Goal: Task Accomplishment & Management: Complete application form

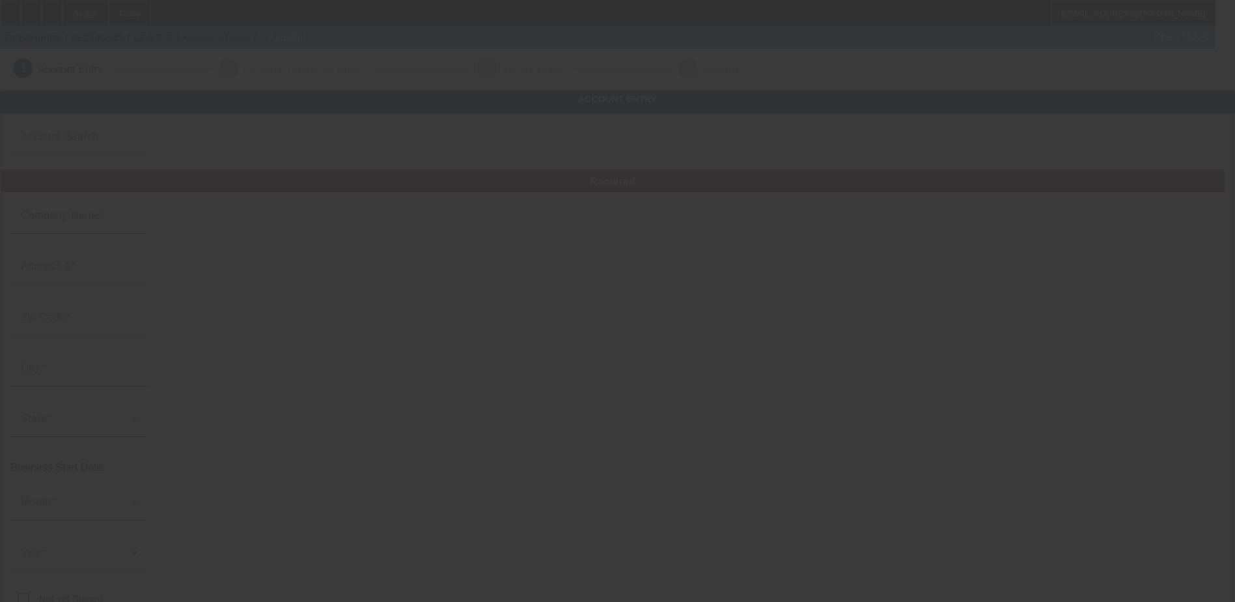
type input "LONG'S LANDSCAPING"
type input "1230 Morris Rd"
type input "31907"
type input "Columbus"
type input "(706) 615-0059"
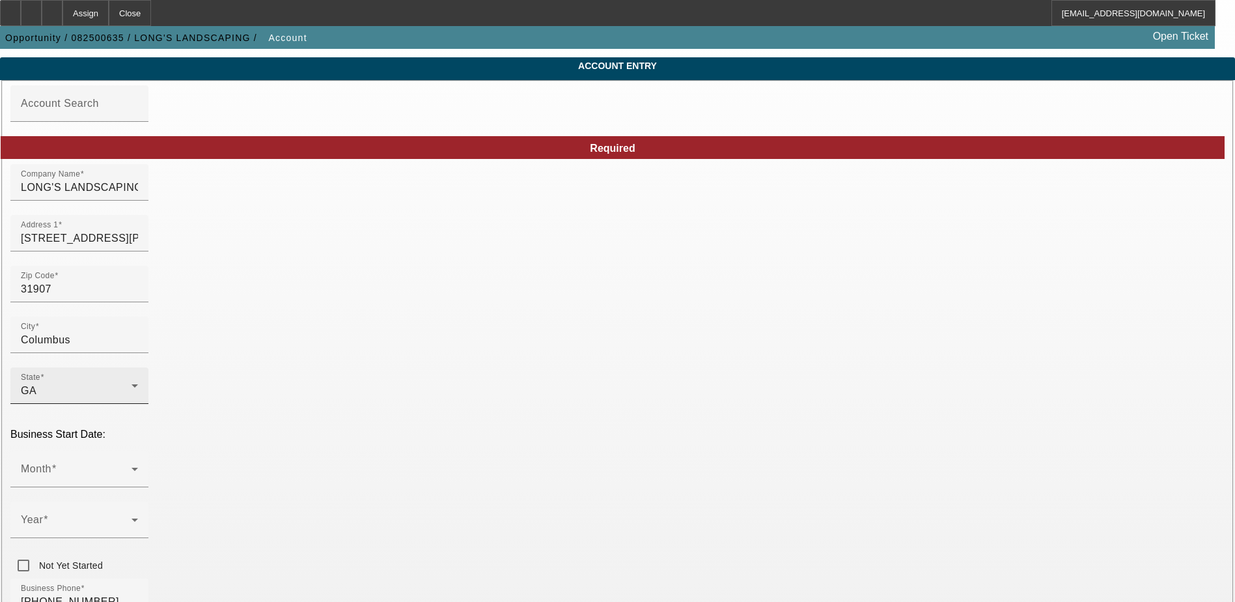
scroll to position [65, 0]
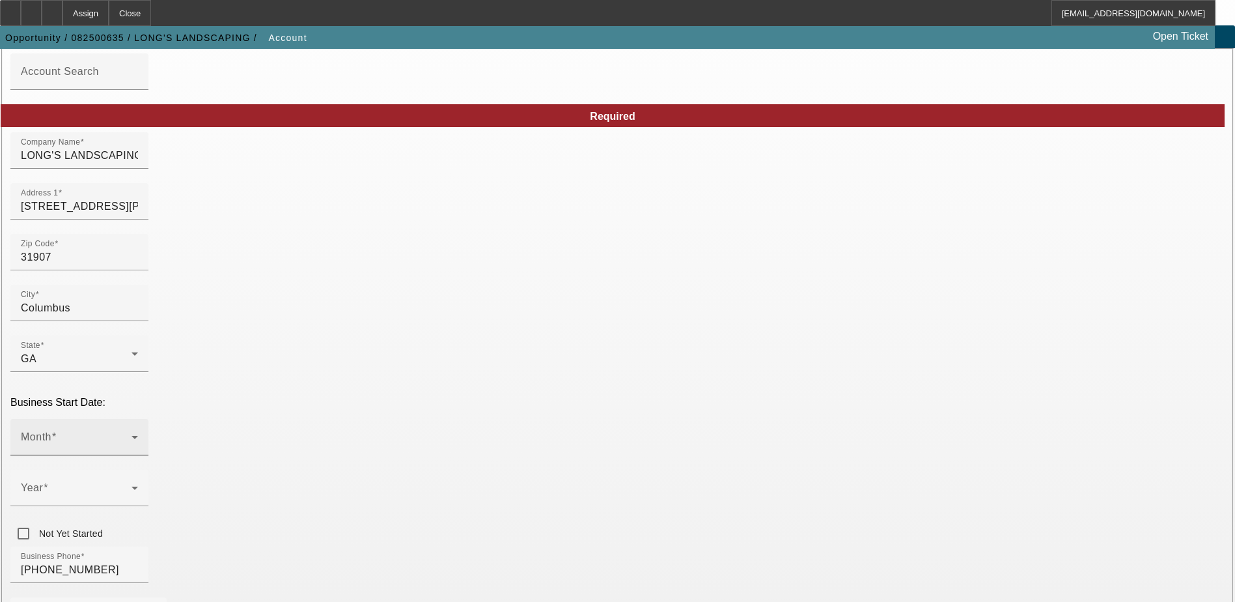
click at [138, 419] on div "Month" at bounding box center [79, 437] width 117 height 36
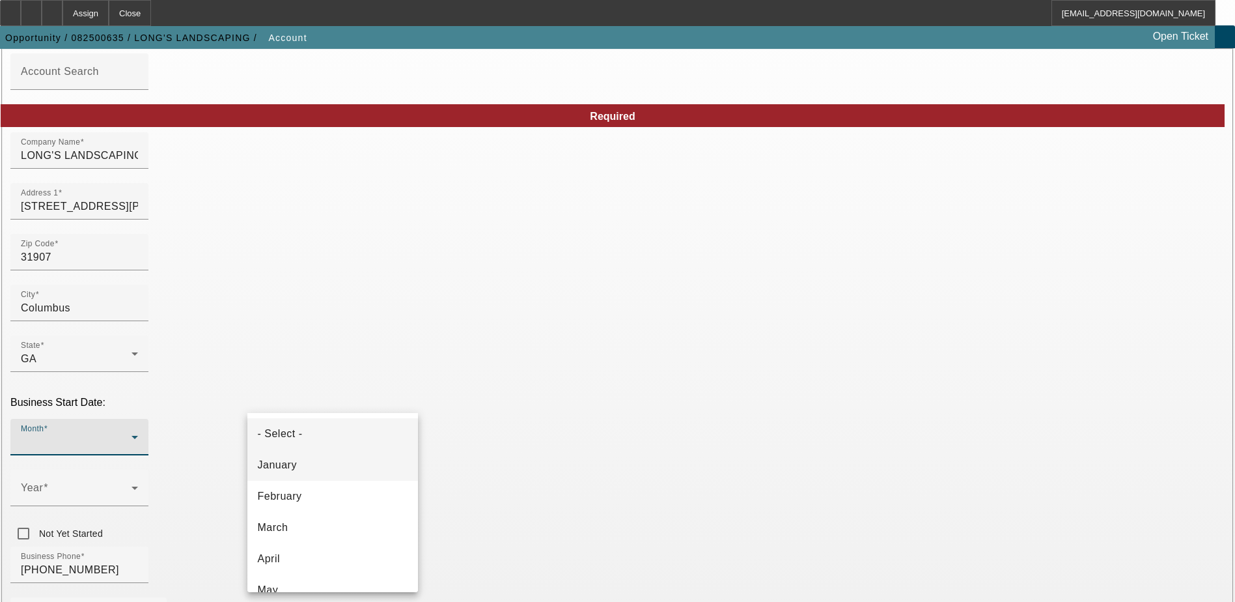
click at [358, 459] on mat-option "January" at bounding box center [332, 464] width 171 height 31
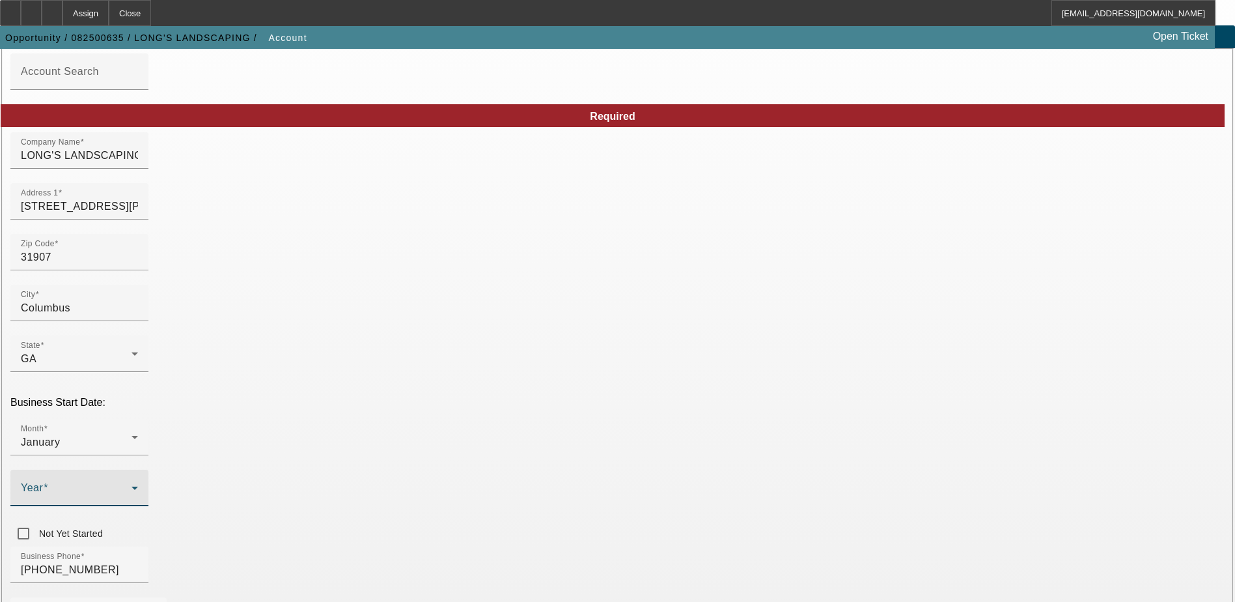
click at [132, 485] on span at bounding box center [76, 493] width 111 height 16
click at [468, 443] on span "2009" at bounding box center [460, 442] width 25 height 16
click at [490, 546] on div "Business Phone (706) 615-0059" at bounding box center [617, 571] width 1214 height 51
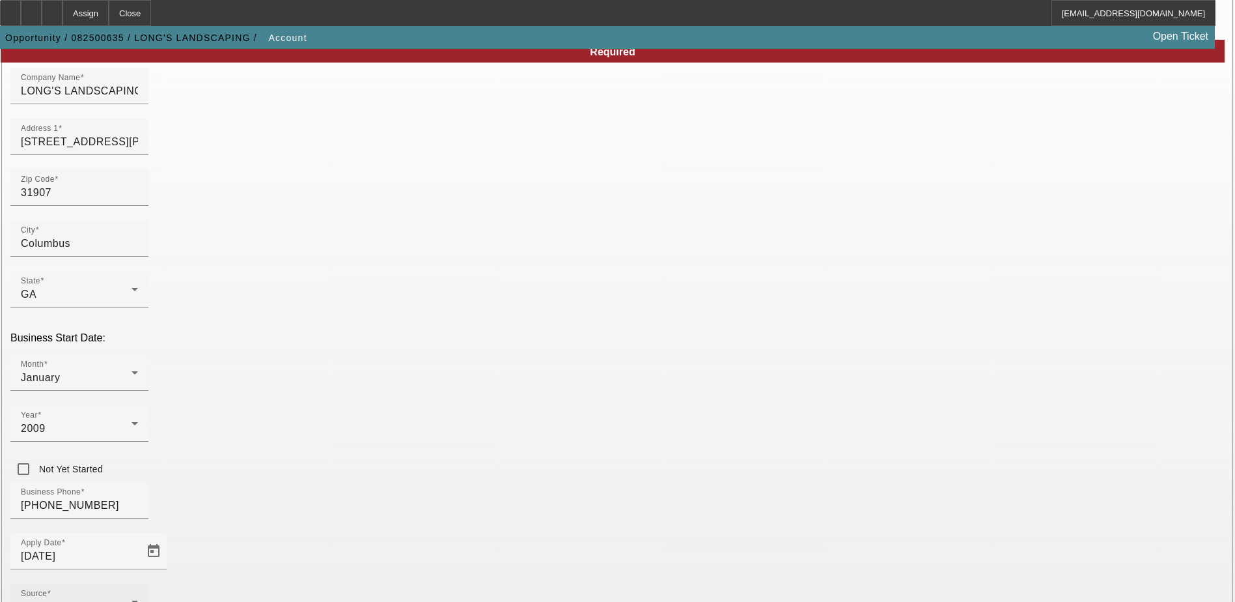
scroll to position [130, 0]
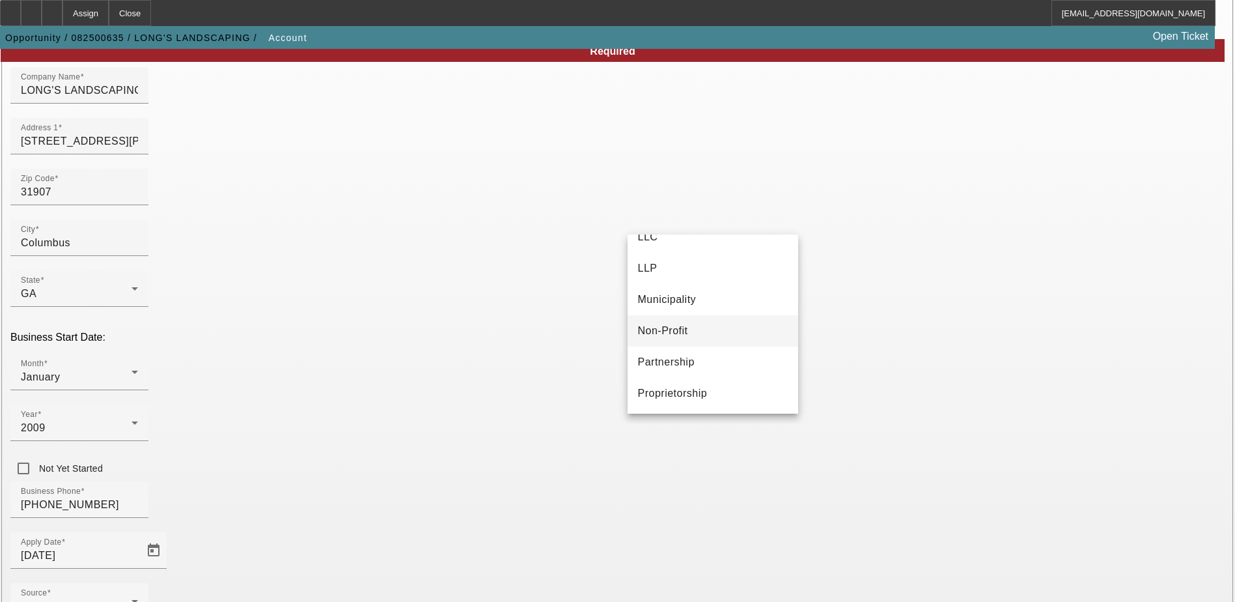
scroll to position [81, 0]
click at [698, 385] on span "Proprietorship" at bounding box center [673, 393] width 70 height 16
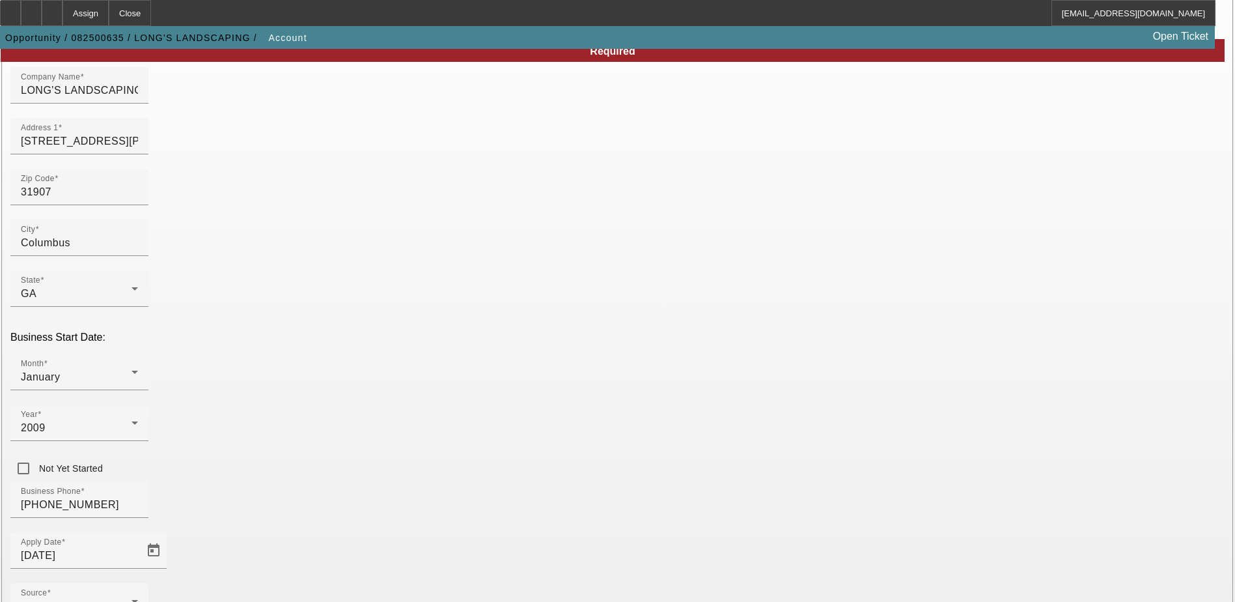
click at [594, 481] on div "Business Phone (706) 615-0059" at bounding box center [617, 506] width 1214 height 51
type input "462577700"
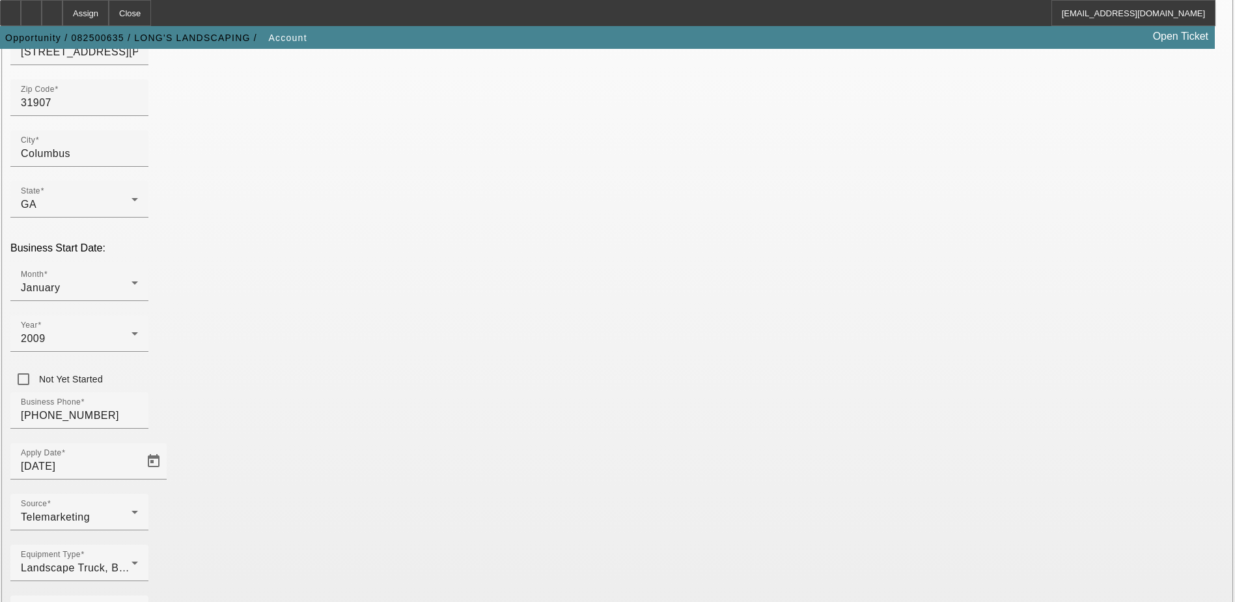
scroll to position [220, 0]
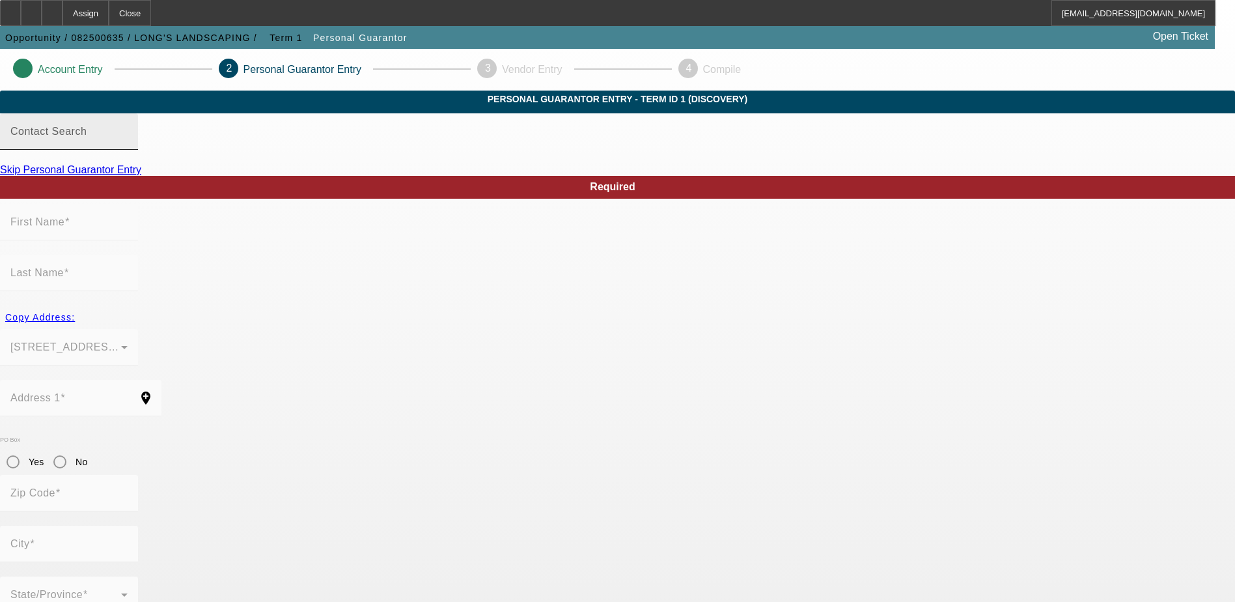
click at [128, 145] on input "Contact Search" at bounding box center [68, 137] width 117 height 16
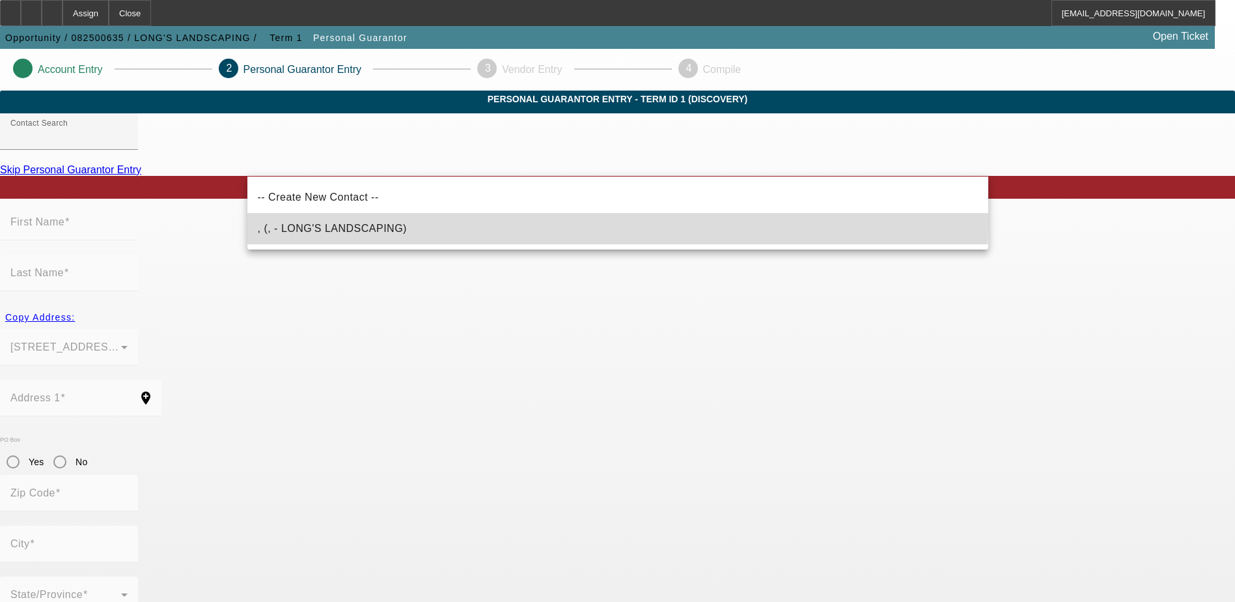
click at [316, 216] on mat-option ", (, - LONG'S LANDSCAPING)" at bounding box center [617, 228] width 741 height 31
type input ", (, - LONG'S LANDSCAPING)"
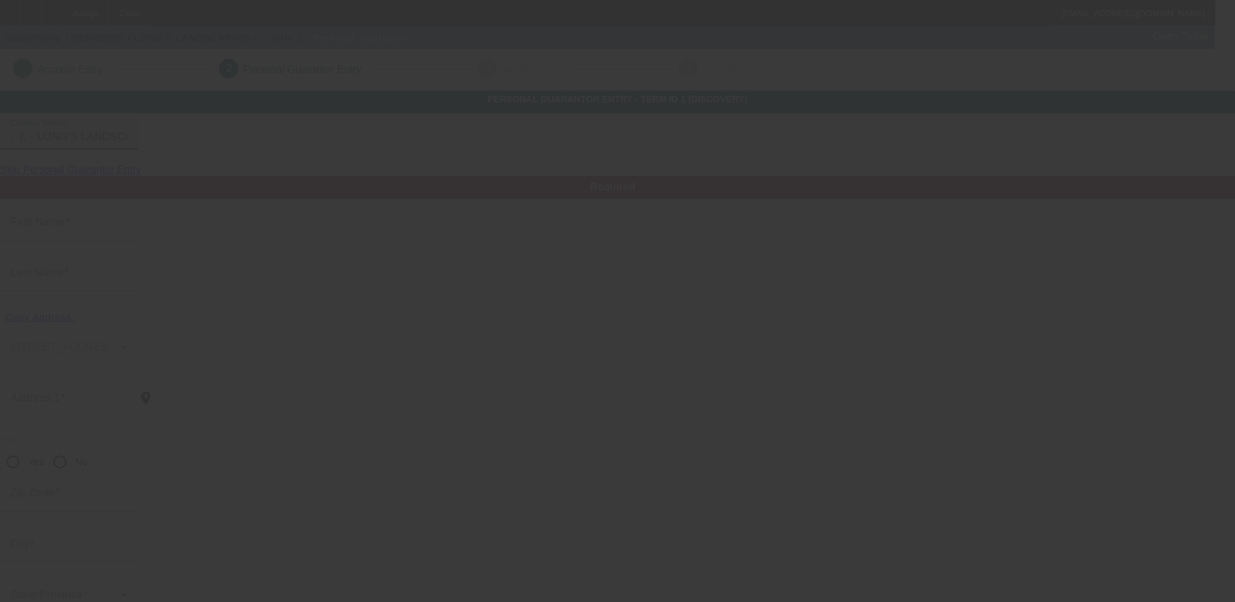
radio input "true"
type input "(706) 615-0059"
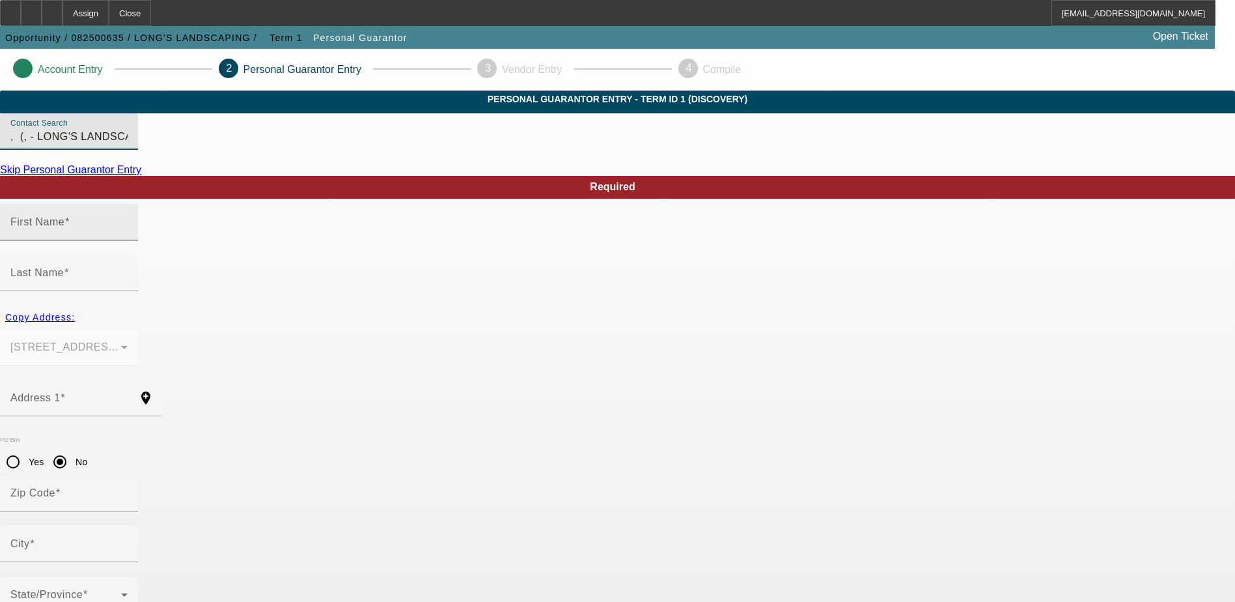
click at [128, 235] on input "First Name" at bounding box center [68, 227] width 117 height 16
type input "Phillip"
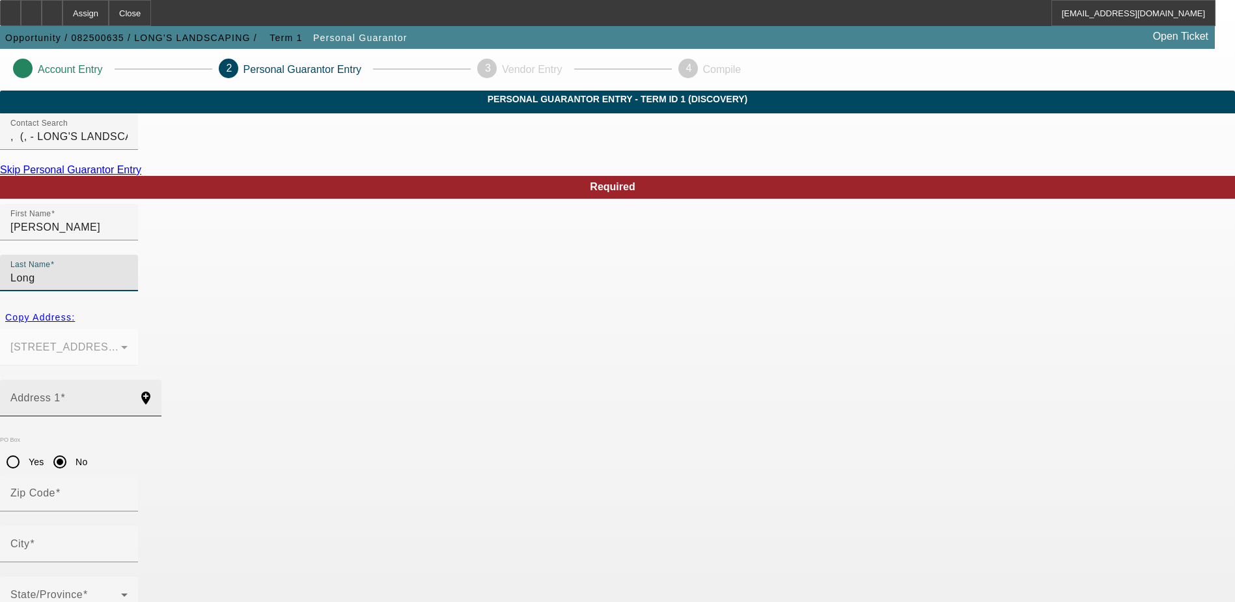
type input "Long"
click at [128, 395] on input "Address 1" at bounding box center [68, 403] width 117 height 16
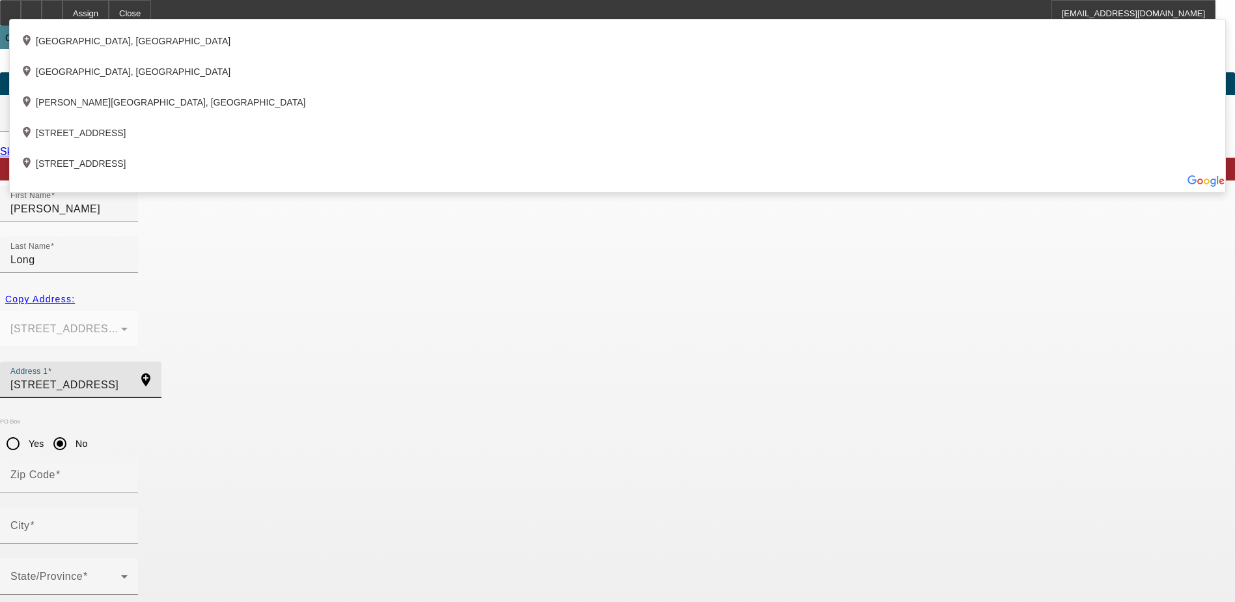
scroll to position [35, 0]
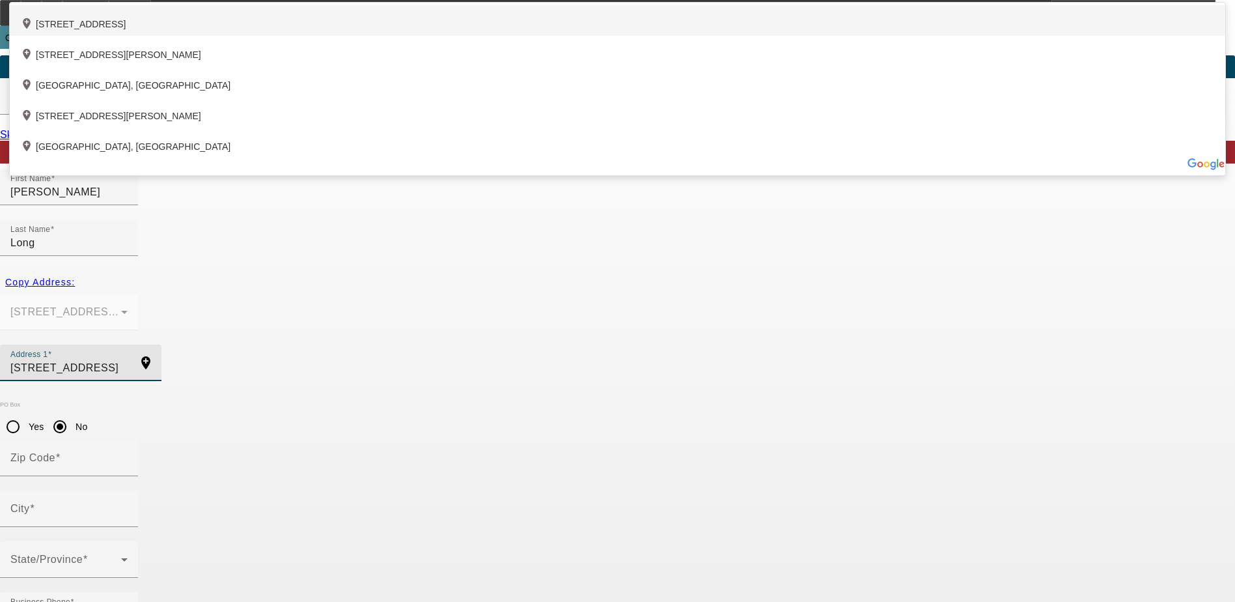
click at [454, 36] on div "add_location 4800 Sterling Drive, Columbus, GA 31909, US" at bounding box center [618, 20] width 1216 height 31
type input "4800 Sterling Drive"
type input "31909"
type input "Columbus"
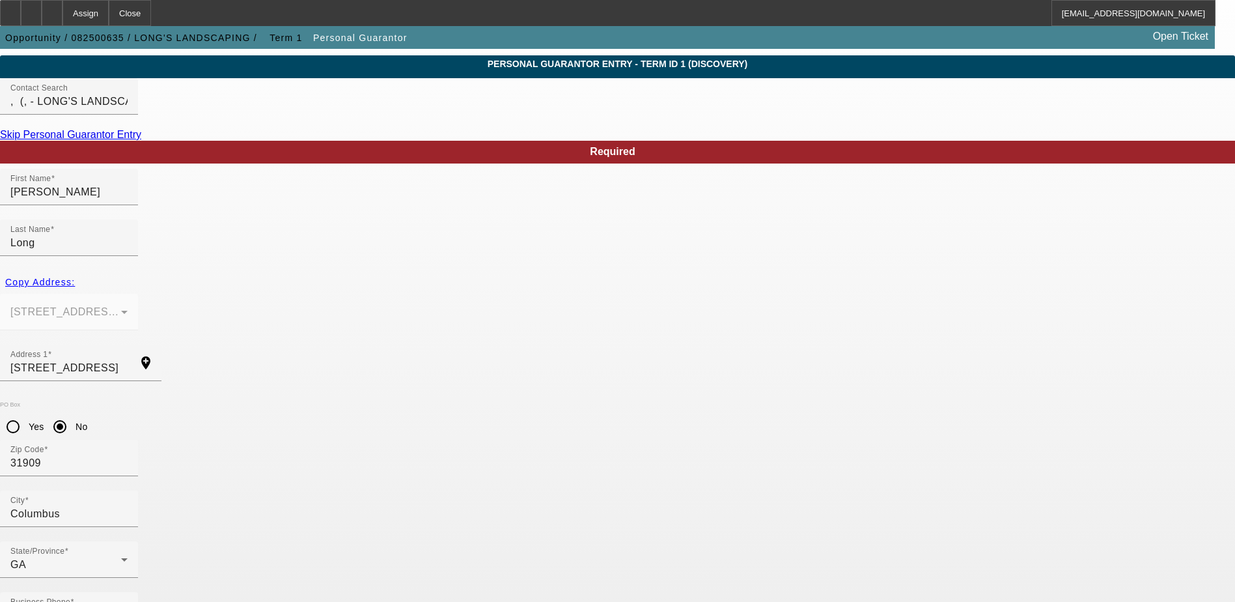
click at [430, 440] on div "Zip Code 31909" at bounding box center [617, 465] width 1235 height 51
type input "100"
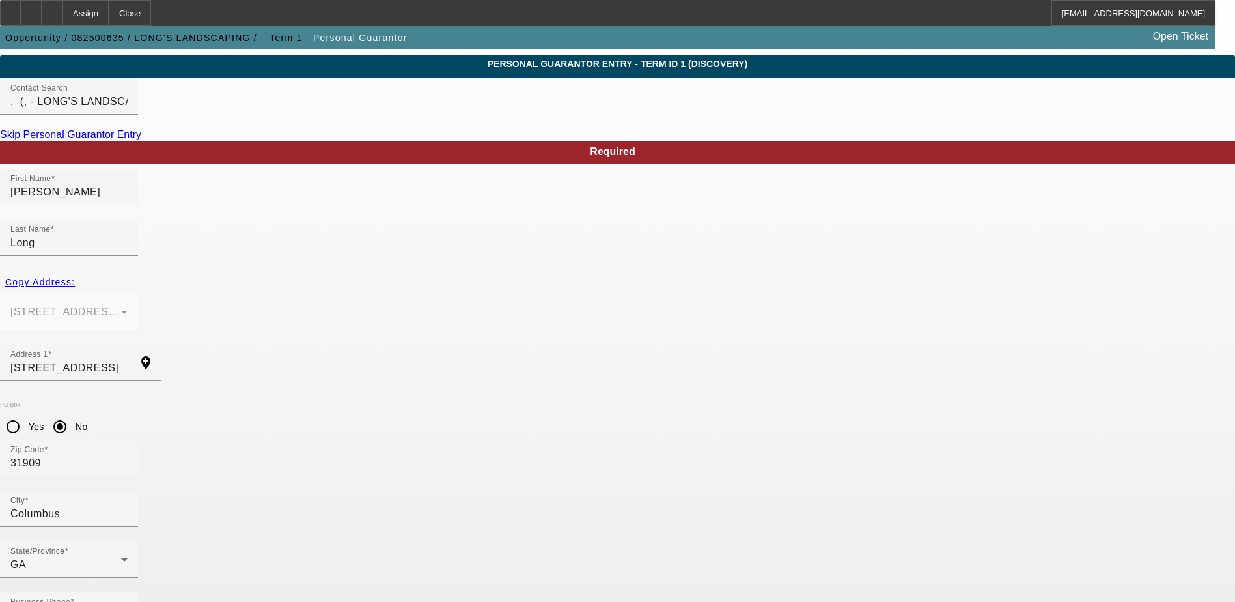
type input "253-59-9048"
type input "longslawnservice@yahoo.com"
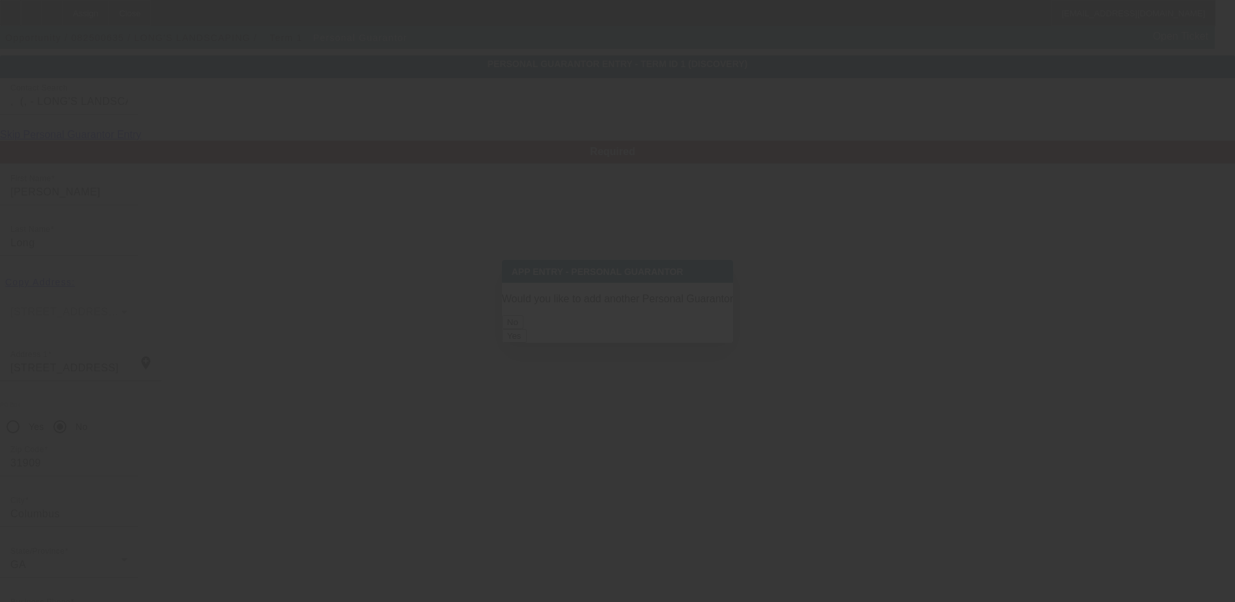
scroll to position [0, 0]
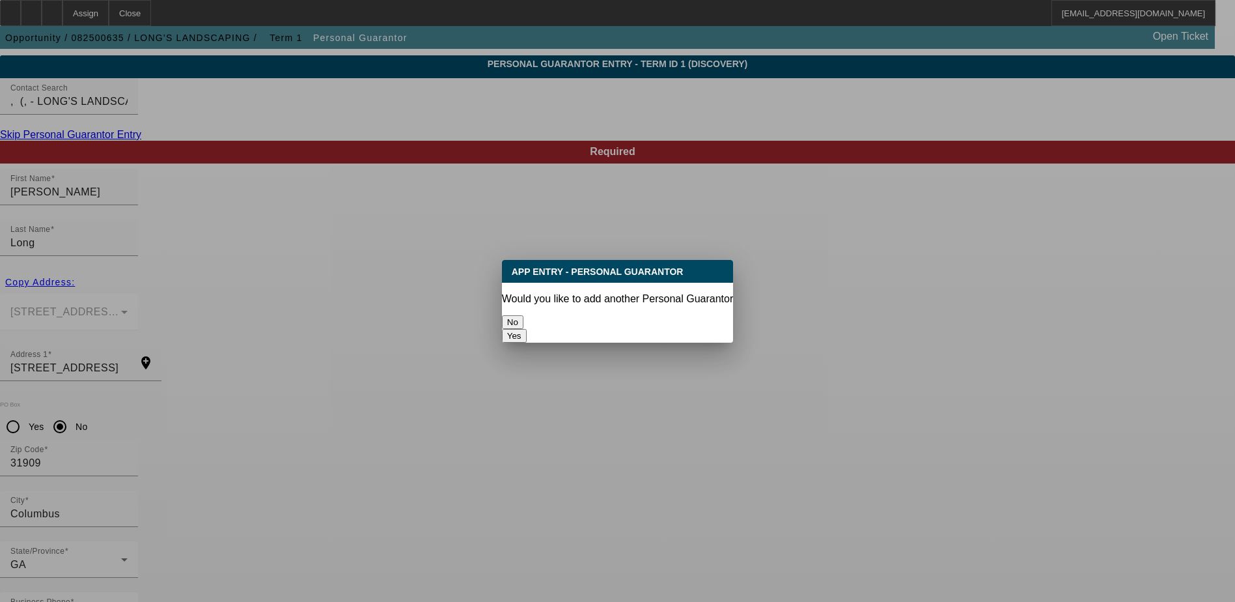
click at [524, 316] on button "No" at bounding box center [512, 322] width 21 height 14
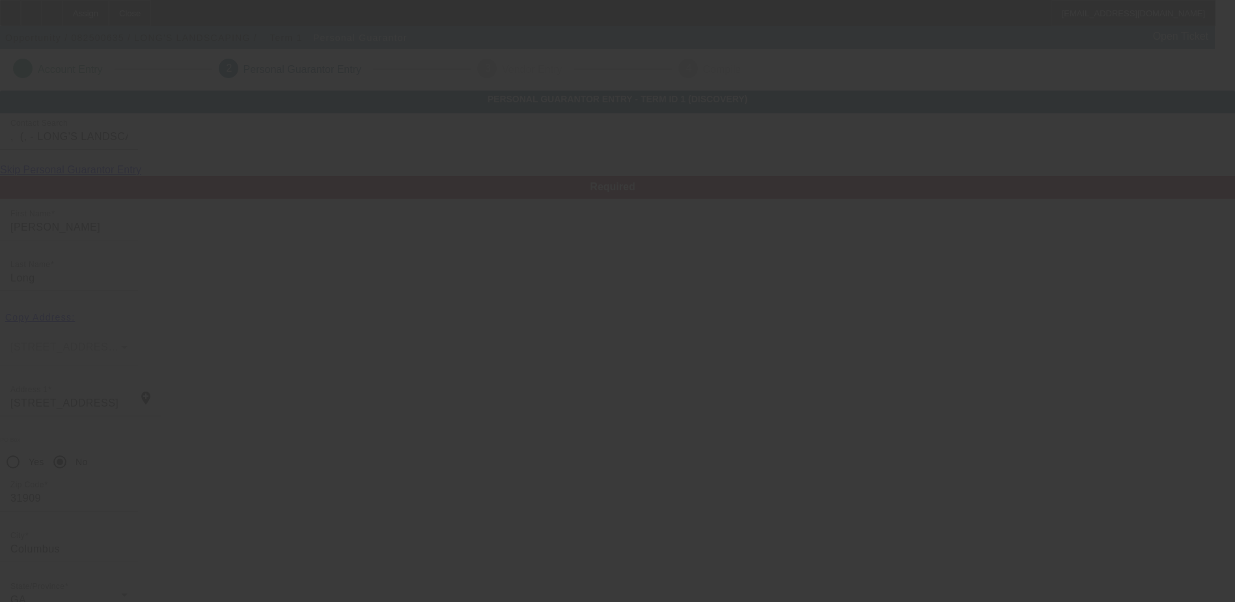
scroll to position [35, 0]
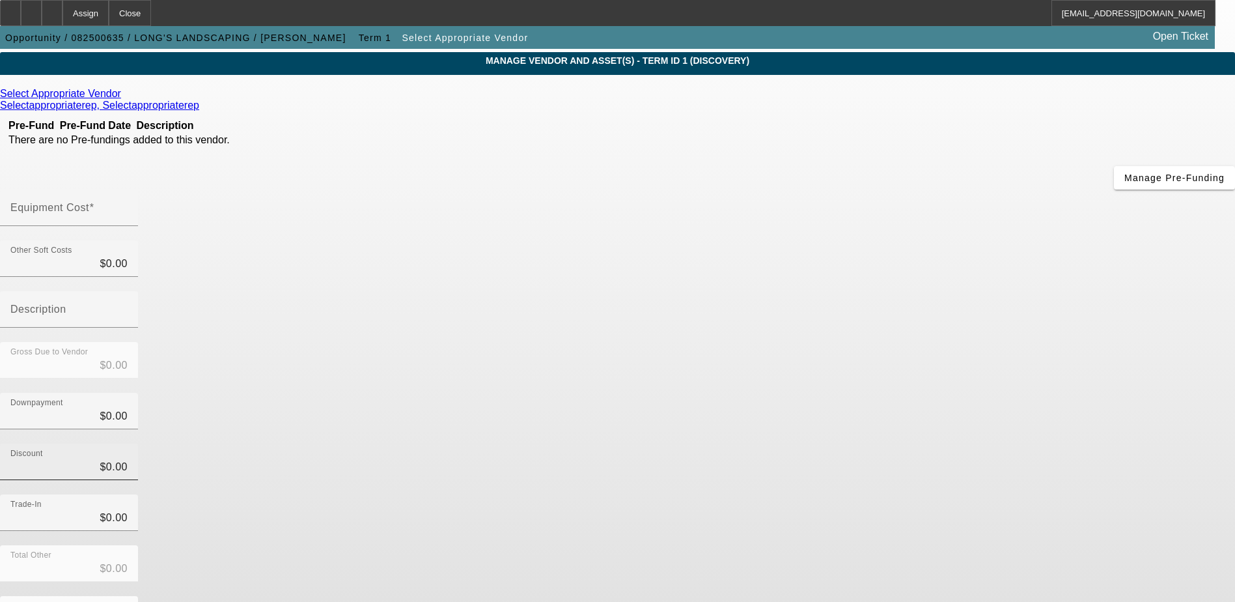
scroll to position [58, 0]
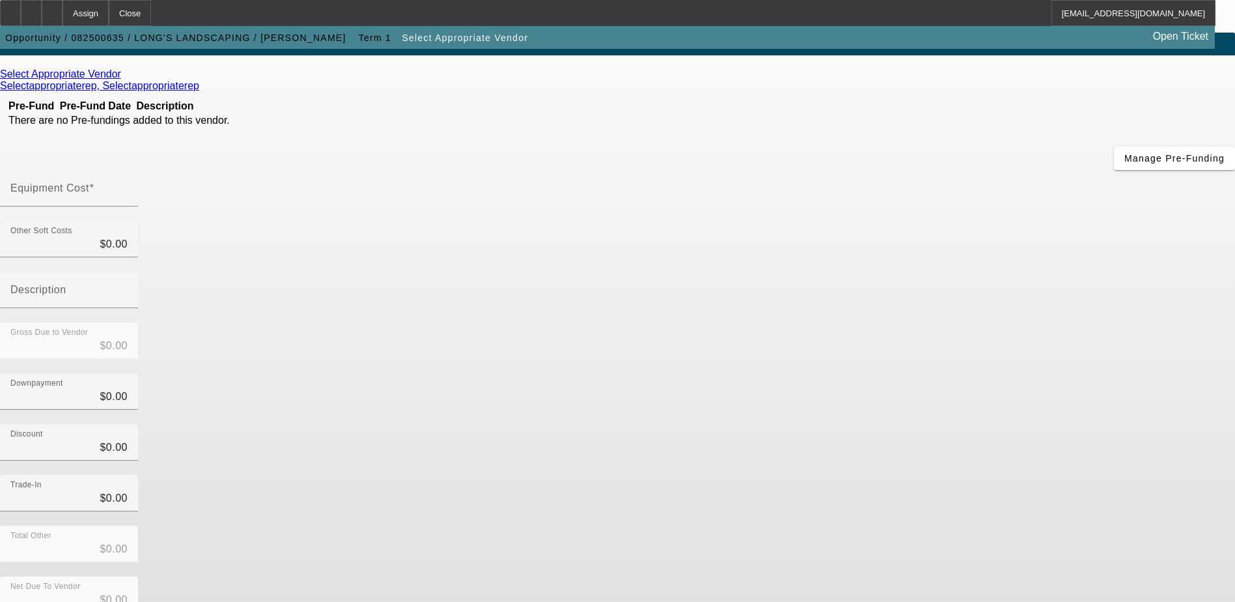
click at [128, 186] on input "Equipment Cost" at bounding box center [68, 194] width 117 height 16
type input "4"
type input "$4.00"
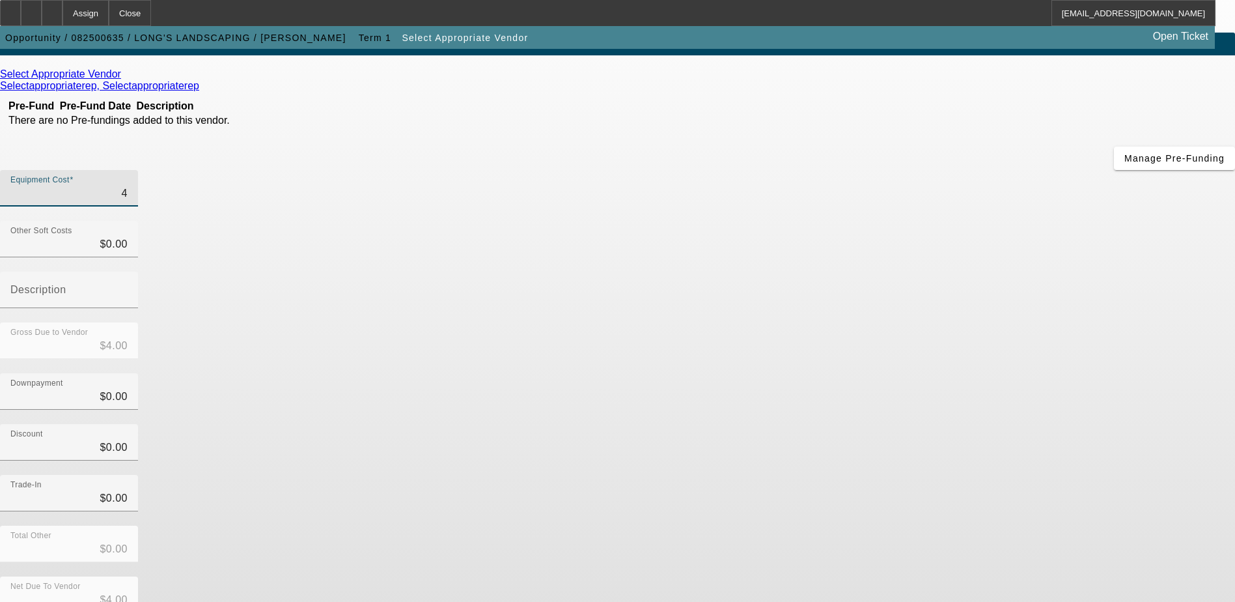
type input "40"
type input "$40.00"
type input "400"
type input "$400.00"
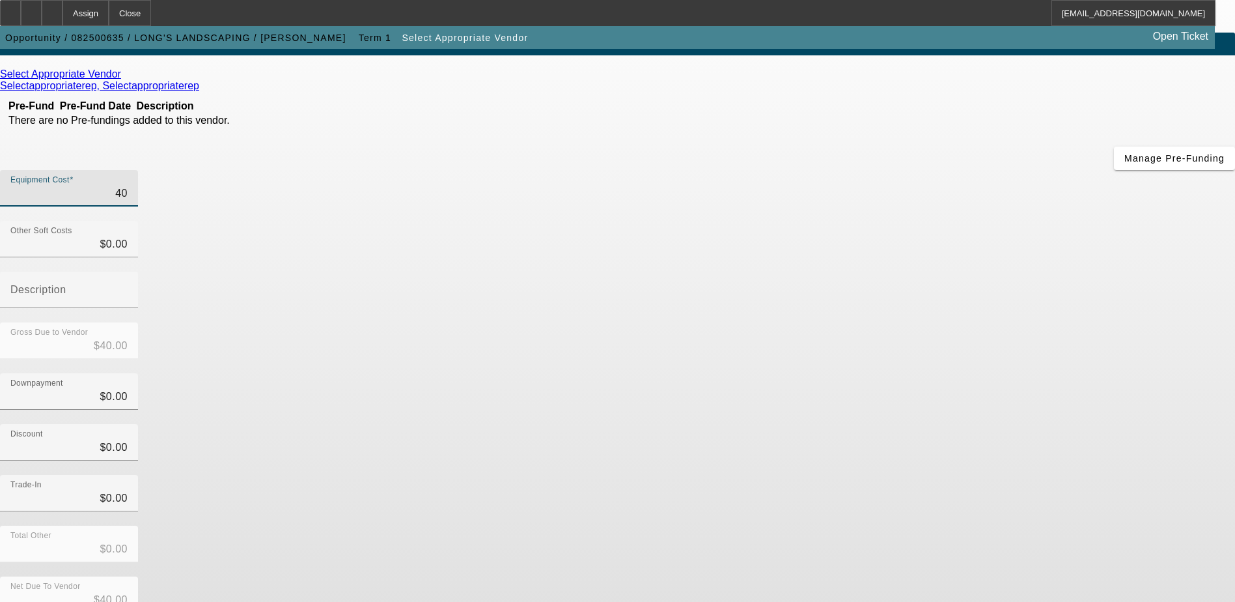
type input "$400.00"
type input "4000"
type input "$4,000.00"
type input "40000"
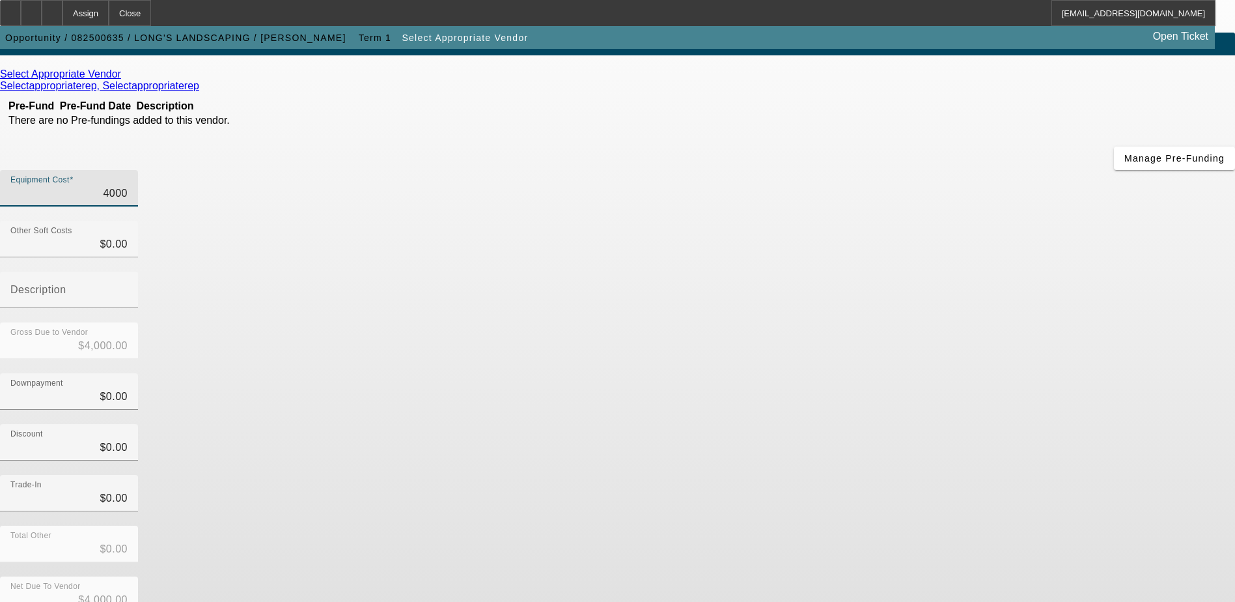
type input "$40,000.00"
click at [912, 424] on div "Discount $0.00" at bounding box center [617, 449] width 1235 height 51
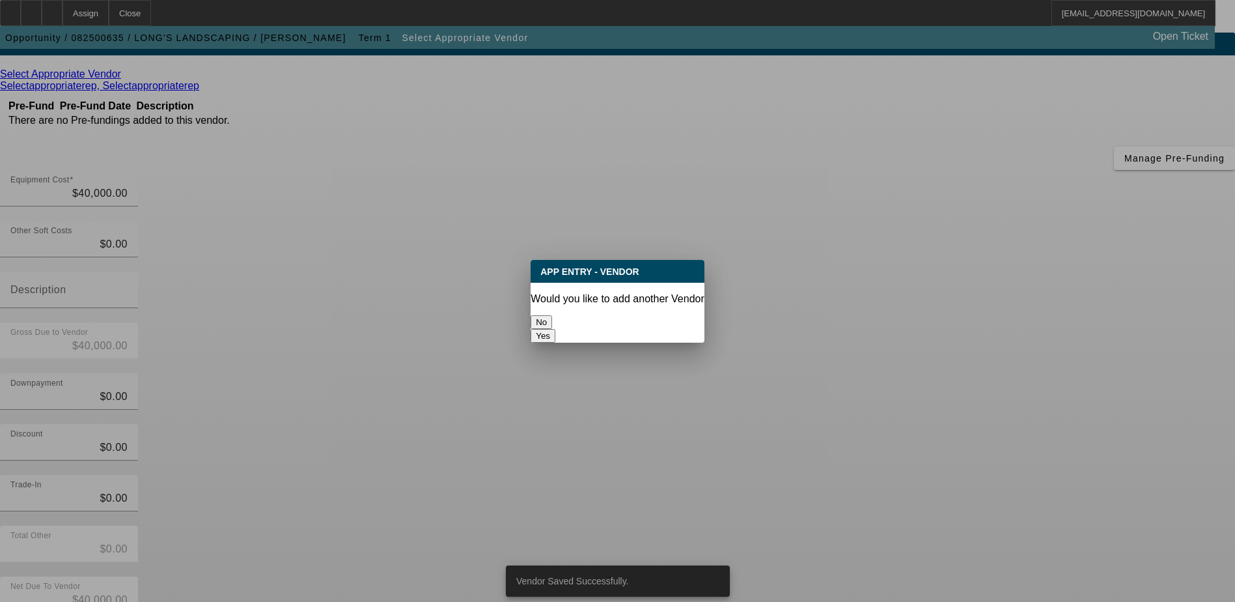
scroll to position [0, 0]
click at [552, 315] on button "No" at bounding box center [541, 322] width 21 height 14
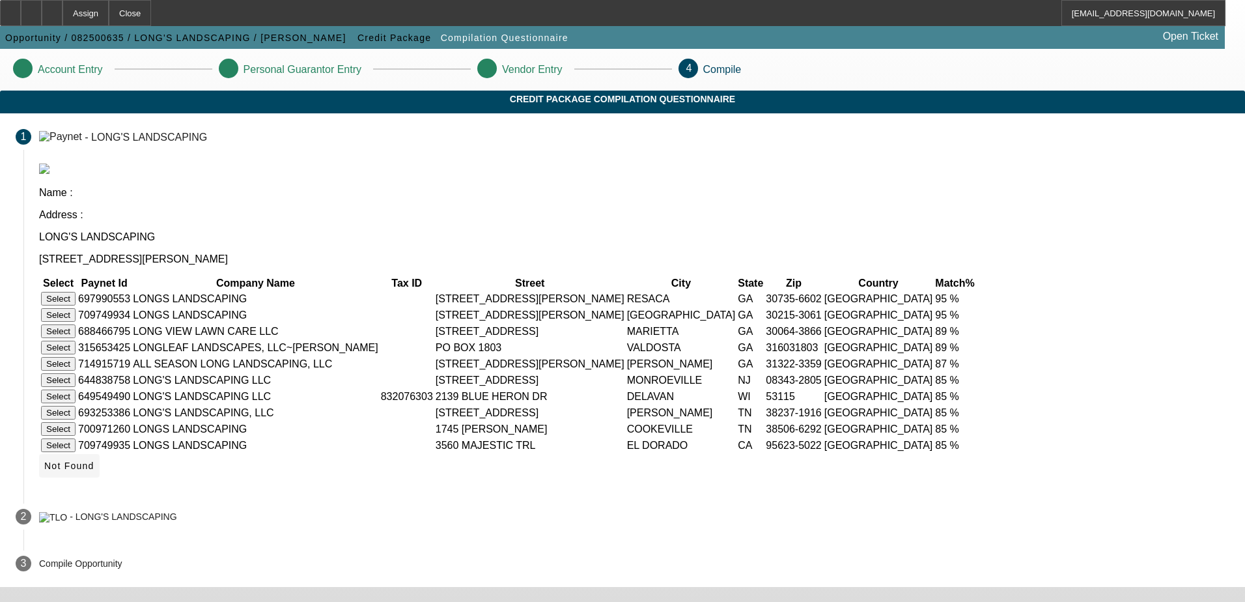
click at [44, 460] on icon at bounding box center [44, 465] width 0 height 10
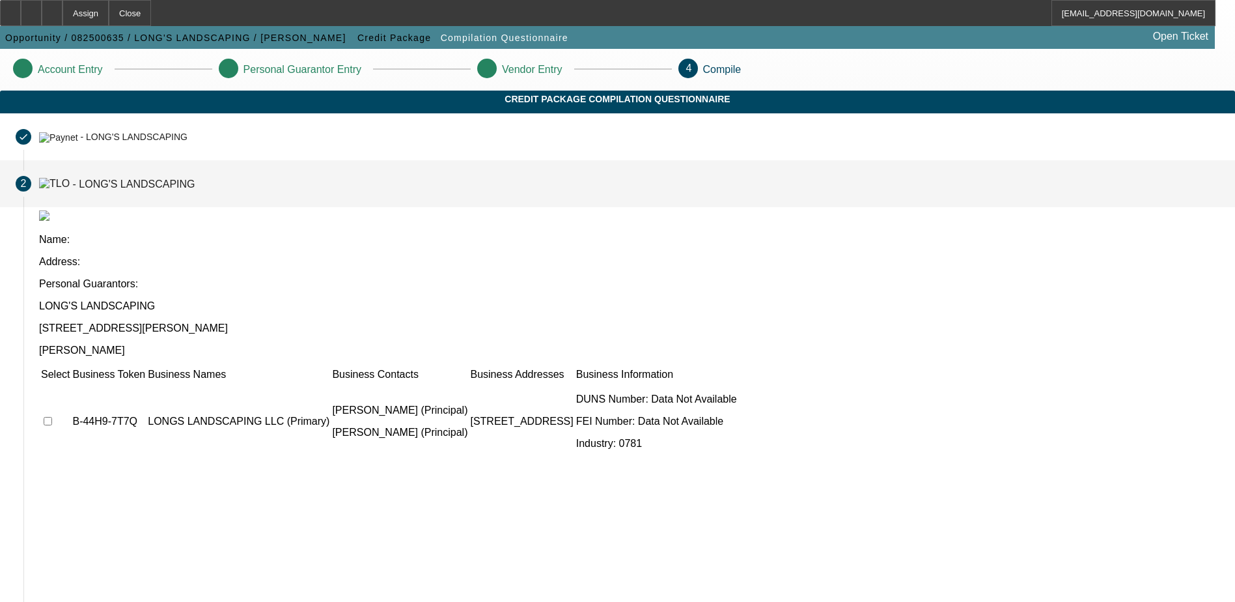
click at [70, 382] on td at bounding box center [55, 421] width 30 height 78
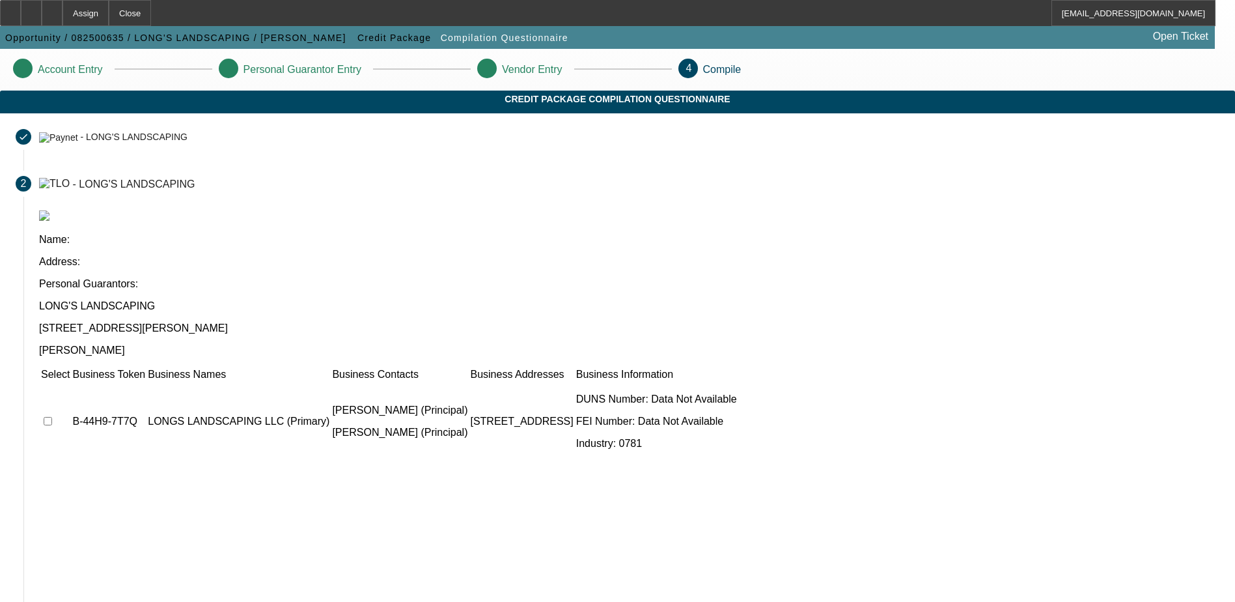
click at [70, 382] on td at bounding box center [55, 421] width 30 height 78
click at [52, 417] on input "checkbox" at bounding box center [48, 421] width 8 height 8
checkbox input "true"
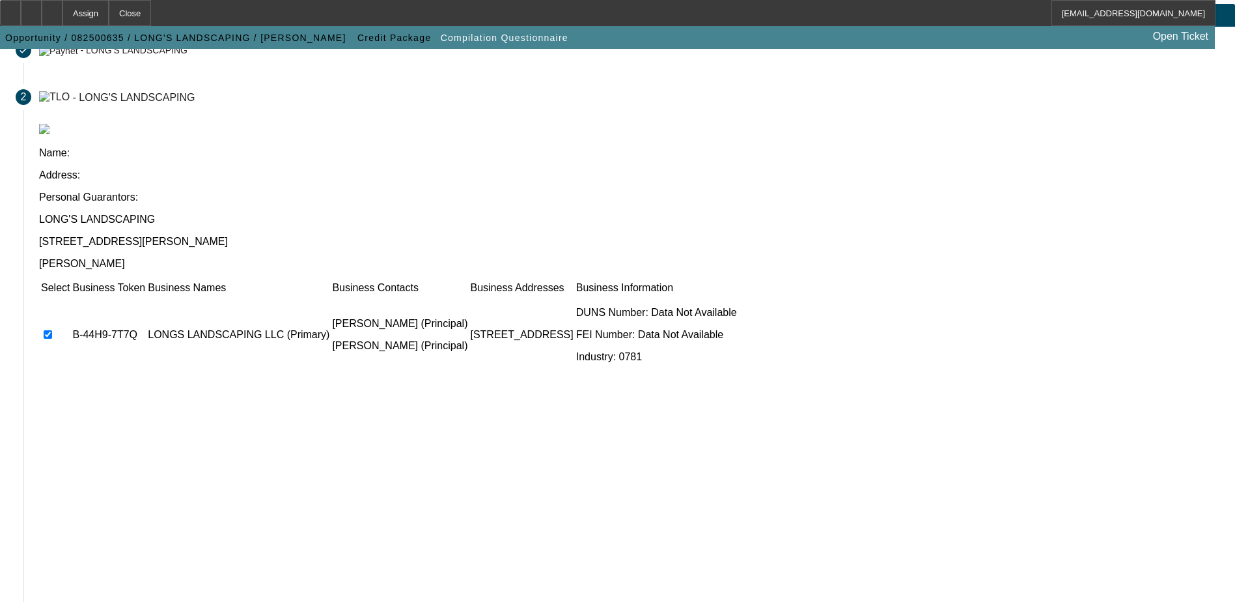
scroll to position [119, 0]
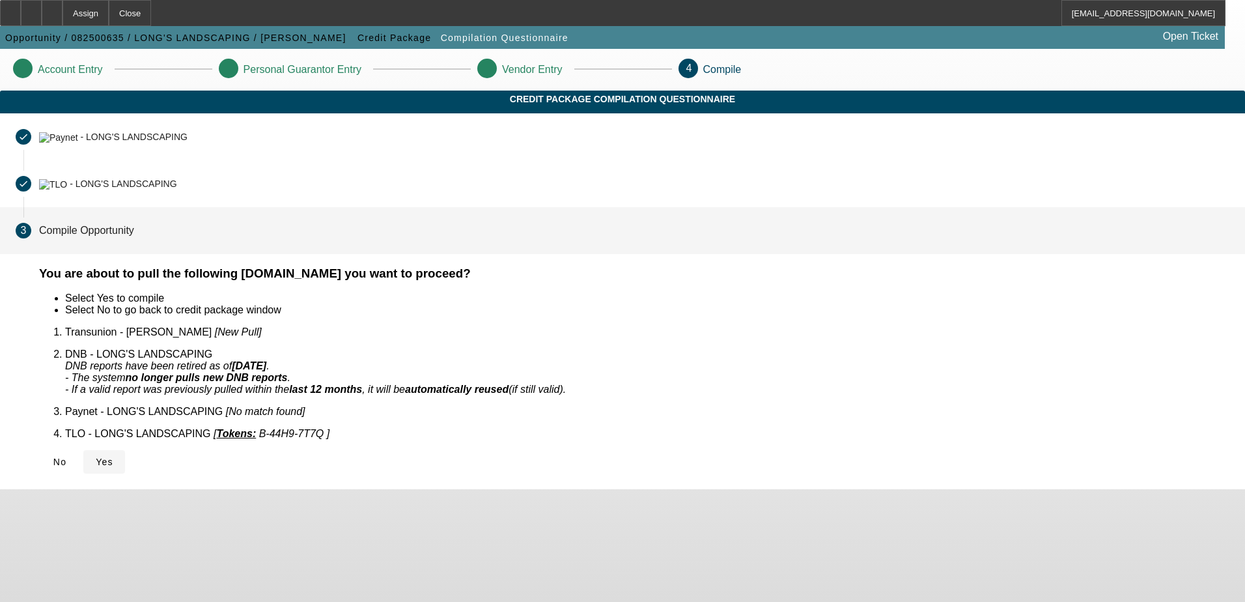
click at [113, 456] on span "Yes" at bounding box center [105, 461] width 18 height 10
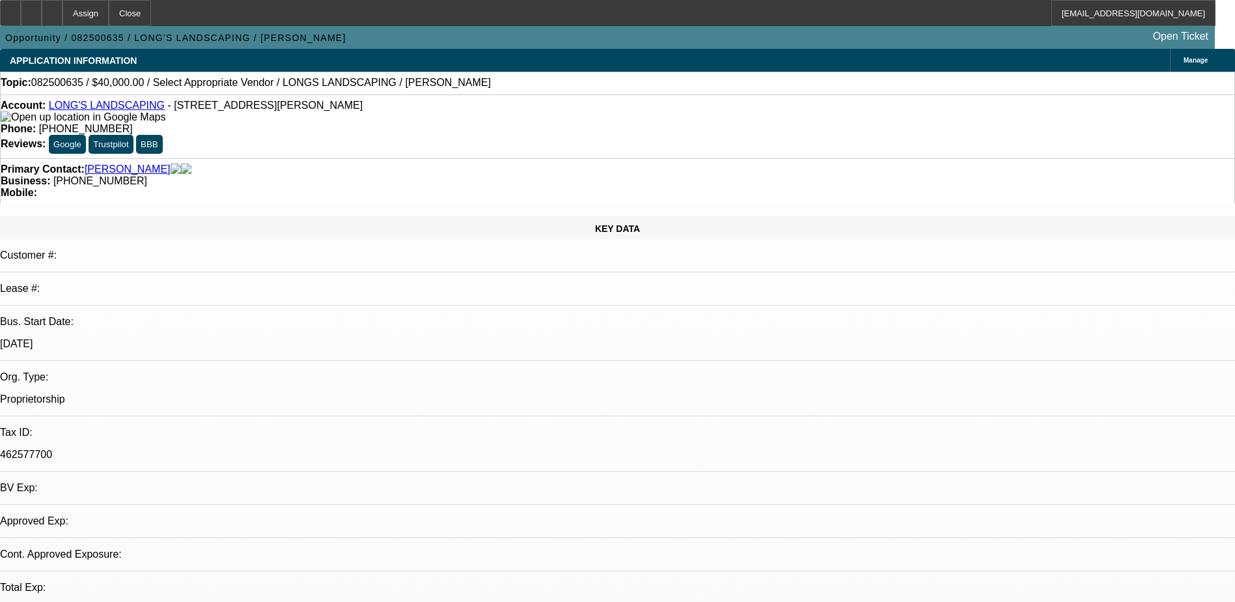
select select "0"
select select "2"
select select "0.1"
select select "4"
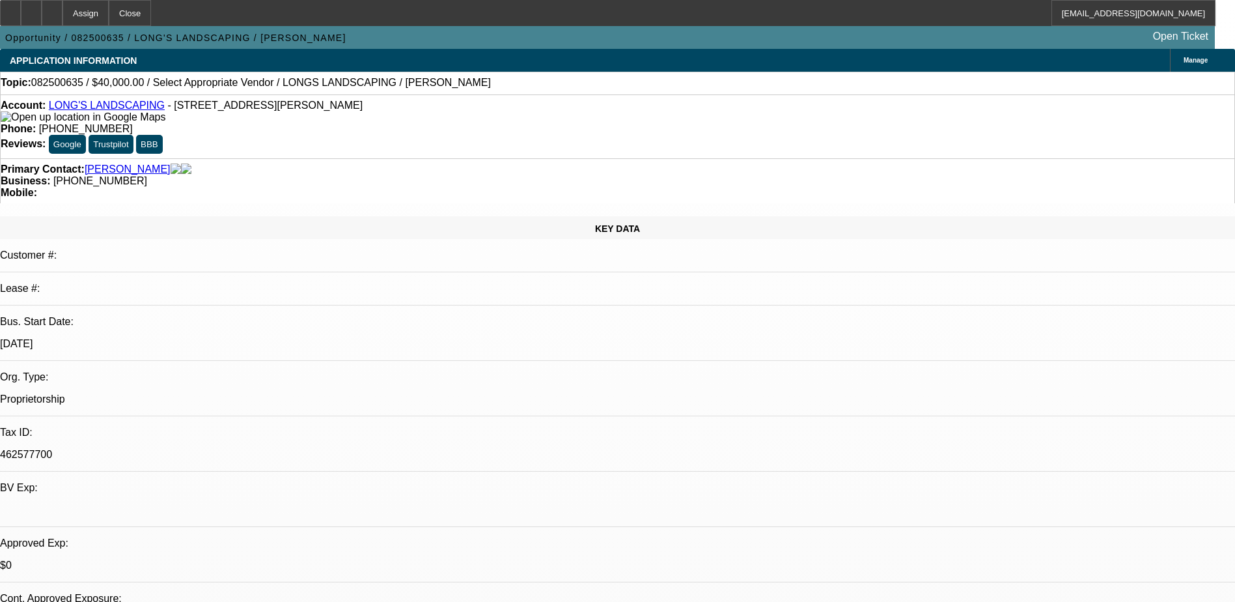
scroll to position [130, 0]
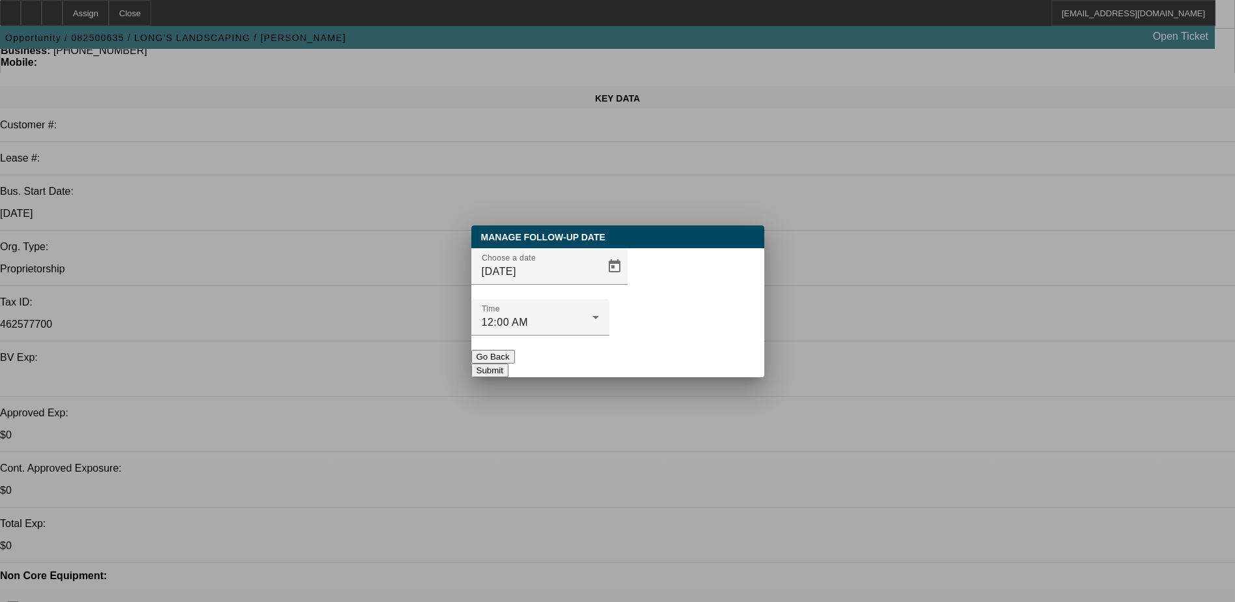
scroll to position [0, 0]
click at [599, 282] on span "Open calendar" at bounding box center [614, 266] width 31 height 31
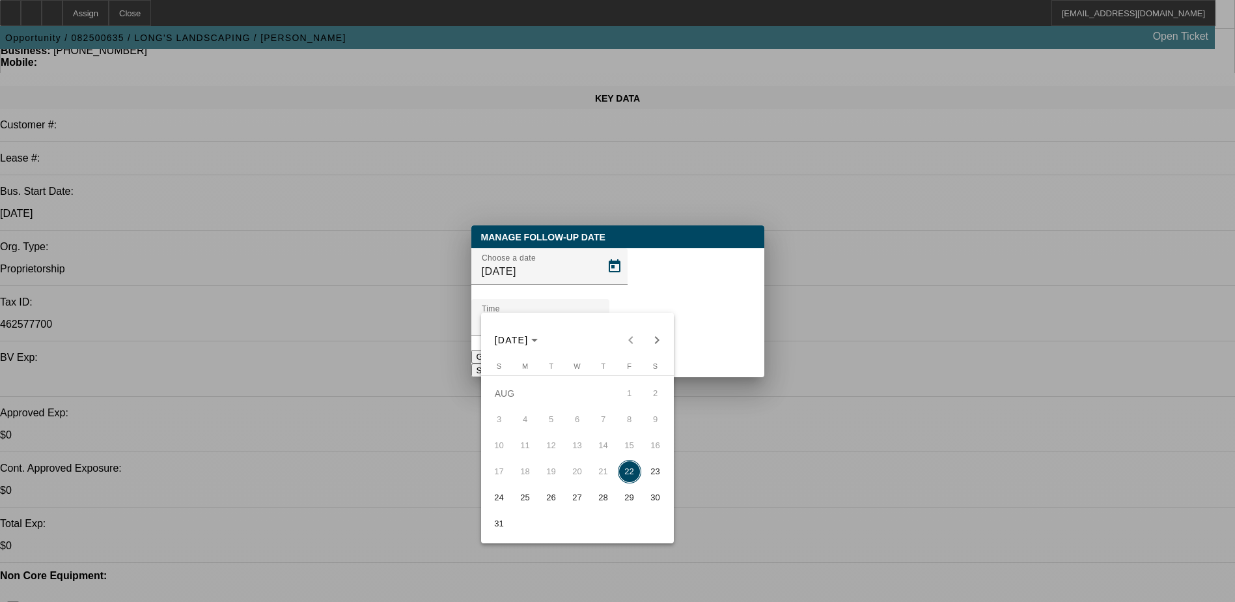
click at [522, 498] on span "25" at bounding box center [525, 497] width 23 height 23
type input "8/25/2025"
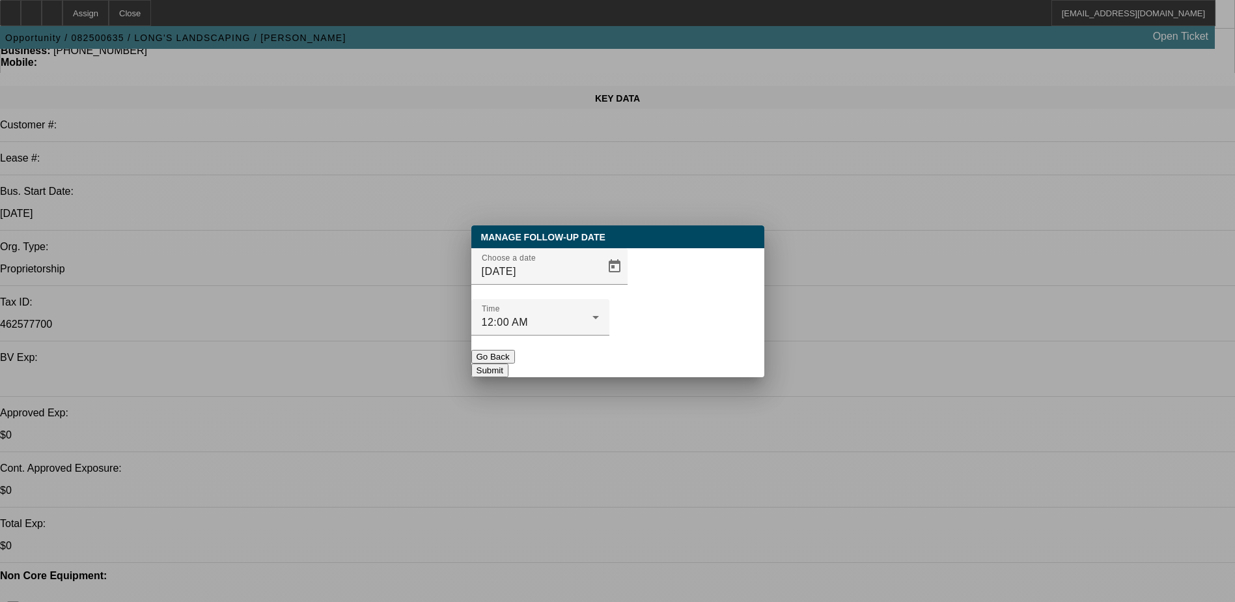
click at [509, 363] on button "Submit" at bounding box center [489, 370] width 37 height 14
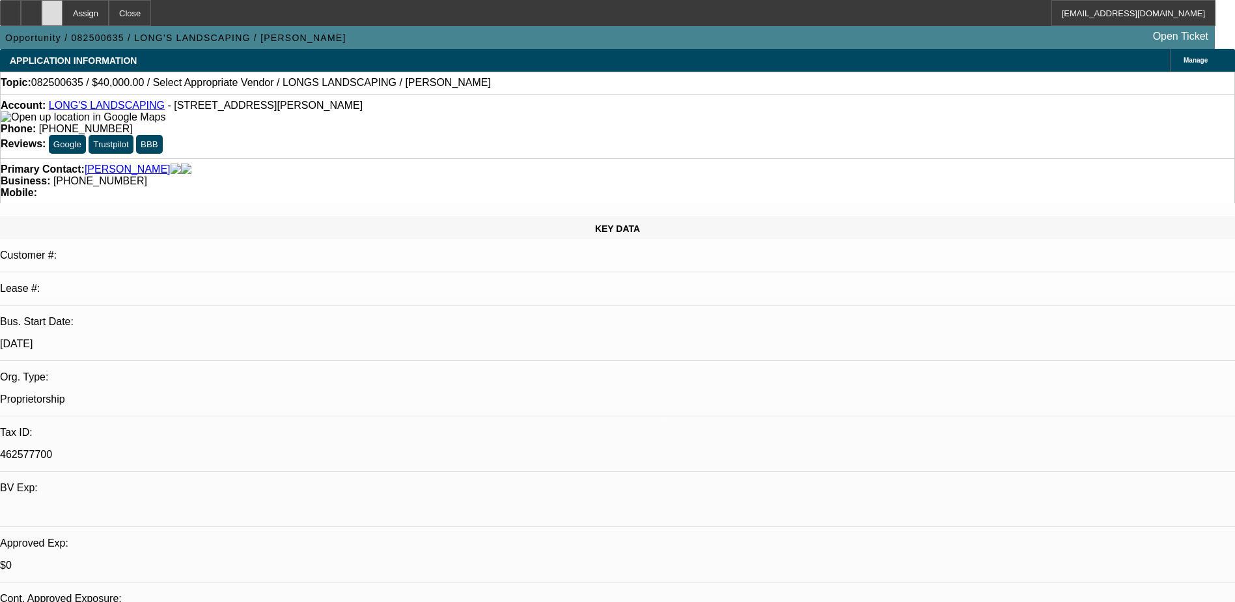
click at [52, 8] on icon at bounding box center [52, 8] width 0 height 0
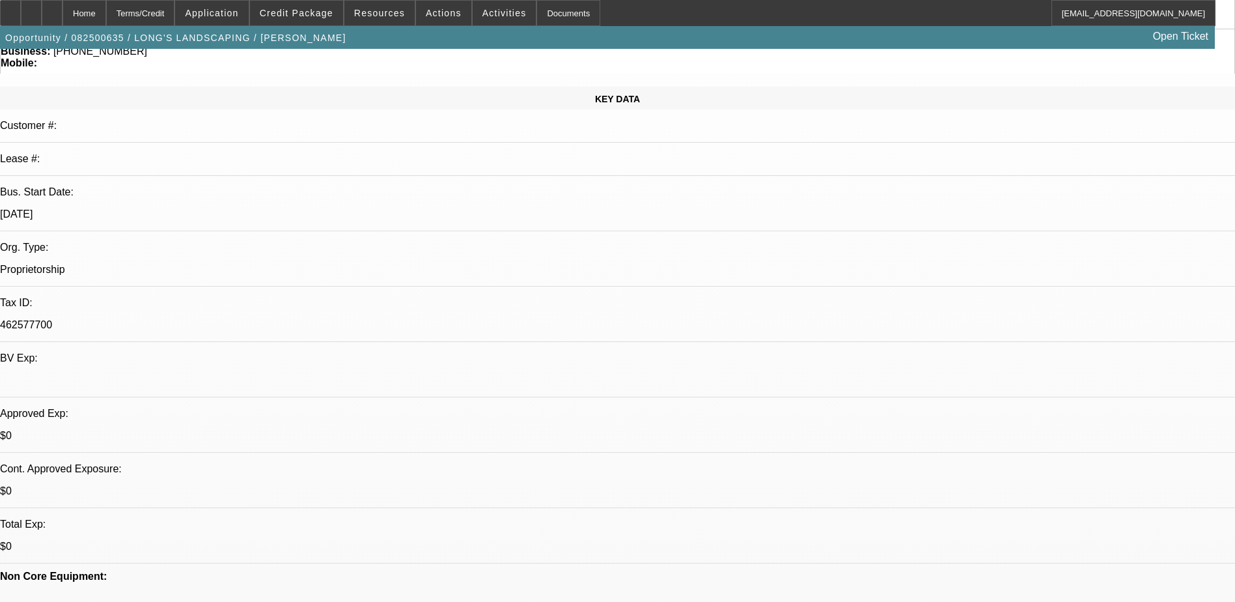
scroll to position [130, 0]
select select "0"
select select "2"
select select "0.1"
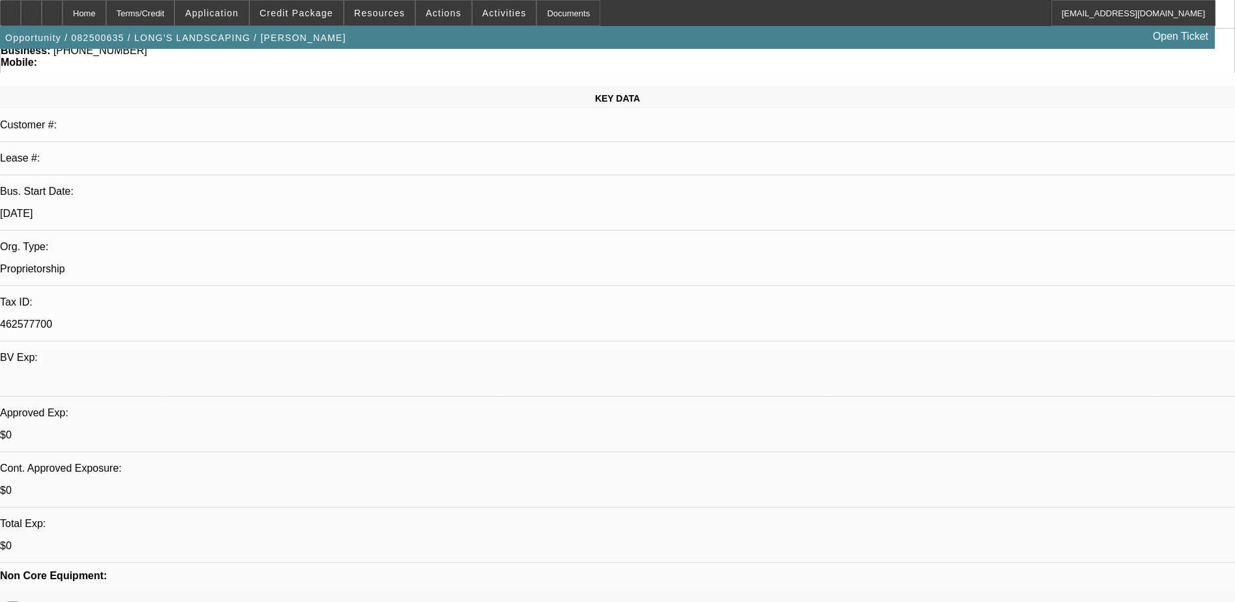
select select "4"
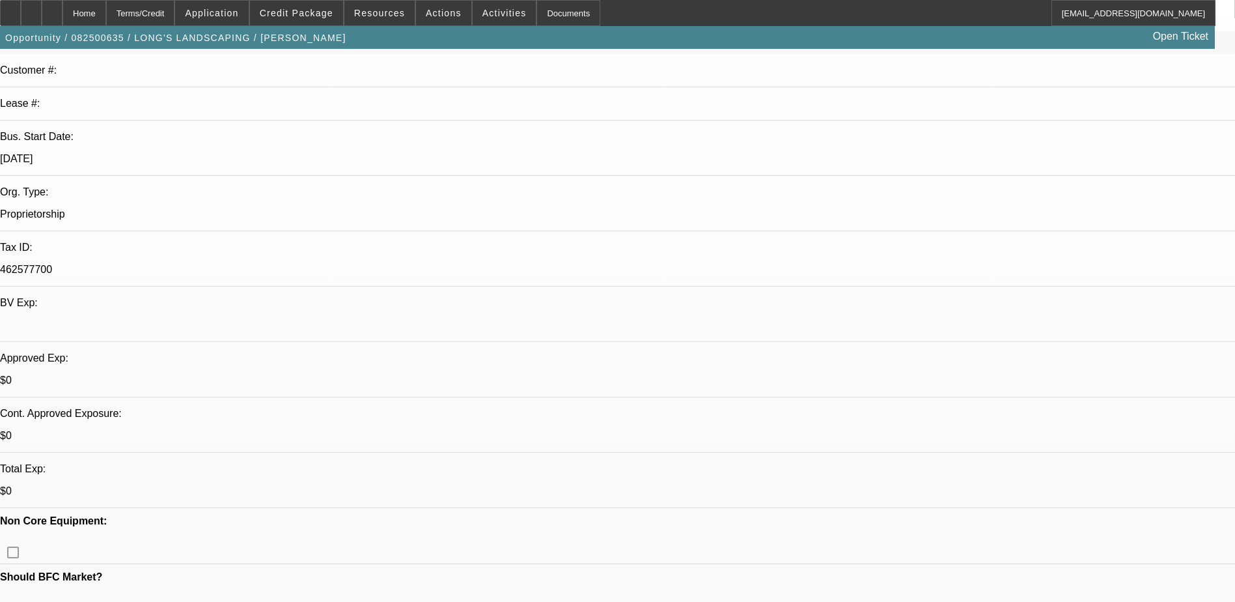
scroll to position [260, 0]
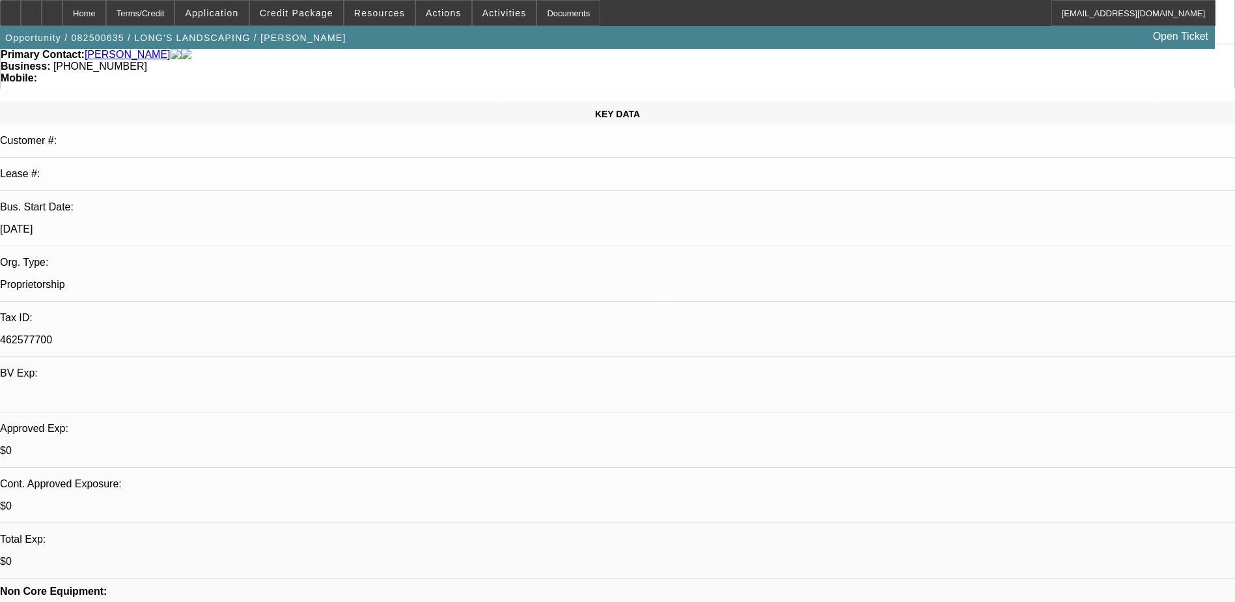
scroll to position [0, 0]
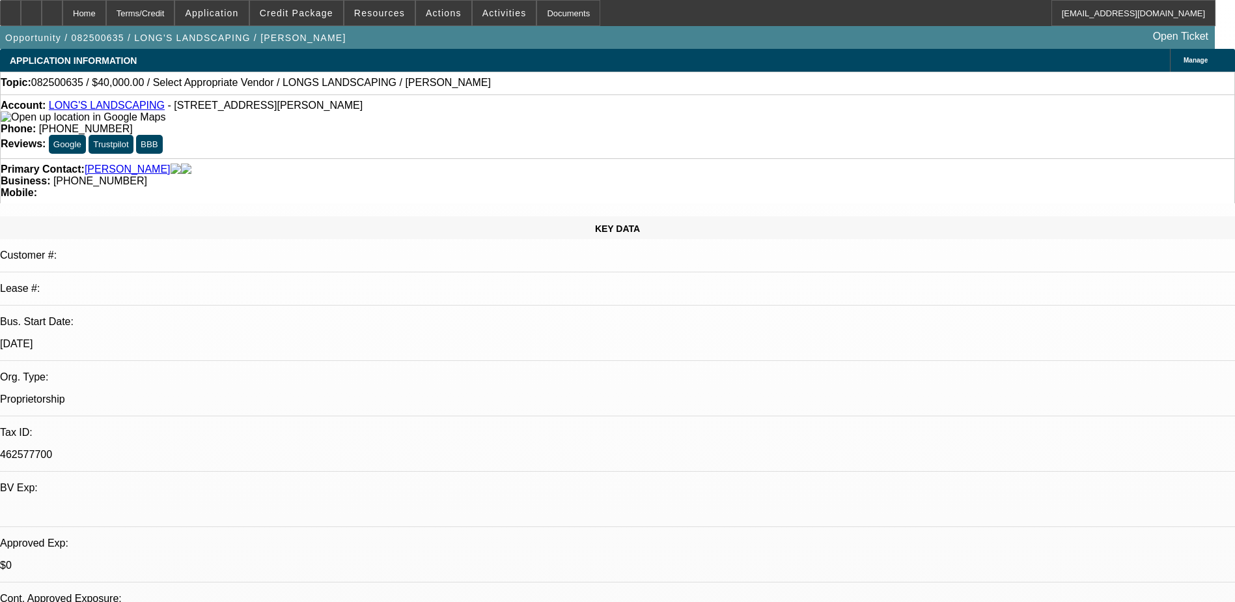
click at [1170, 53] on div "Manage" at bounding box center [1202, 60] width 65 height 23
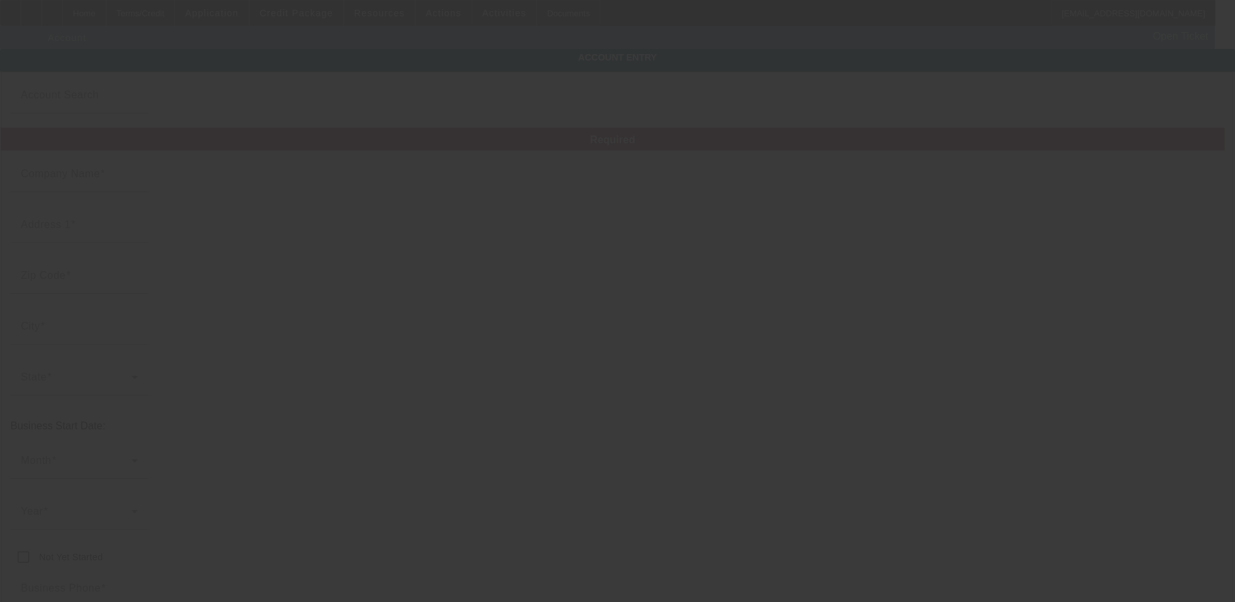
type input "LONG'S LANDSCAPING"
type input "1230 Morris Rd"
type input "31907"
type input "Columbus"
type input "(706) 615-0059"
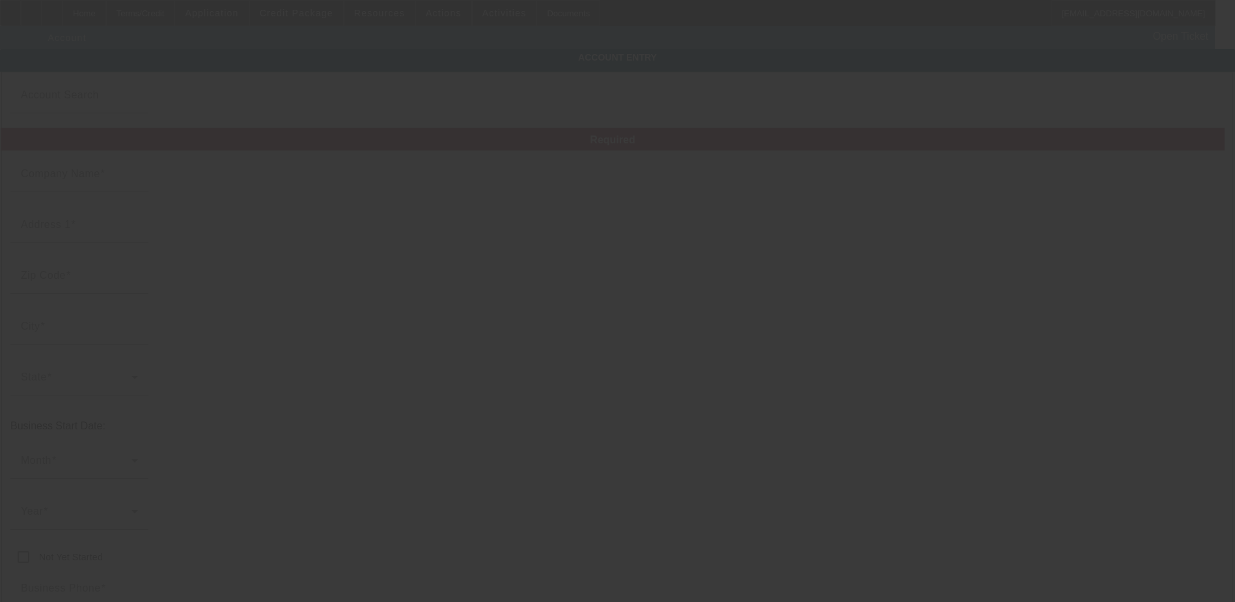
type input "462577700"
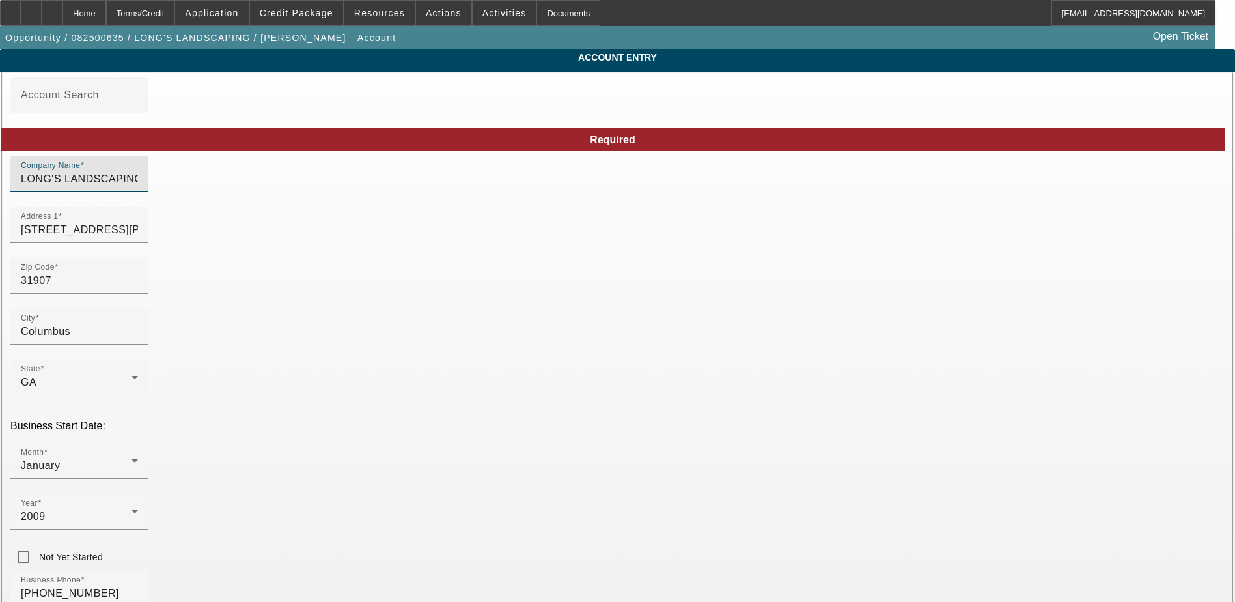
drag, startPoint x: 552, startPoint y: 189, endPoint x: 139, endPoint y: 179, distance: 412.3
paste input "LONG'S LANDSCAPING"
type input "LONG'S LANDSCAPING"
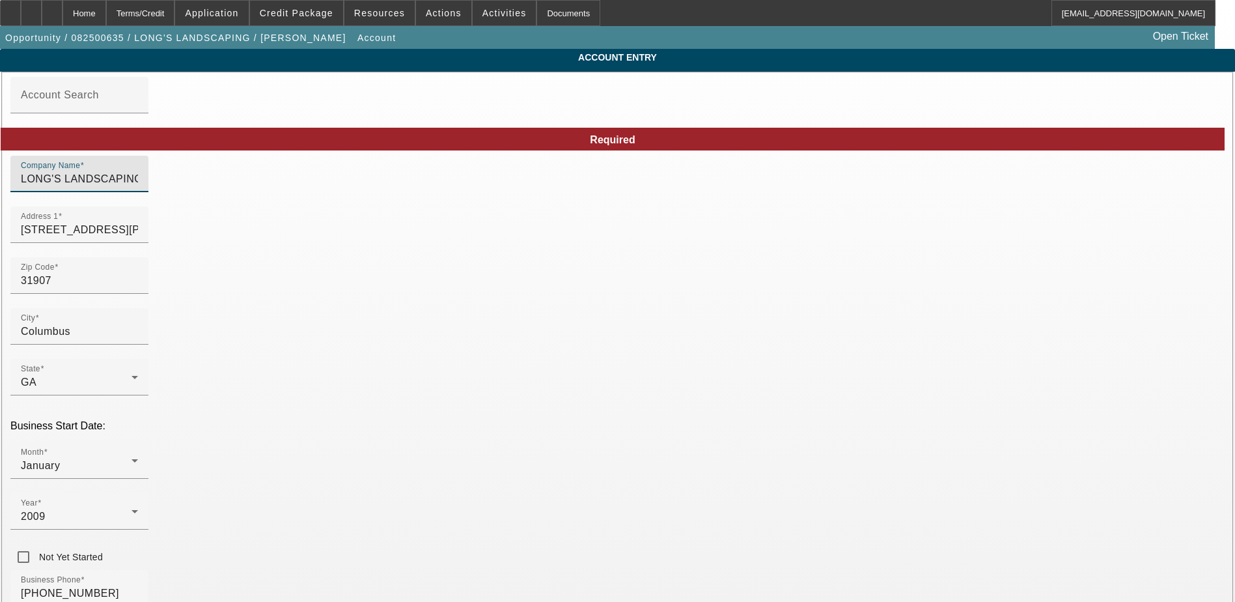
drag, startPoint x: 534, startPoint y: 186, endPoint x: 185, endPoint y: 185, distance: 349.0
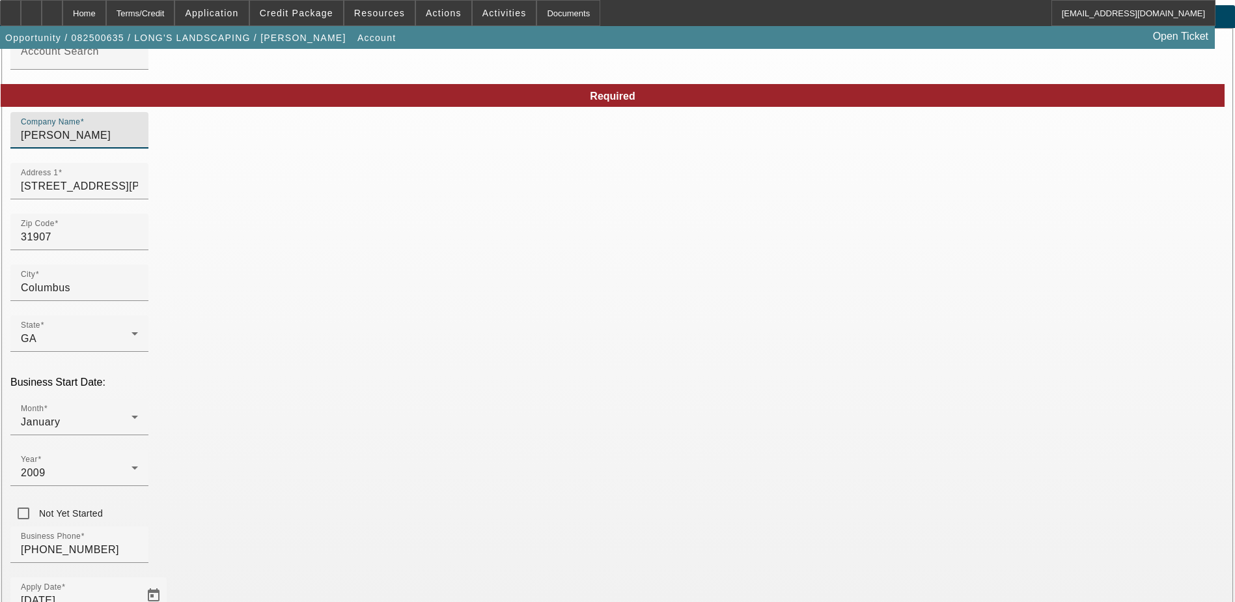
scroll to position [166, 0]
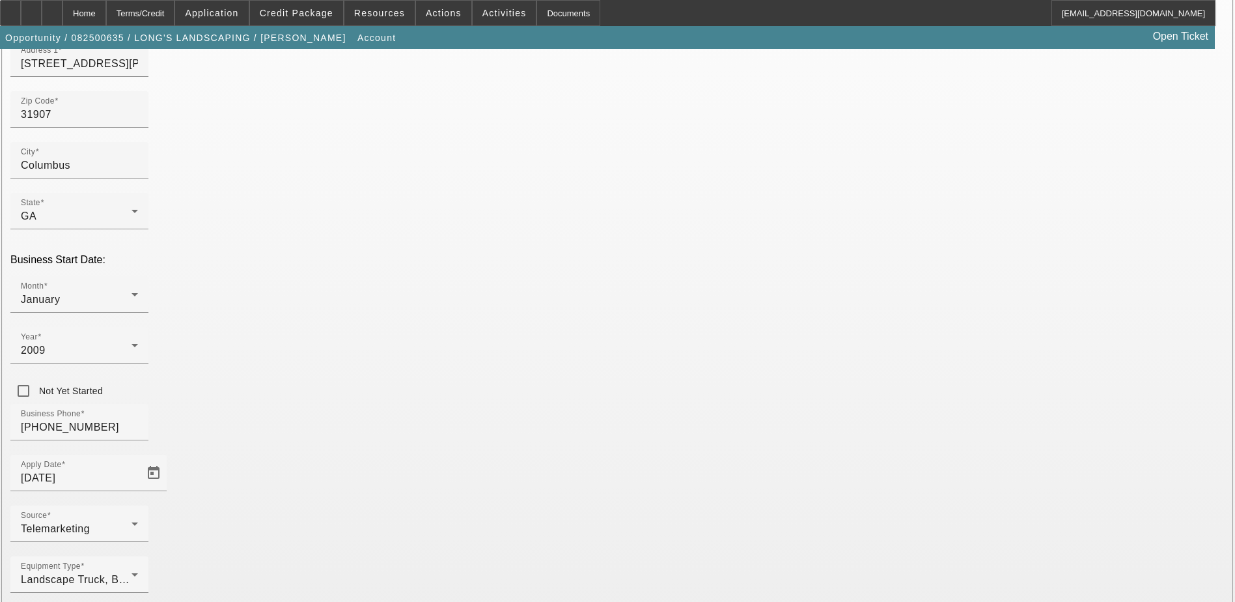
type input "Phillip Long"
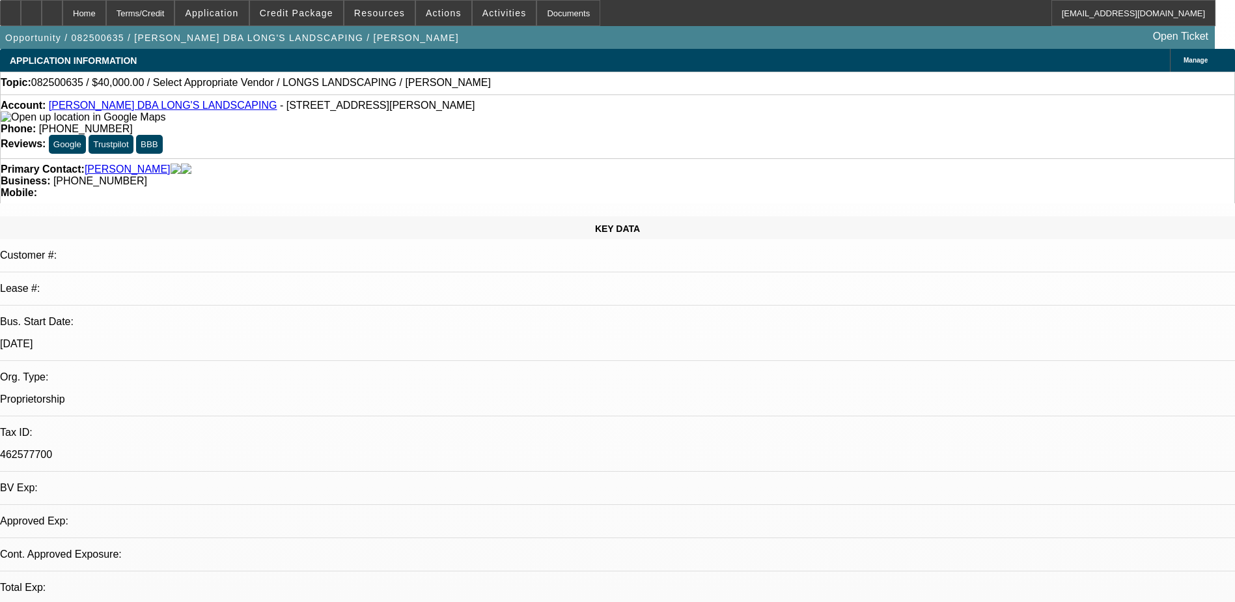
select select "0"
select select "2"
select select "0.1"
select select "4"
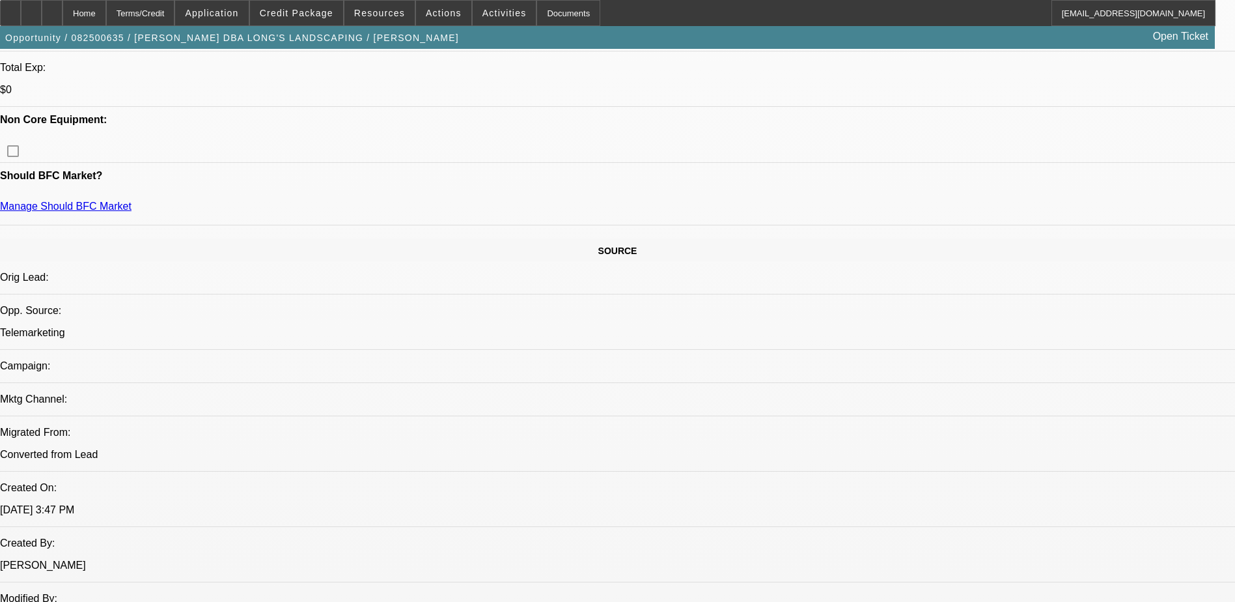
scroll to position [391, 0]
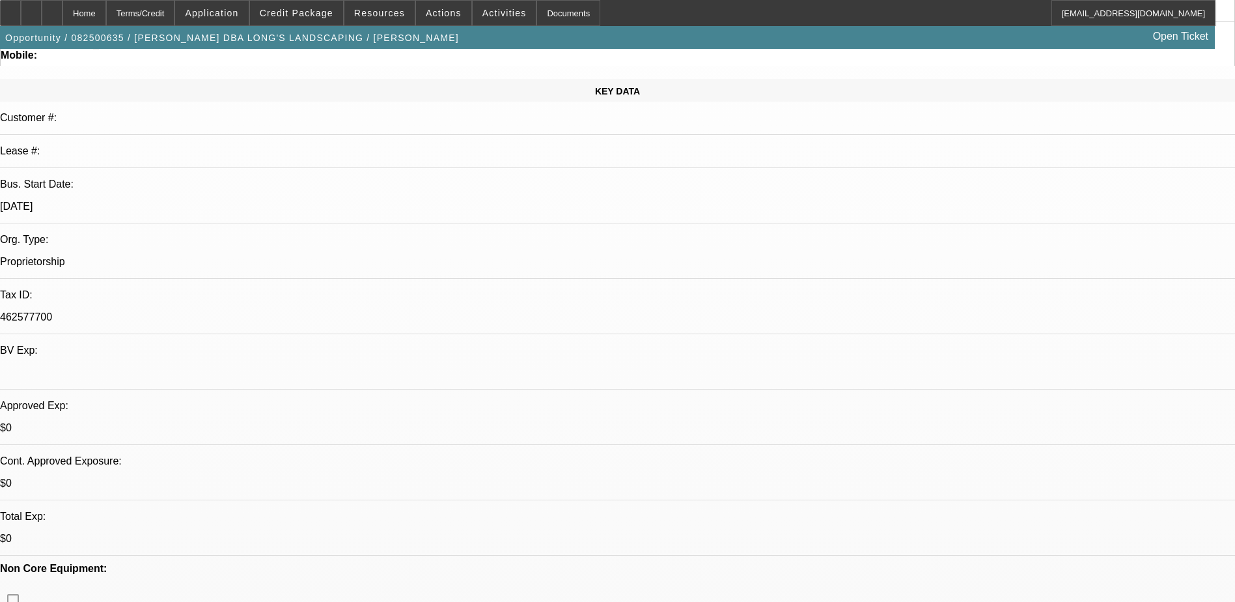
scroll to position [326, 0]
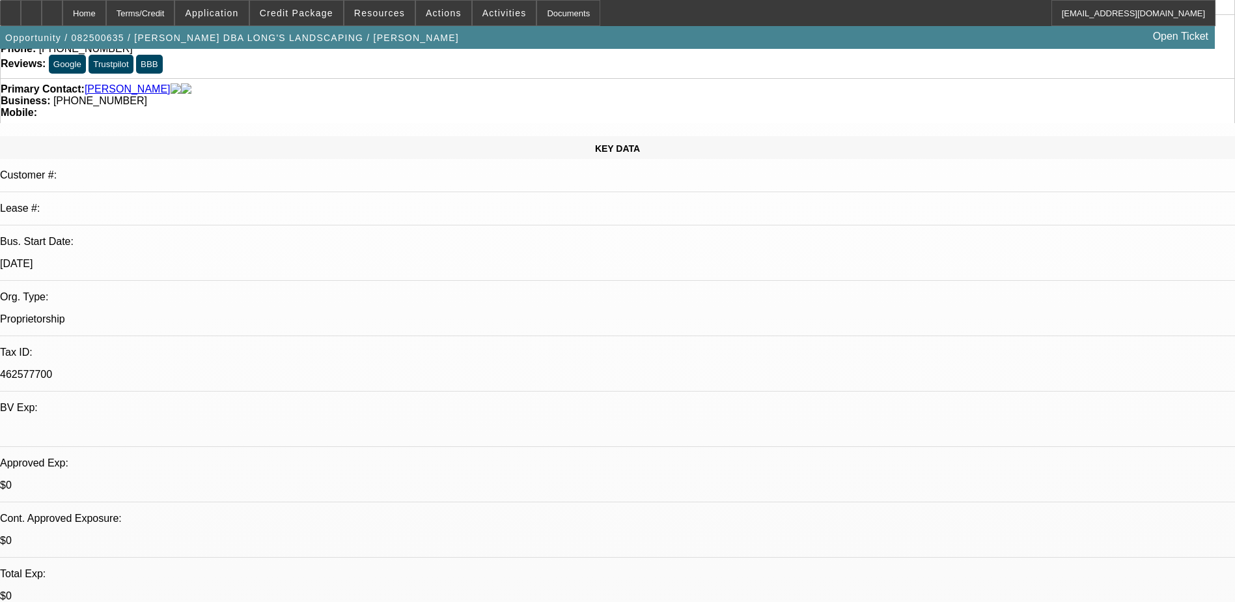
scroll to position [0, 0]
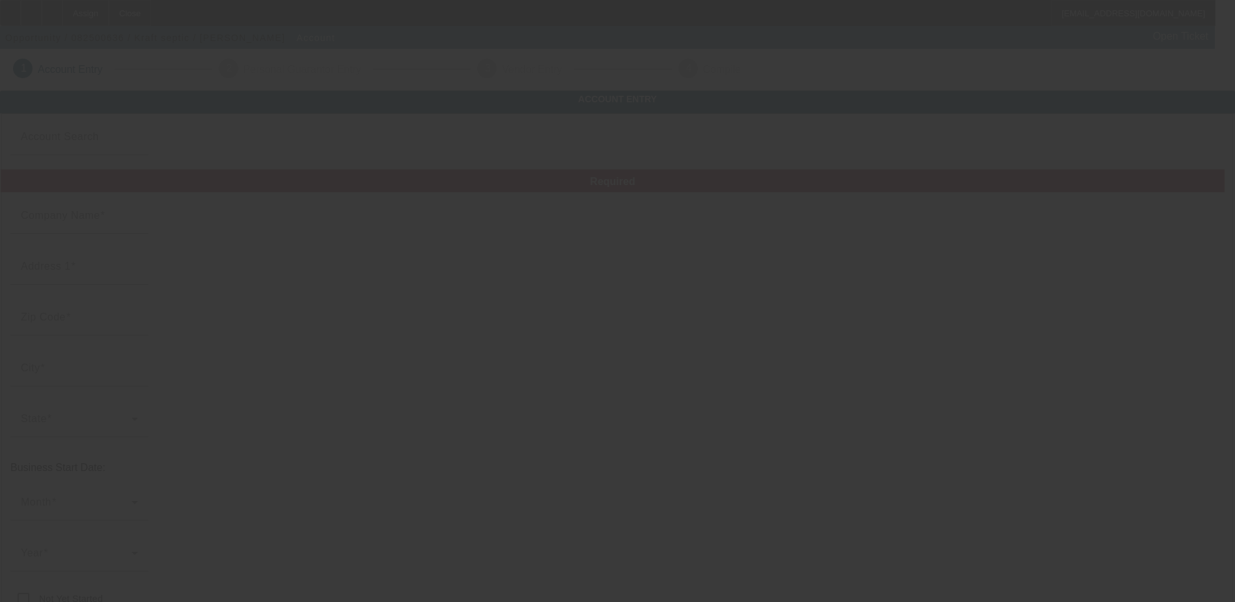
type input "Kraft septic"
type input "1020 [PERSON_NAME] Dr"
type input "29170"
type input "[GEOGRAPHIC_DATA]"
type input "[PHONE_NUMBER]"
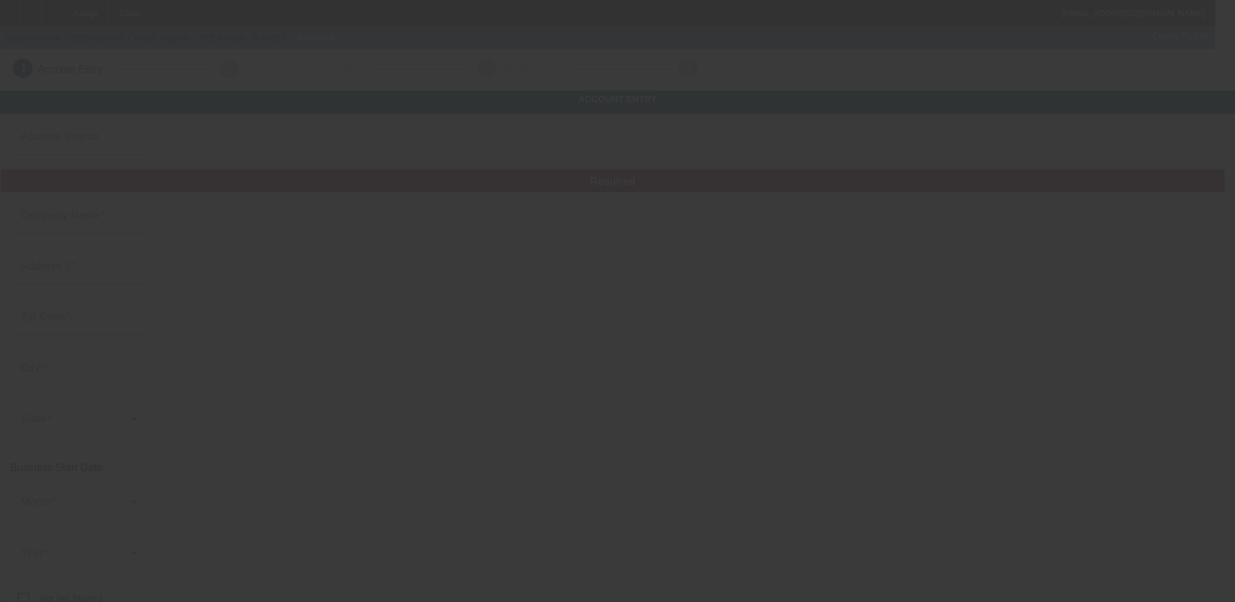
type input "[EMAIL_ADDRESS][DOMAIN_NAME]"
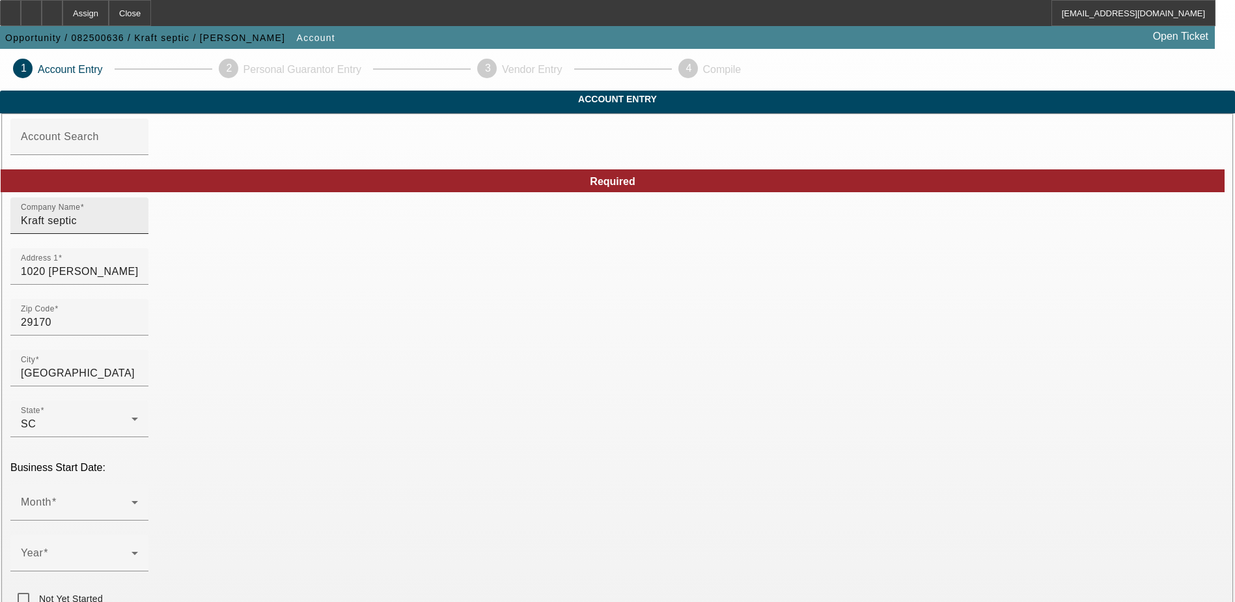
drag, startPoint x: 343, startPoint y: 233, endPoint x: 294, endPoint y: 247, distance: 51.5
click at [138, 234] on div "Company Name Kraft septic" at bounding box center [79, 215] width 117 height 36
drag, startPoint x: 324, startPoint y: 245, endPoint x: 129, endPoint y: 234, distance: 195.0
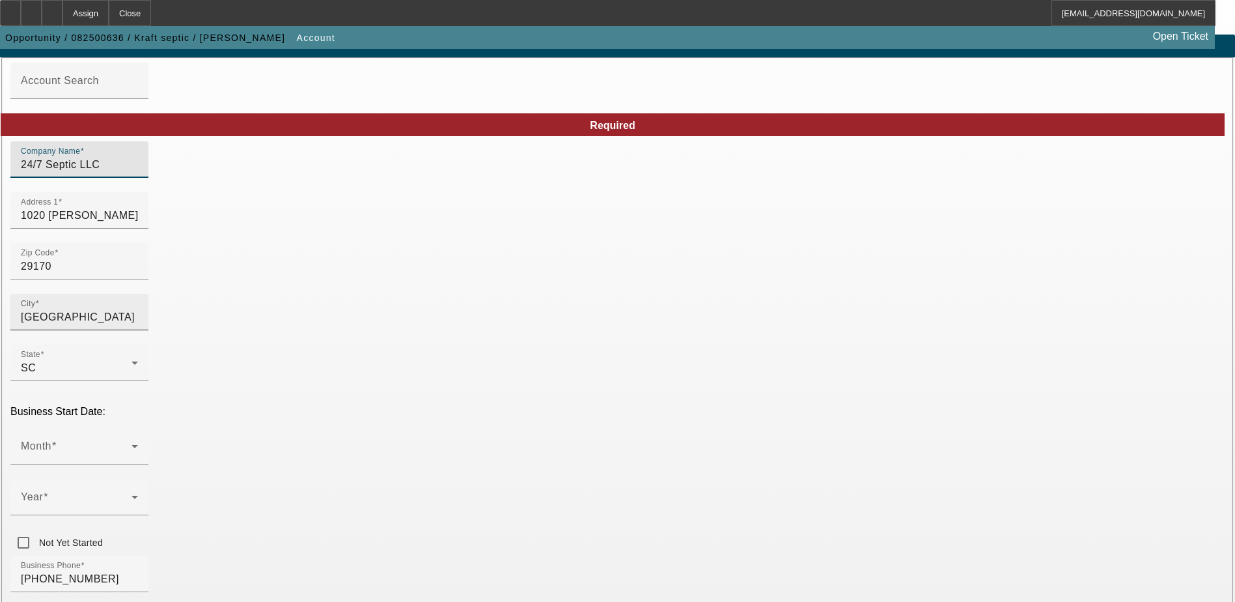
scroll to position [130, 0]
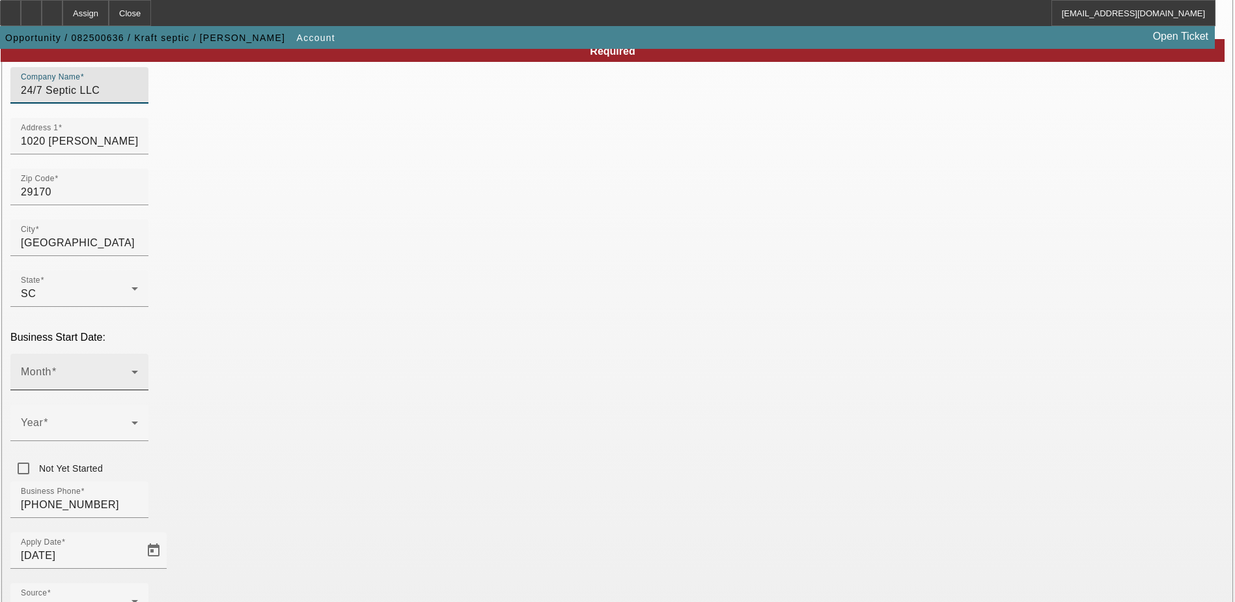
type input "24/7 Septic LLC"
click at [143, 364] on icon at bounding box center [135, 372] width 16 height 16
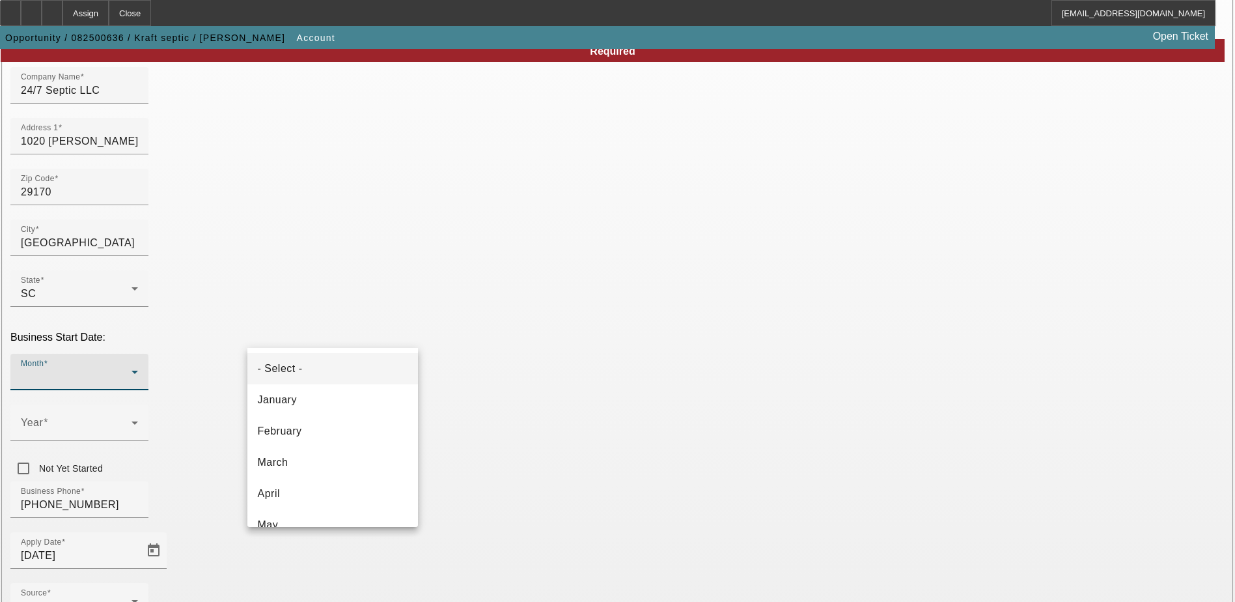
click at [557, 383] on div at bounding box center [617, 301] width 1235 height 602
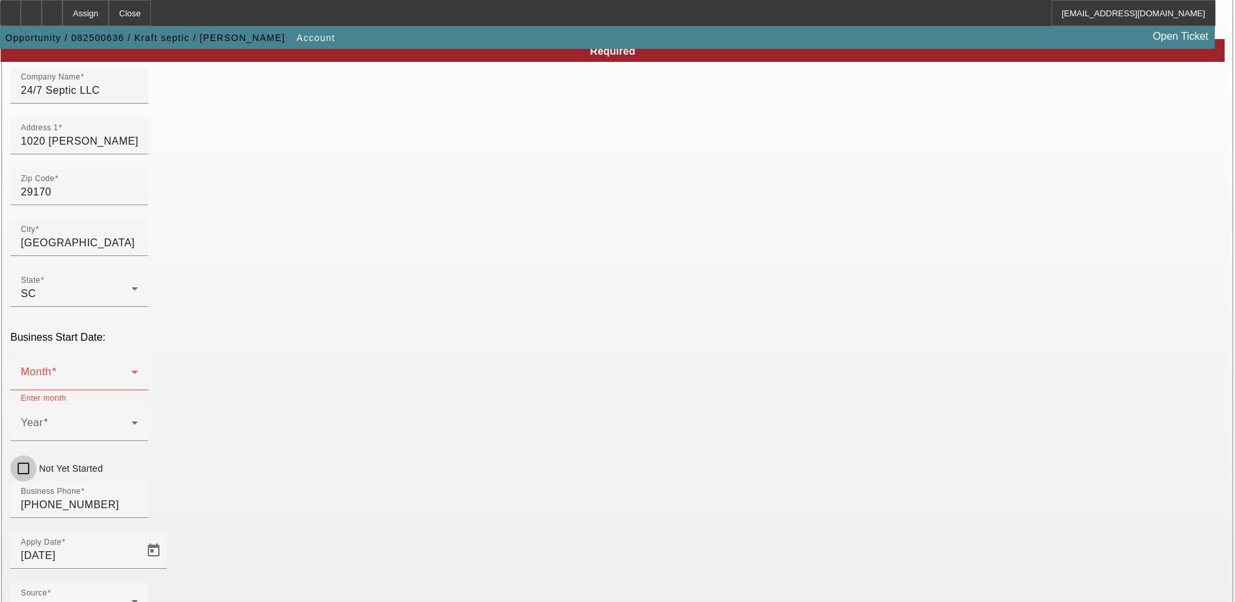
click at [36, 455] on input "Not Yet Started" at bounding box center [23, 468] width 26 height 26
checkbox input "true"
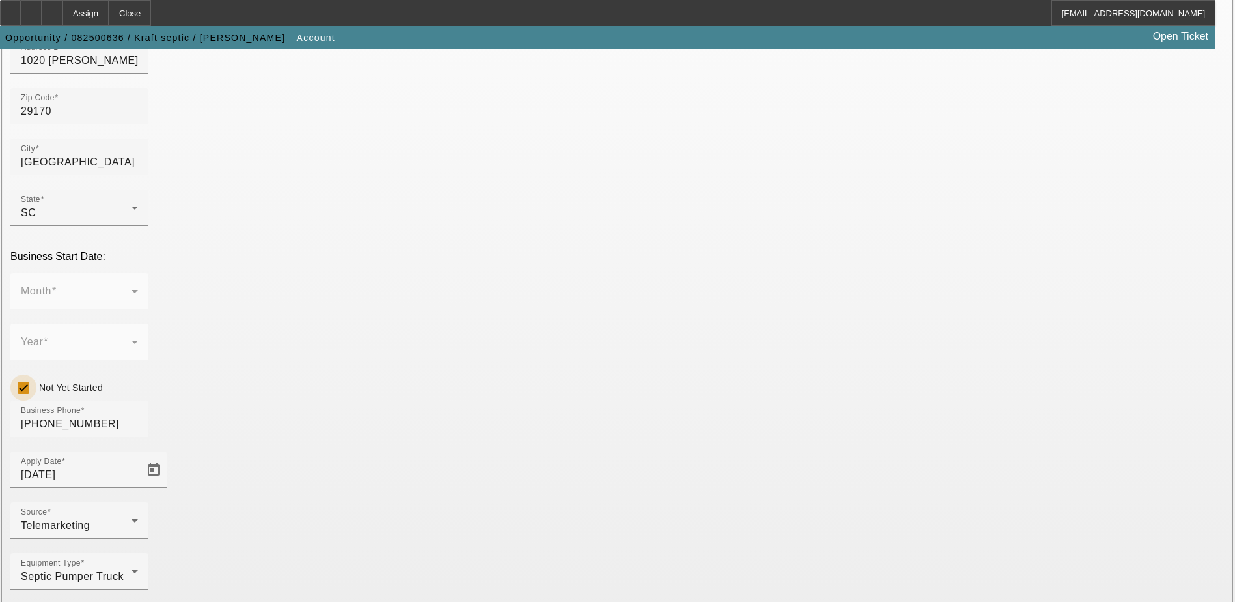
scroll to position [220, 0]
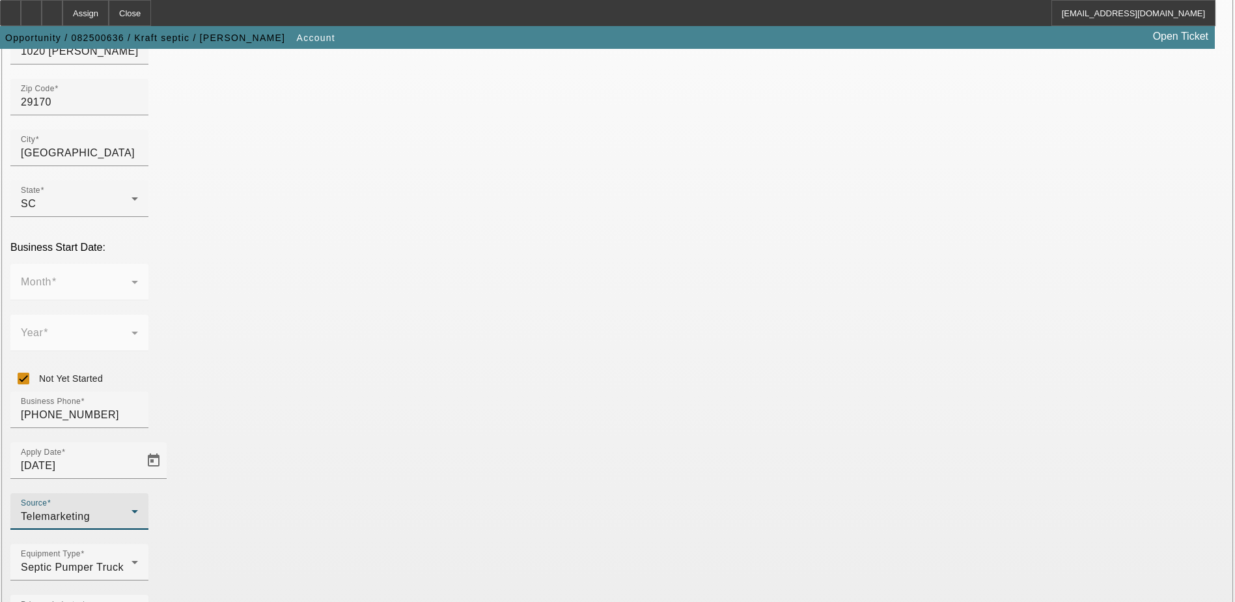
click at [132, 509] on div "Telemarketing" at bounding box center [76, 517] width 111 height 16
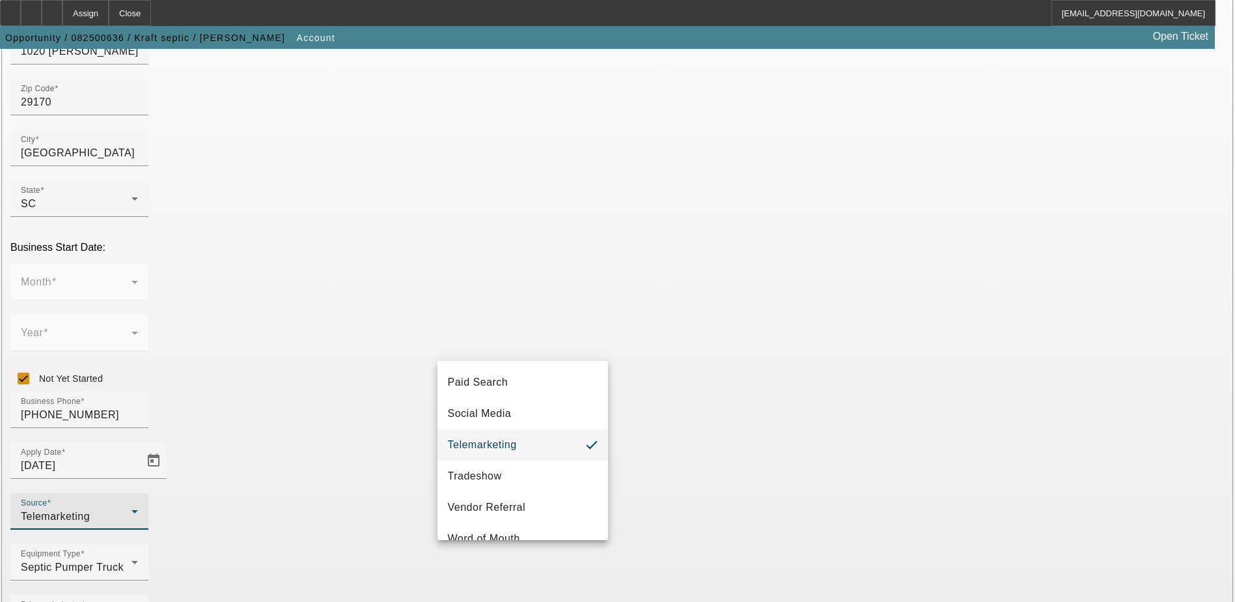
scroll to position [456, 0]
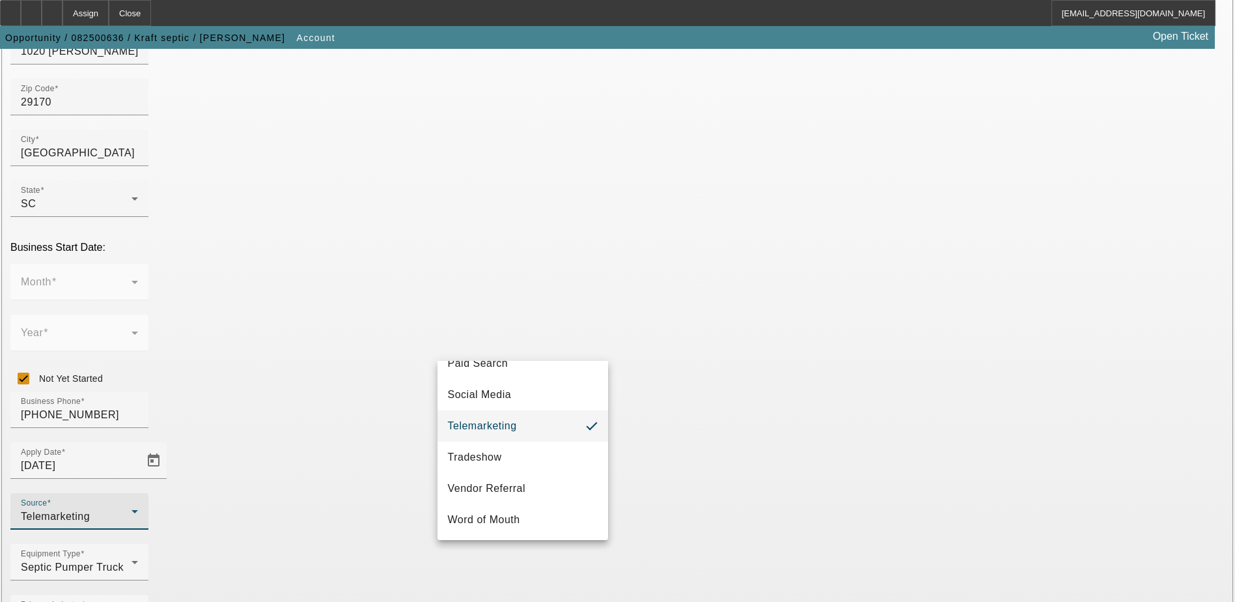
click at [641, 512] on div at bounding box center [617, 301] width 1235 height 602
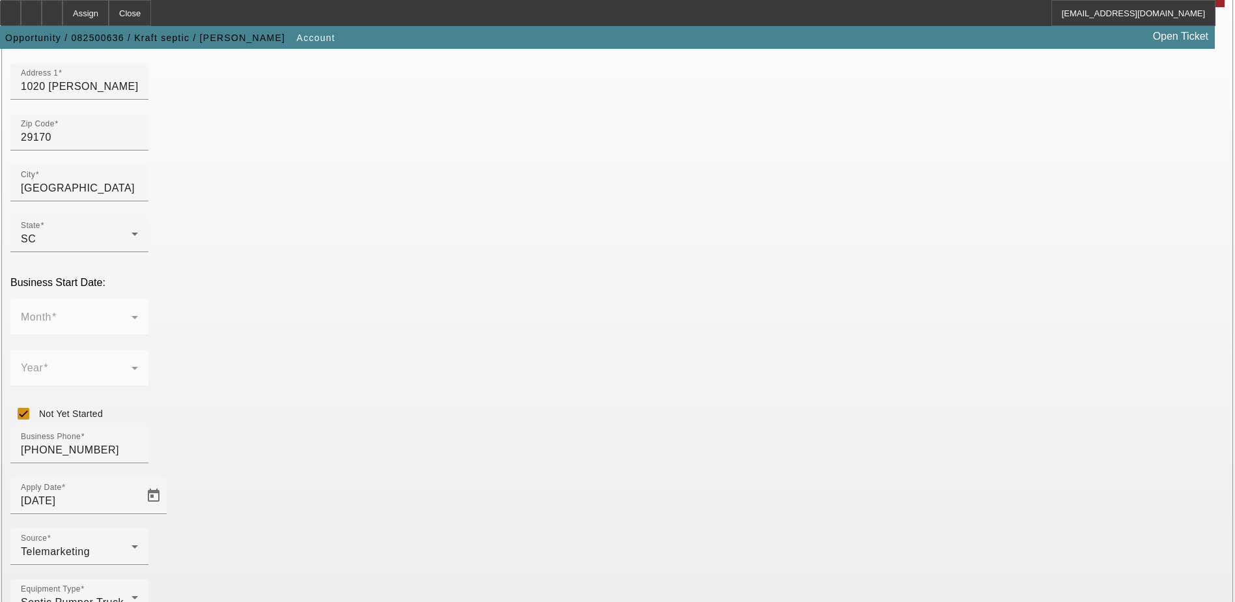
scroll to position [155, 0]
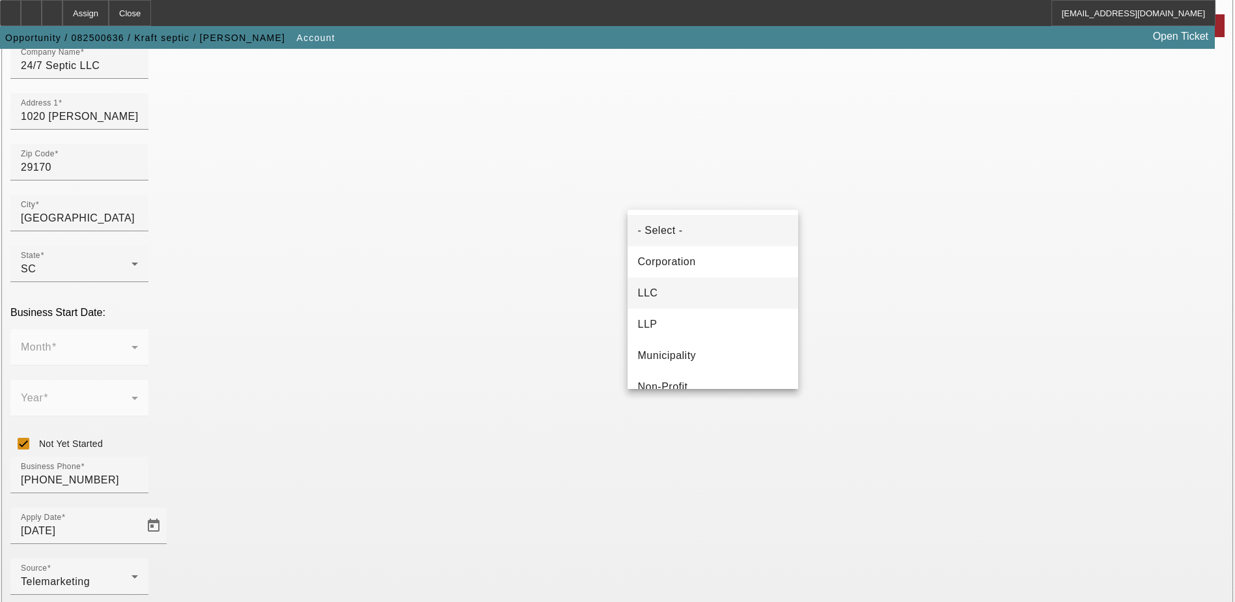
click at [691, 288] on mat-option "LLC" at bounding box center [713, 292] width 171 height 31
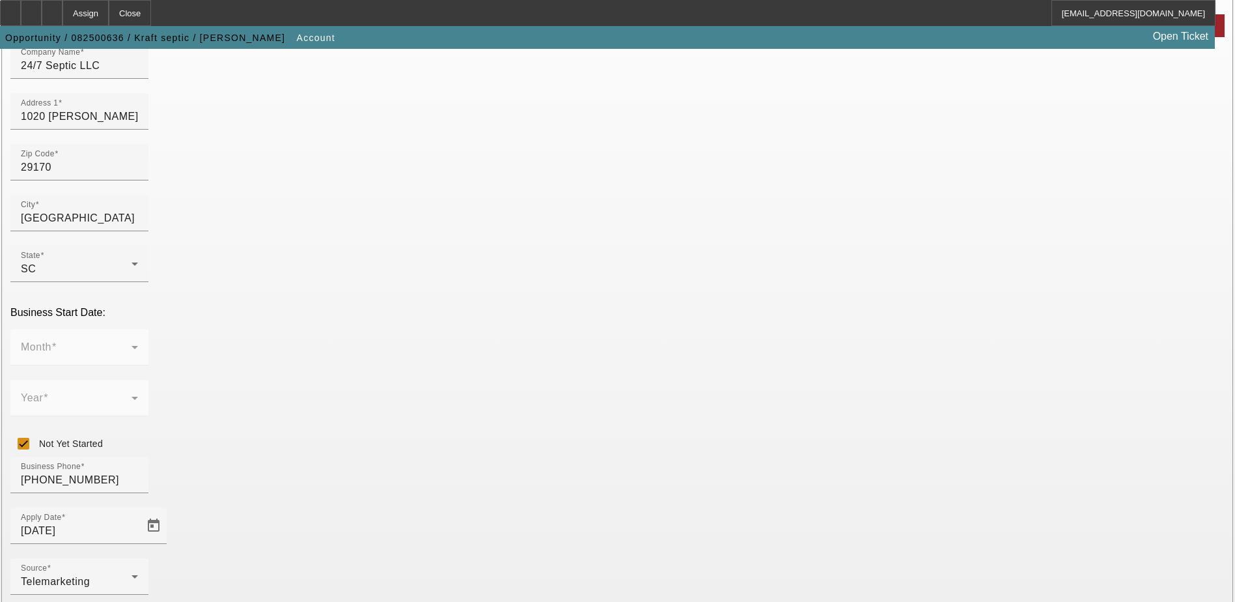
click at [617, 558] on div "Source Telemarketing" at bounding box center [617, 583] width 1214 height 51
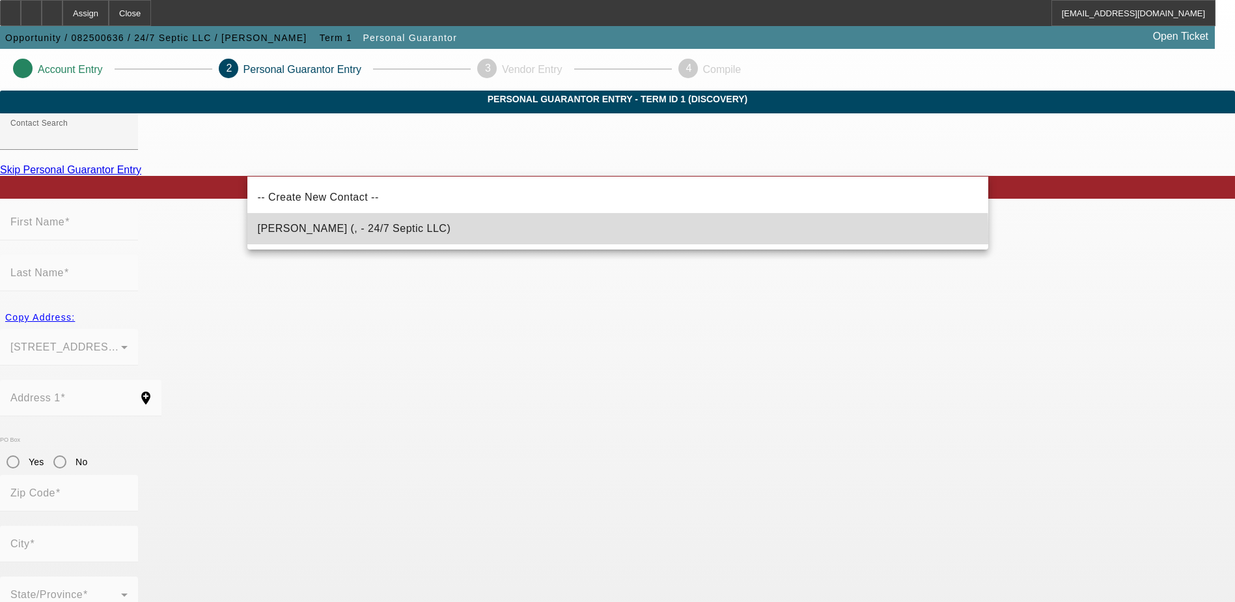
click at [404, 236] on mat-option "Kraft, Gregory (, - 24/7 Septic LLC)" at bounding box center [617, 228] width 741 height 31
type input "Kraft, Gregory (, - 24/7 Septic LLC)"
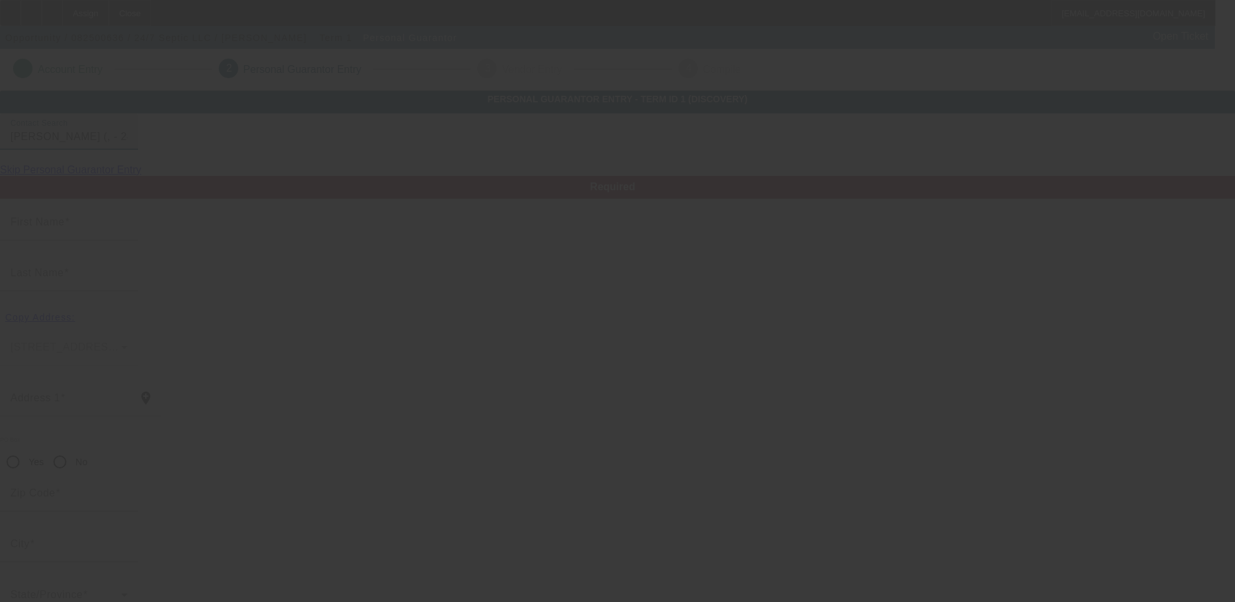
type input "Gregory"
type input "Kraft"
radio input "true"
type input "gregk1089@icloud.com"
type input "[PHONE_NUMBER]"
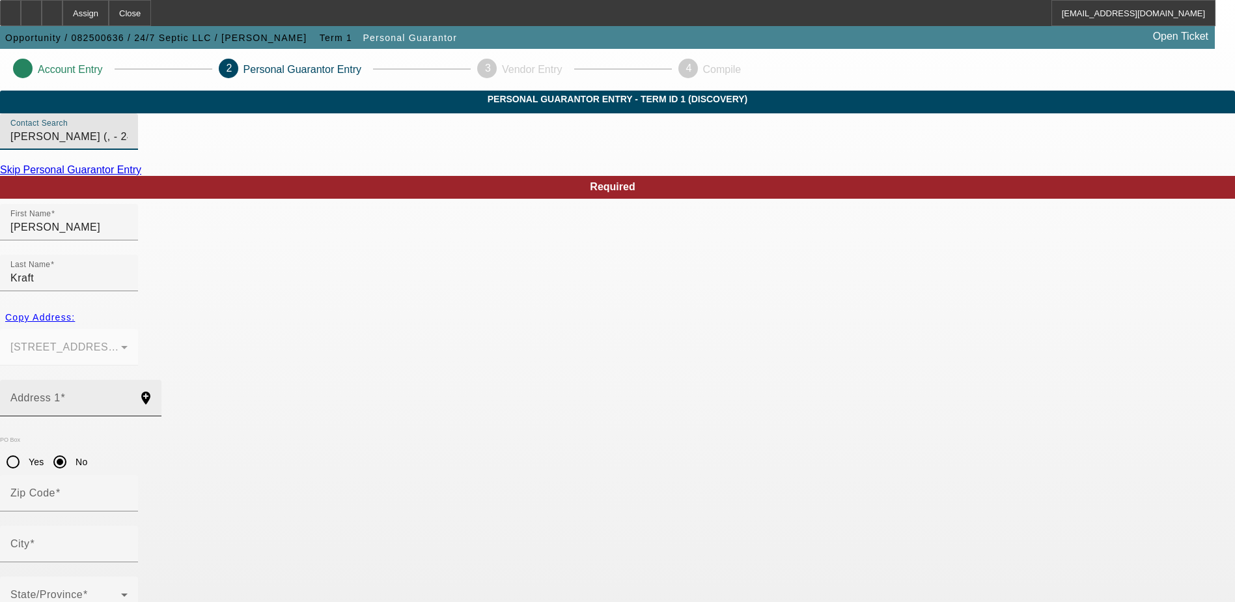
click at [128, 395] on input "Address 1" at bounding box center [68, 403] width 117 height 16
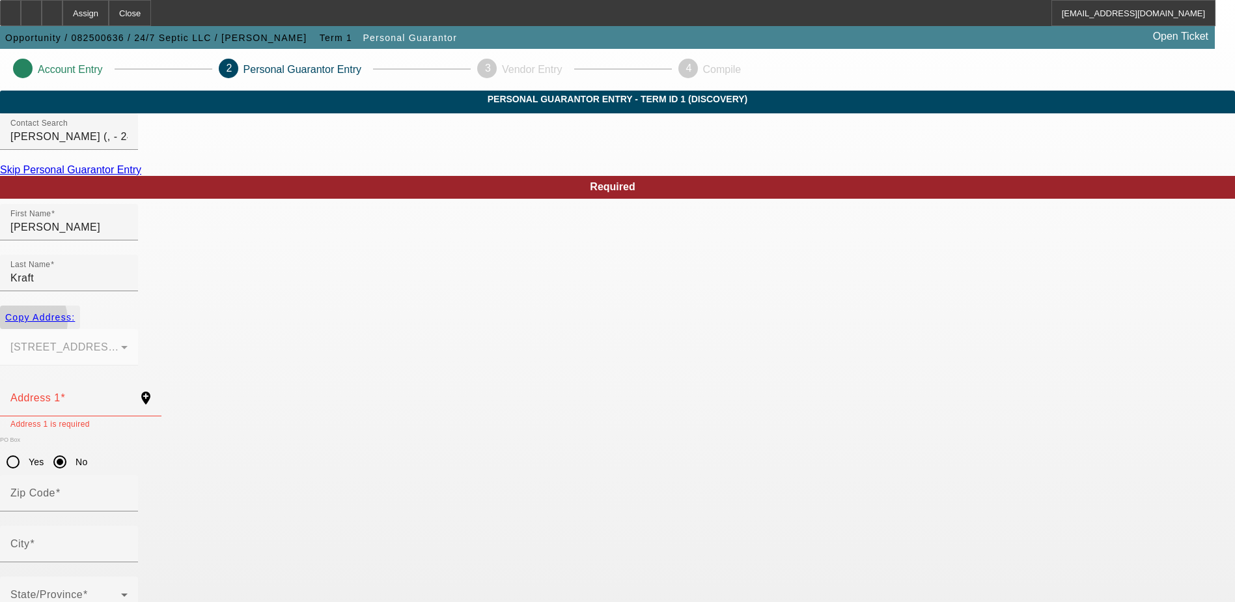
click at [80, 307] on span "button" at bounding box center [40, 316] width 80 height 31
type input "1020 Lindler Dr"
radio input "false"
type input "29170"
type input "West Columbia"
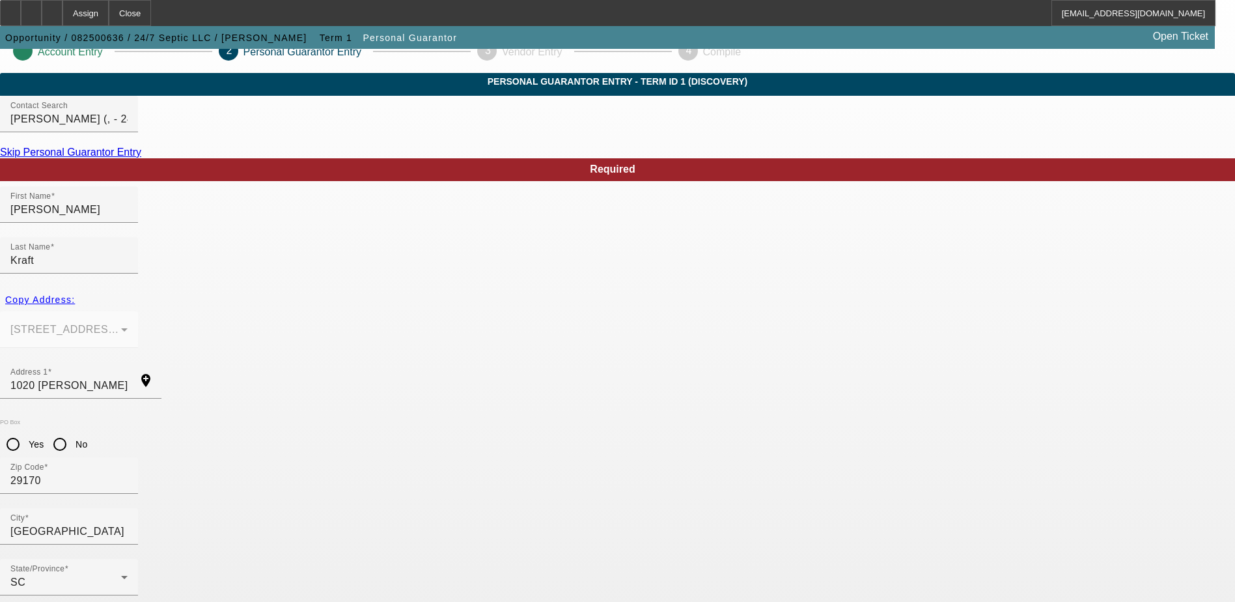
scroll to position [35, 0]
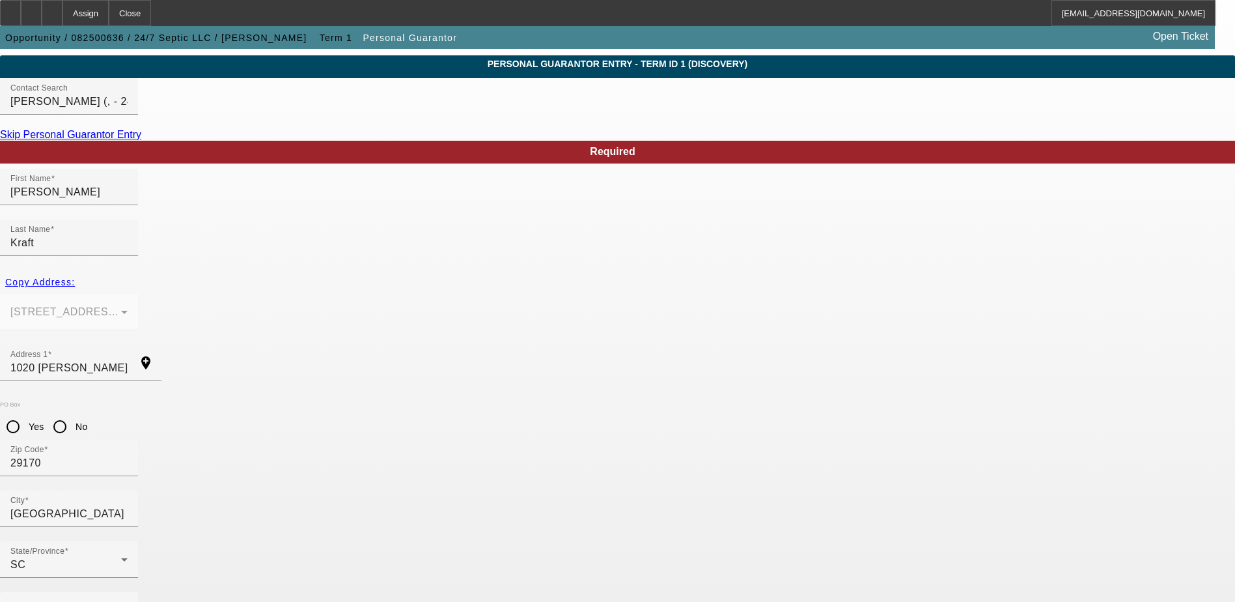
type input "100"
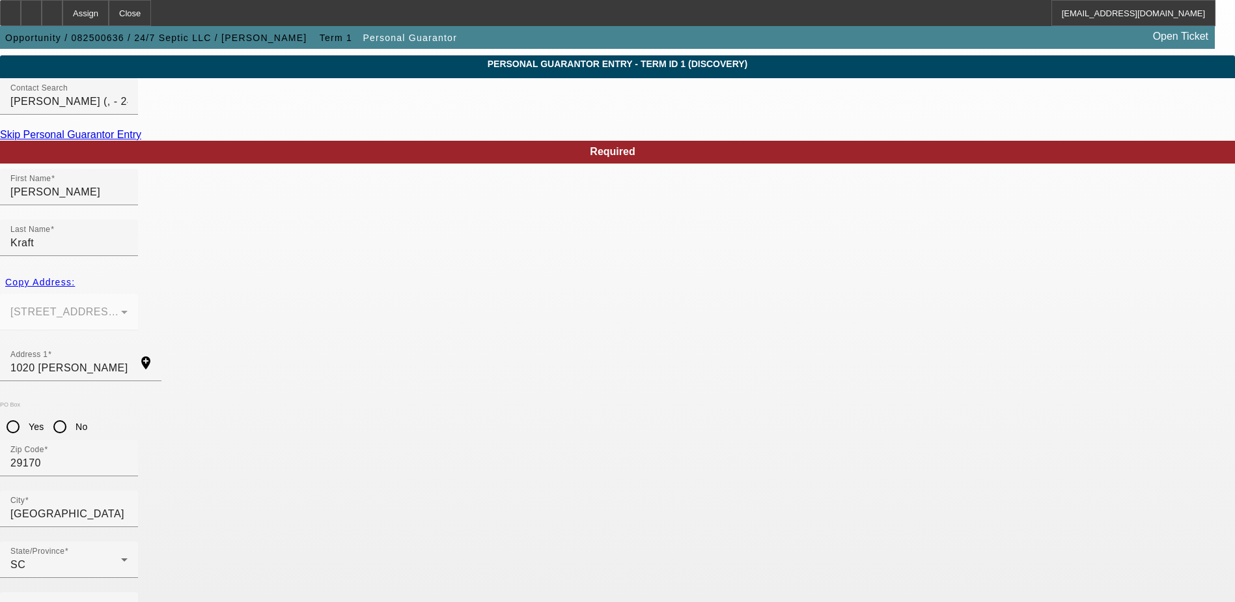
drag, startPoint x: 701, startPoint y: 335, endPoint x: 587, endPoint y: 336, distance: 113.3
click at [96, 601] on span at bounding box center [93, 609] width 5 height 11
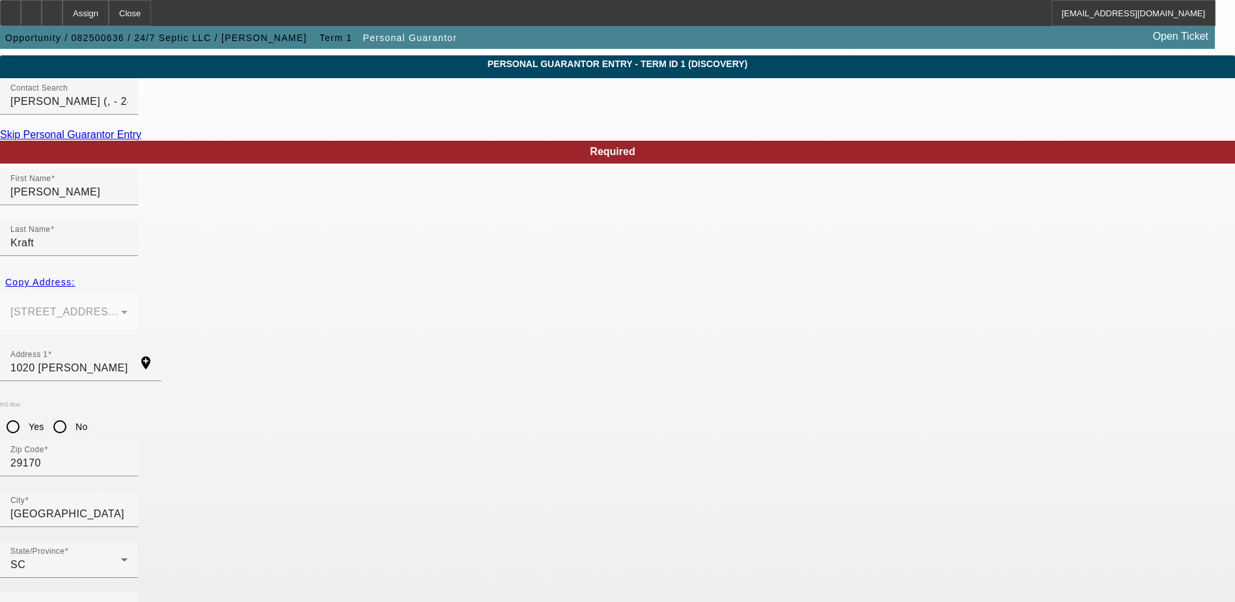
paste input "(609) 709-0452"
type input "(609) 709-0452"
type input "144-88-2470"
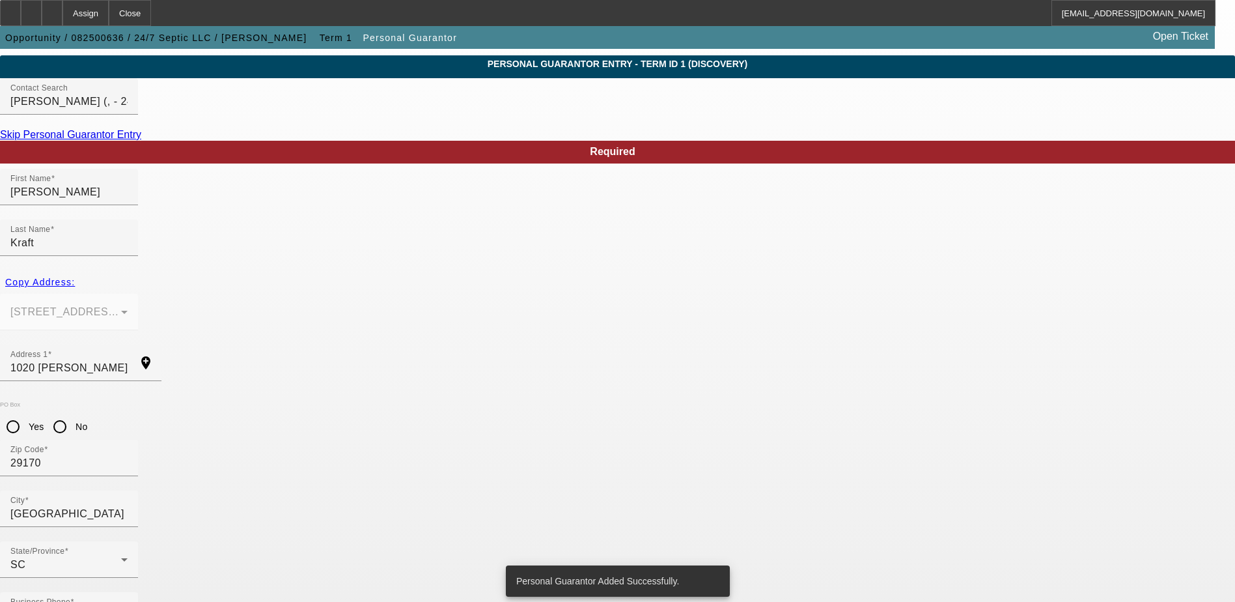
scroll to position [0, 0]
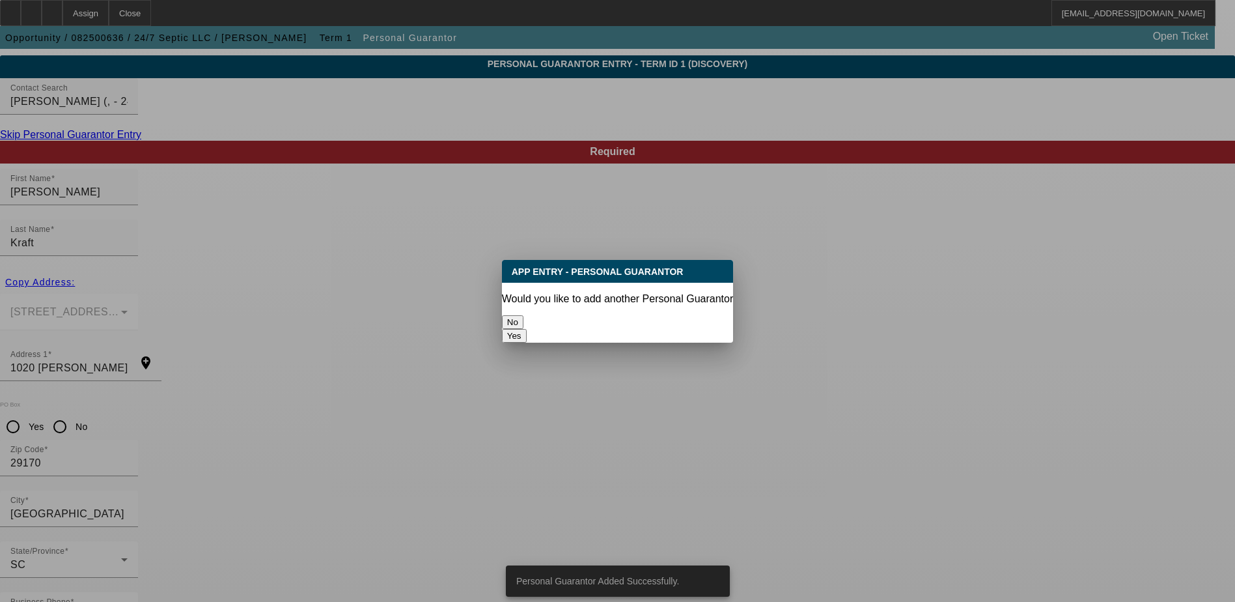
click at [524, 321] on button "No" at bounding box center [512, 322] width 21 height 14
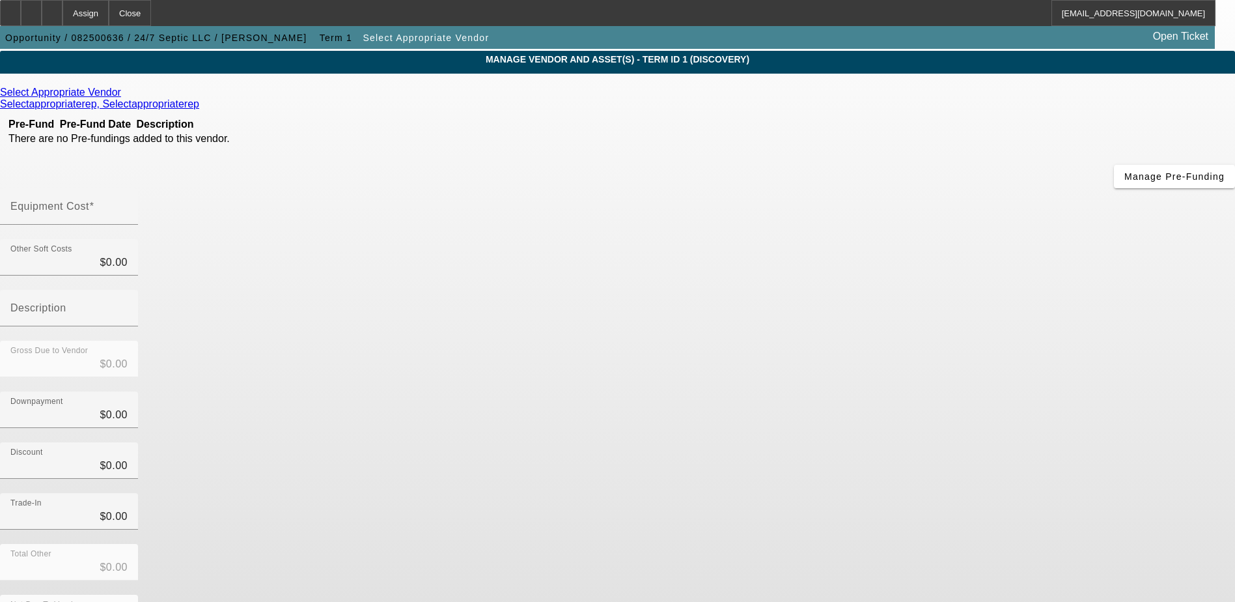
scroll to position [58, 0]
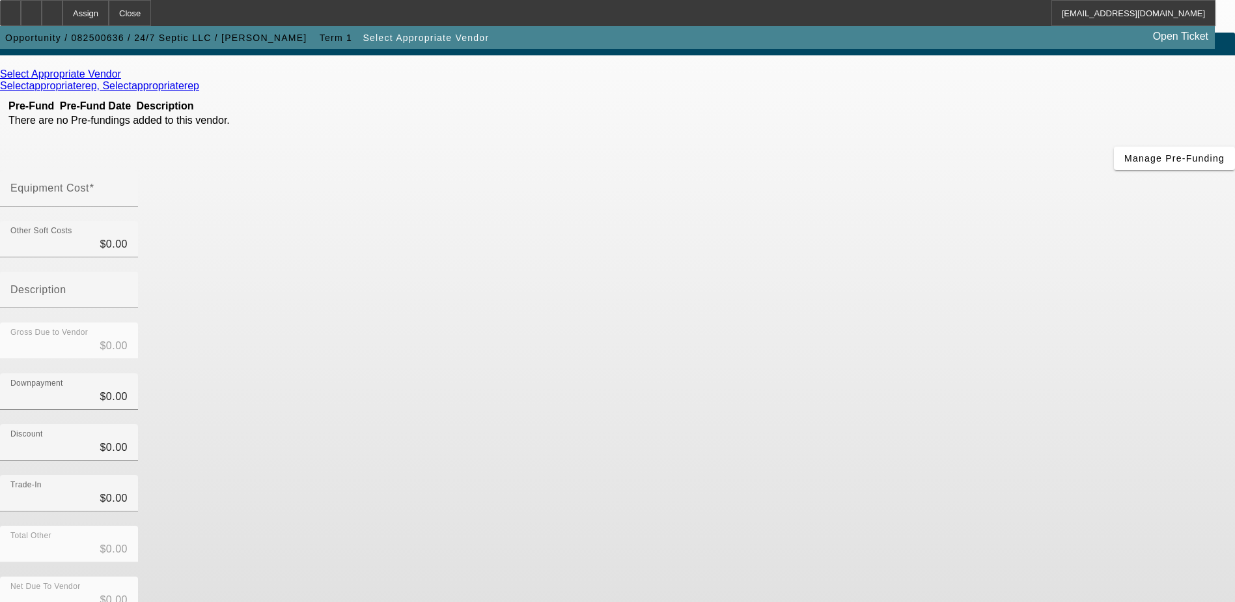
click at [128, 186] on input "Equipment Cost" at bounding box center [68, 194] width 117 height 16
type input "5"
type input "$5.00"
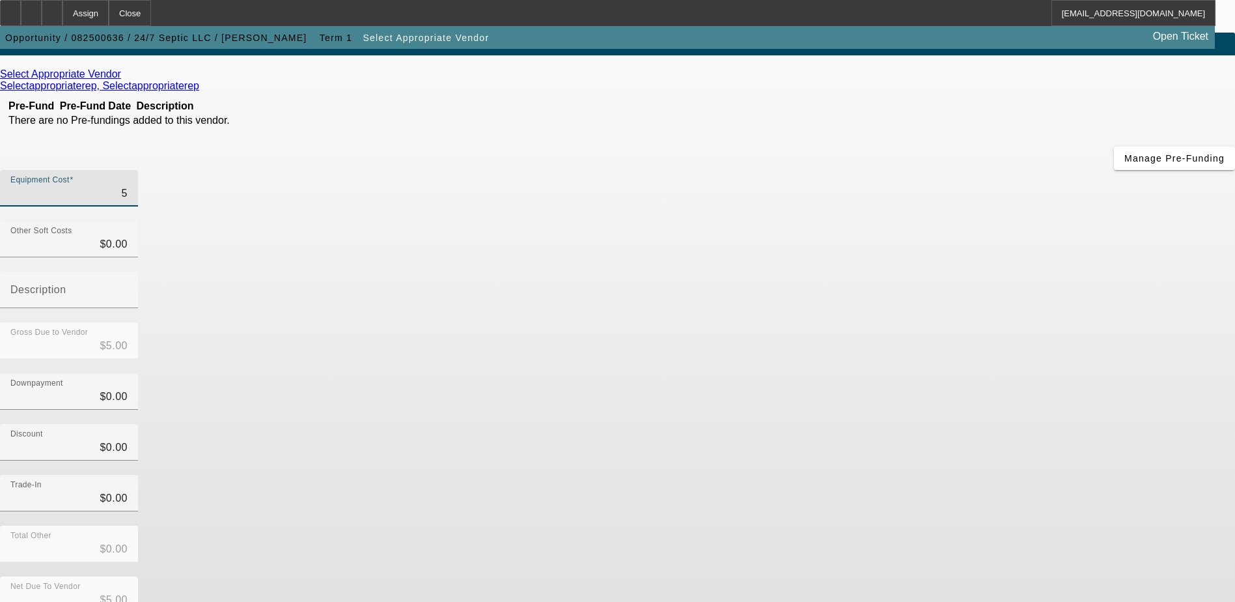
type input "50"
type input "$50.00"
type input "500"
type input "$500.00"
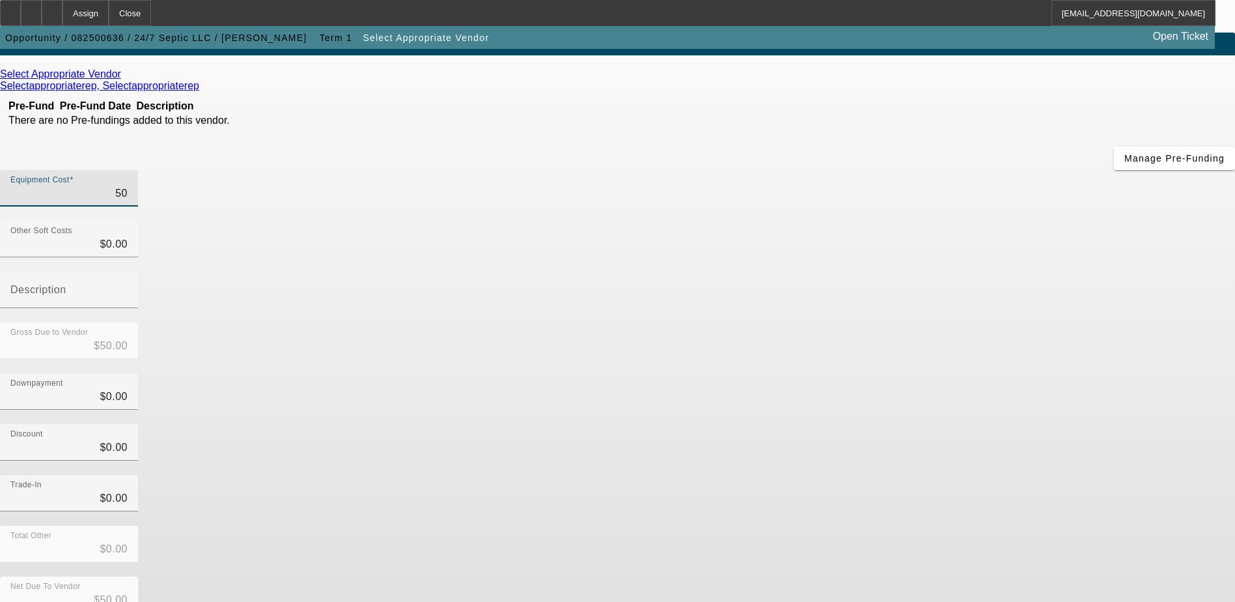
type input "$500.00"
type input "5000"
type input "$5,000.00"
type input "50000"
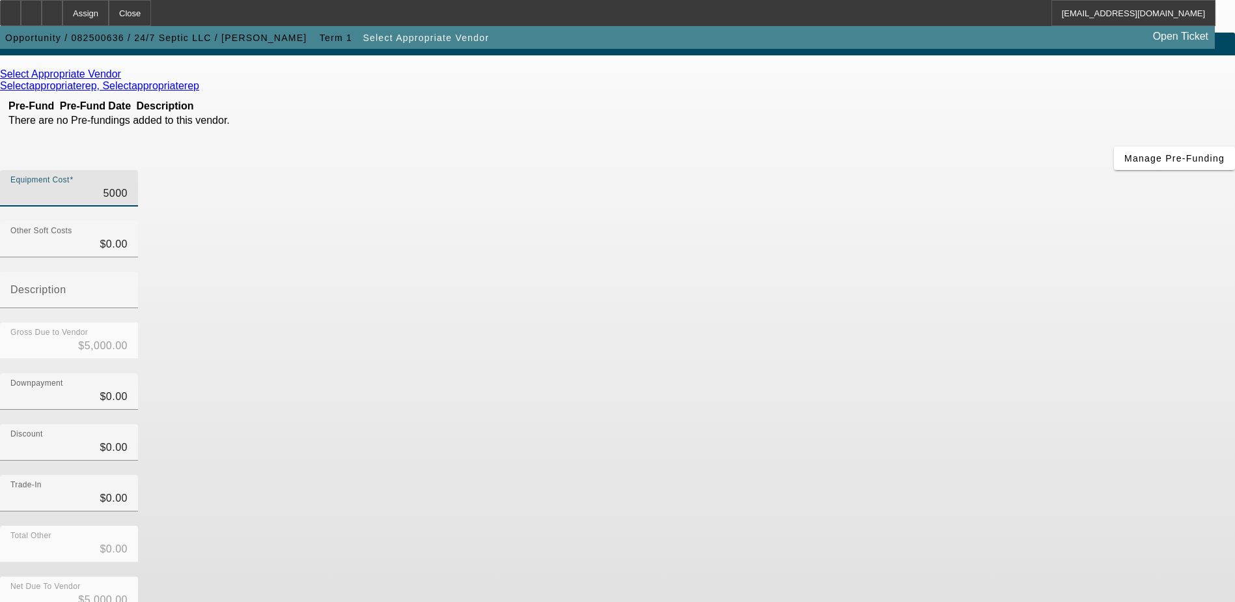
type input "$50,000.00"
click at [973, 373] on div "Downpayment $0.00" at bounding box center [617, 398] width 1235 height 51
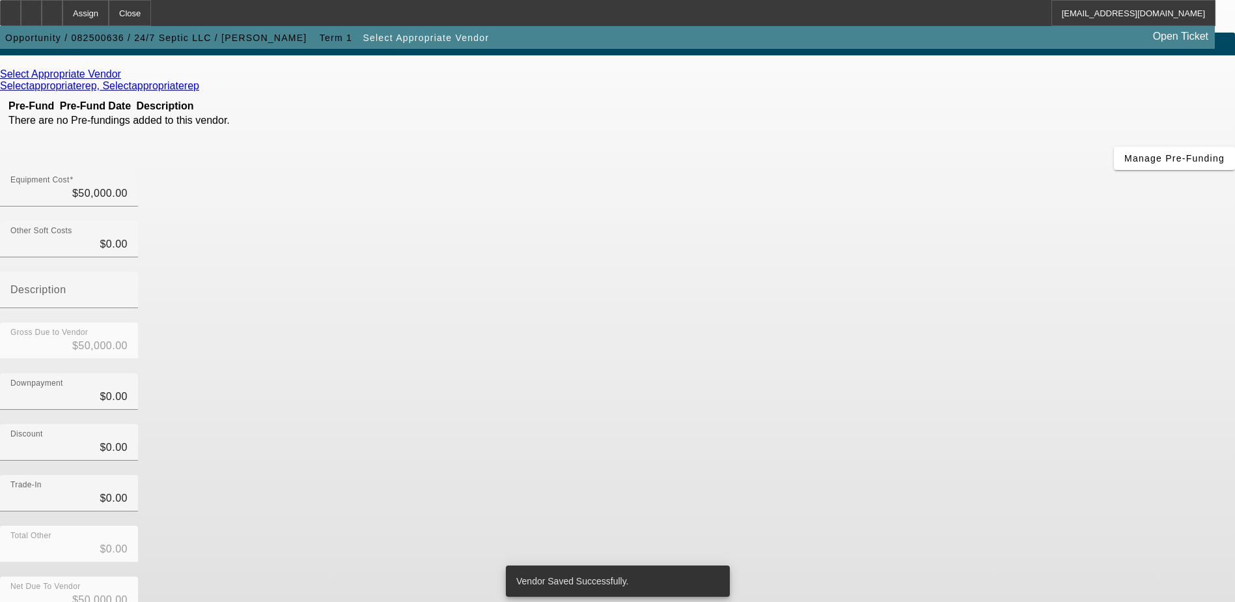
scroll to position [0, 0]
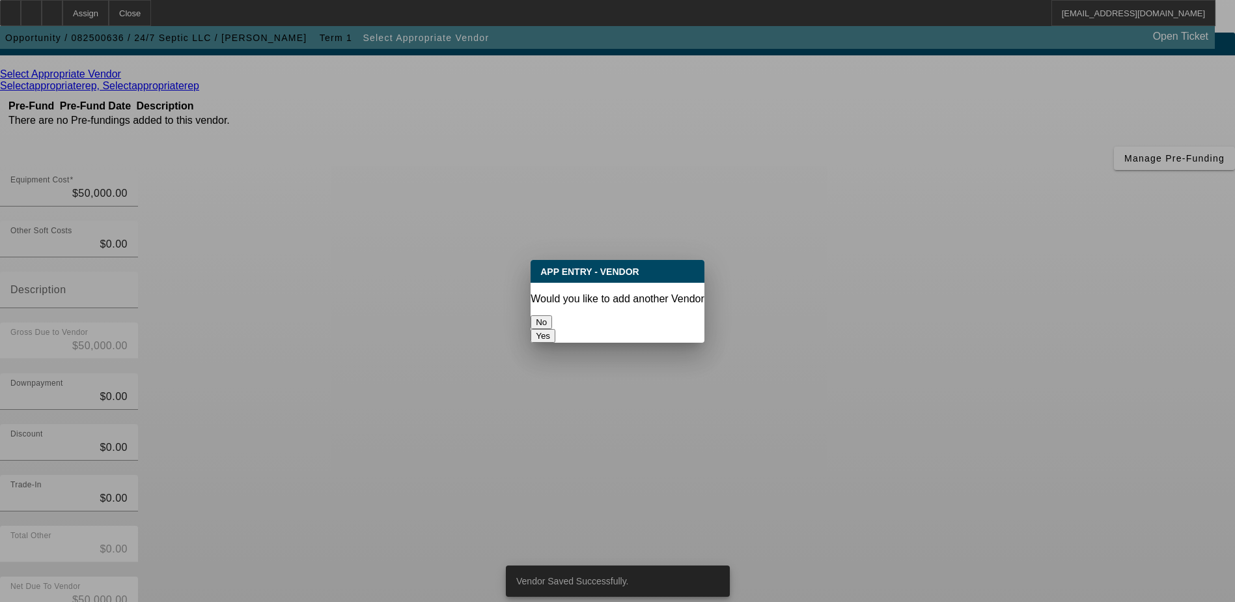
click at [552, 315] on button "No" at bounding box center [541, 322] width 21 height 14
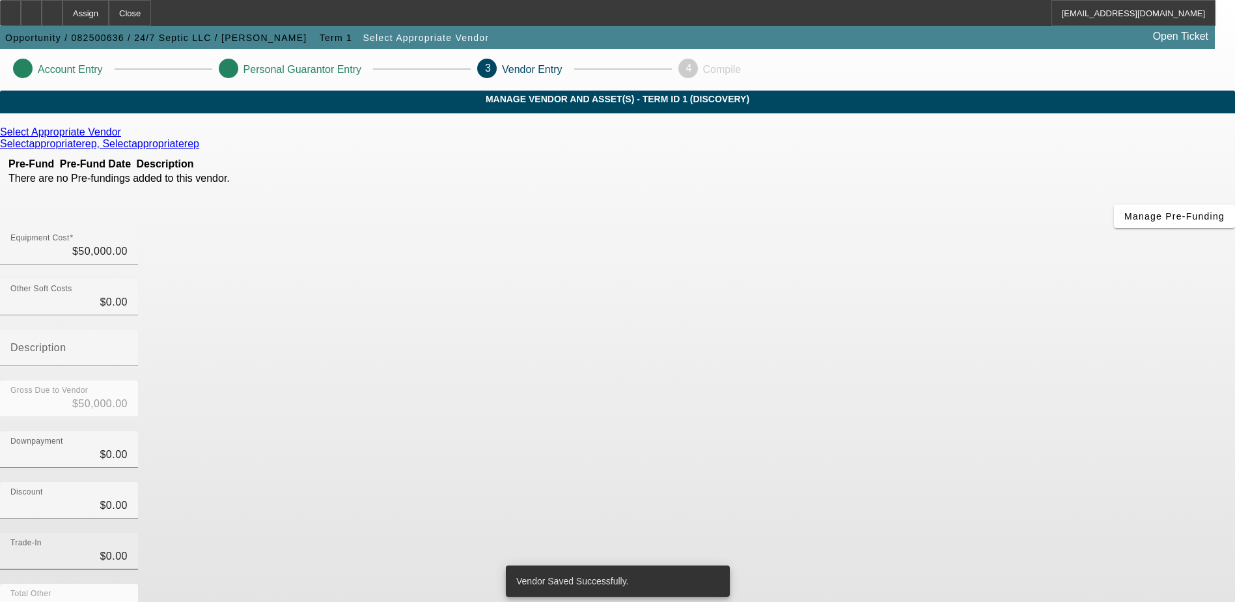
scroll to position [58, 0]
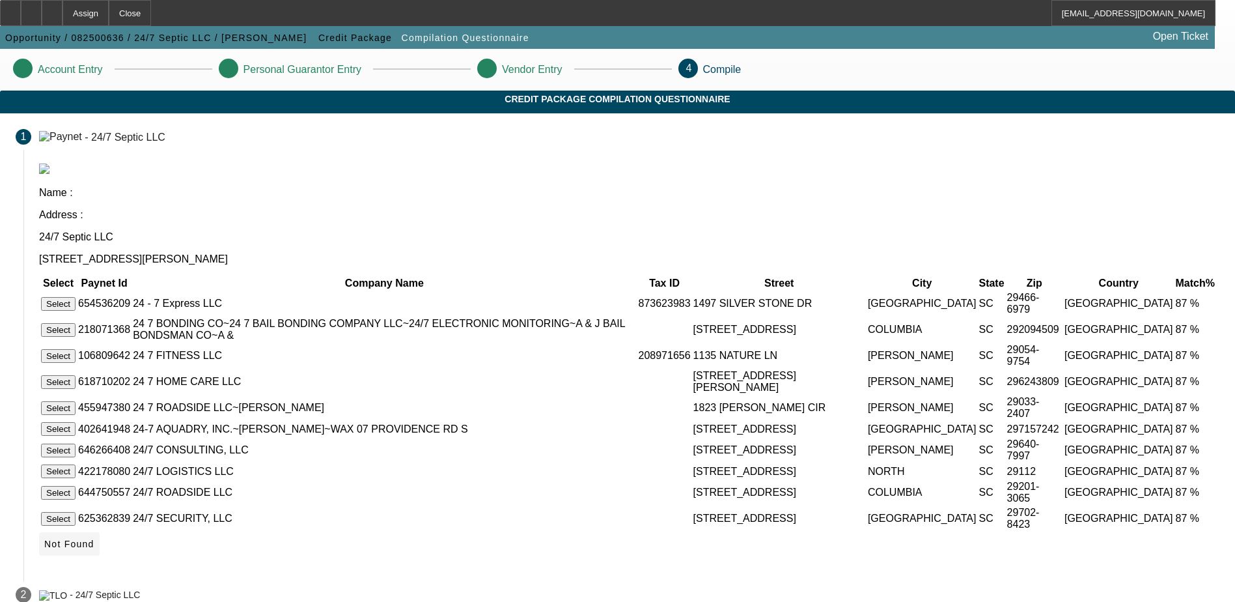
click at [44, 546] on icon at bounding box center [44, 544] width 0 height 10
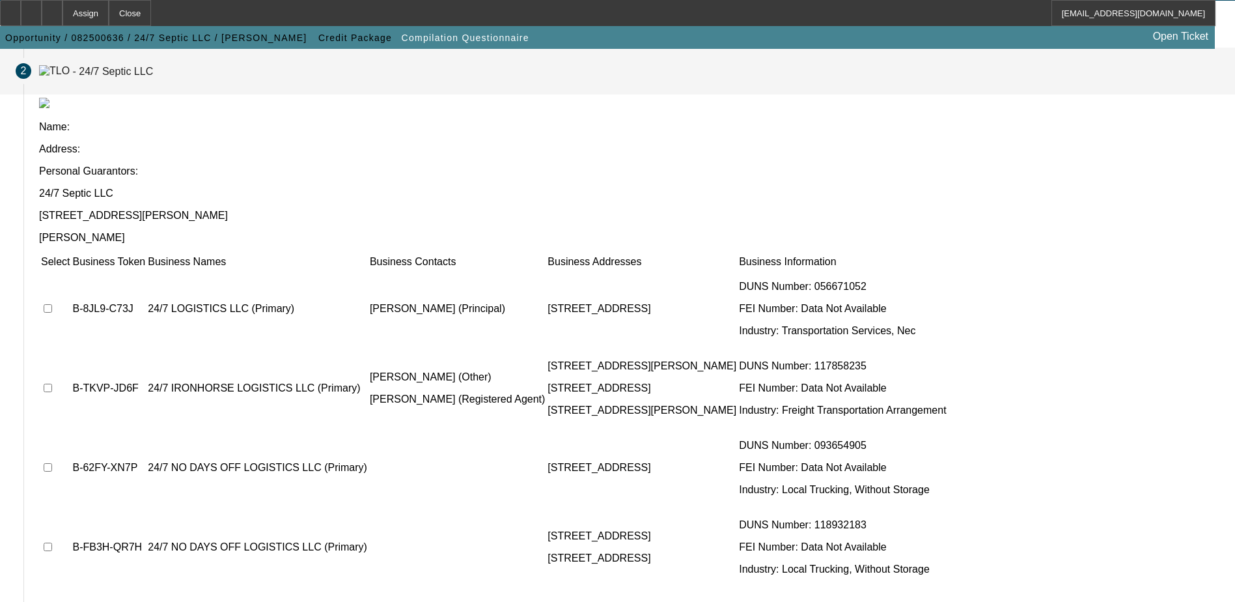
scroll to position [119, 0]
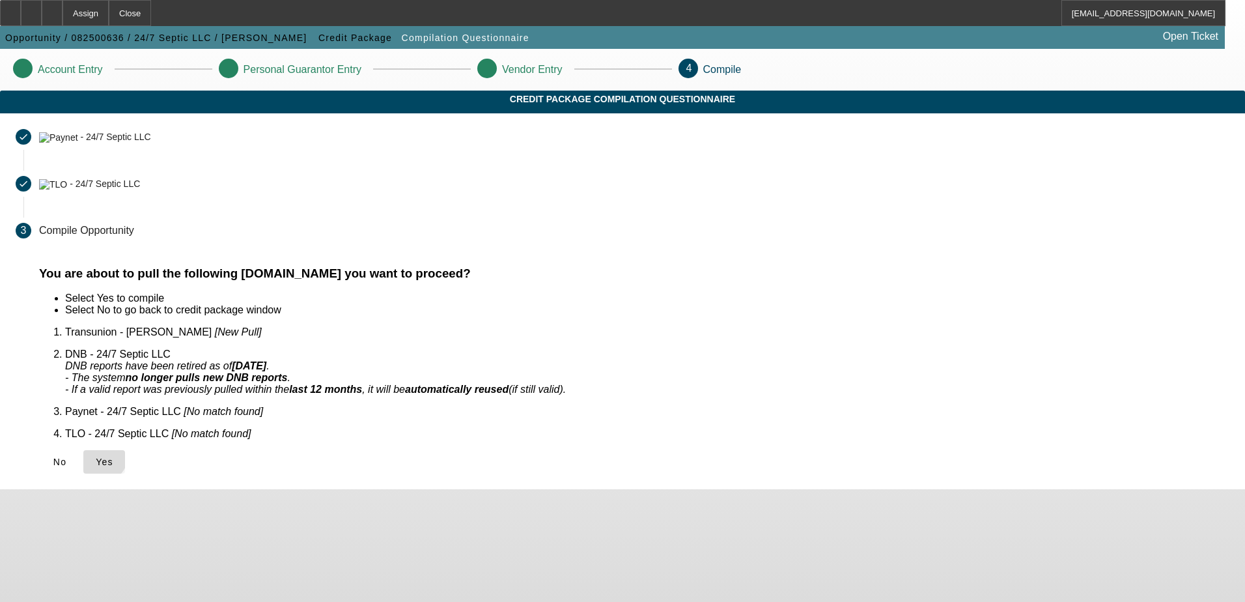
click at [96, 456] on icon at bounding box center [96, 461] width 0 height 10
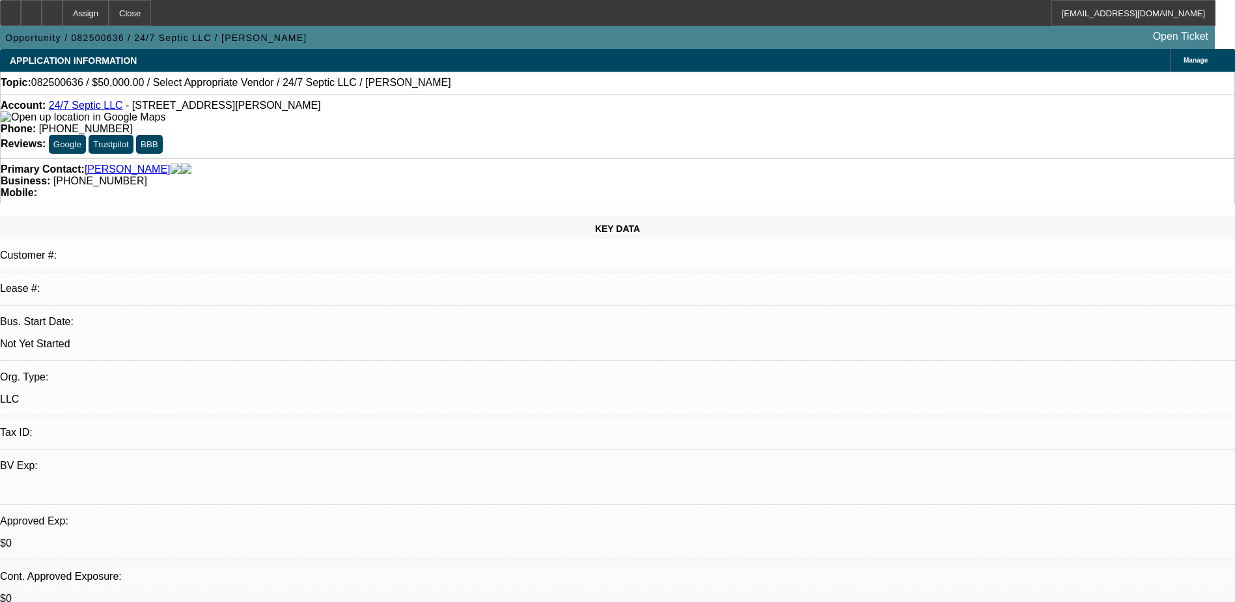
select select "0"
select select "2"
select select "0.1"
select select "1"
select select "2"
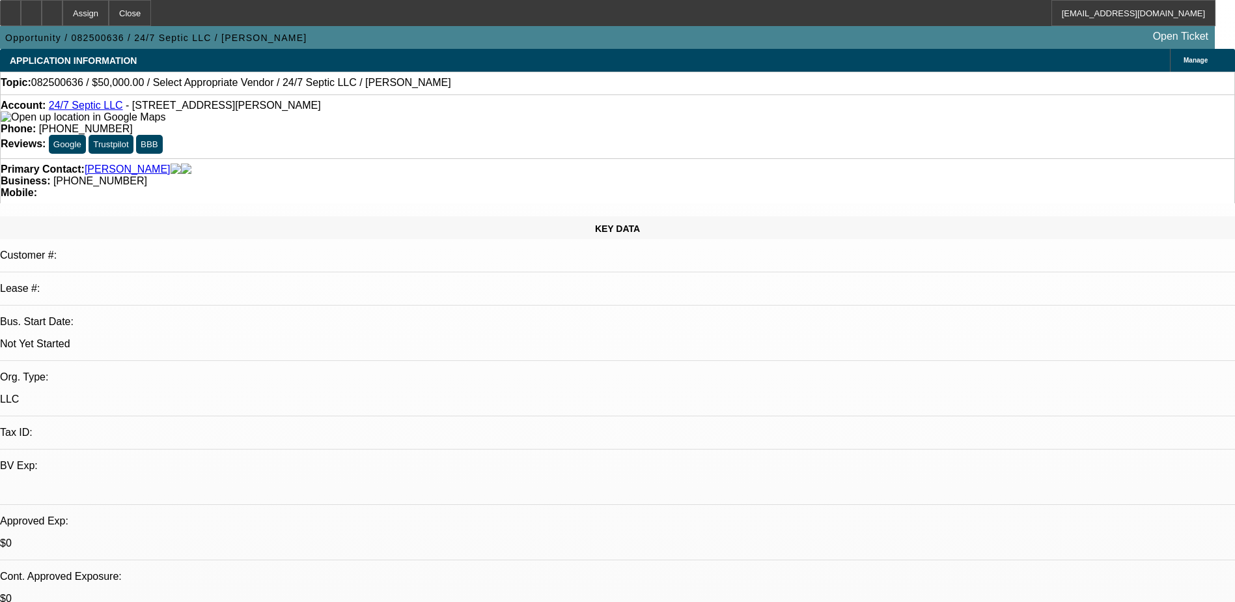
select select "4"
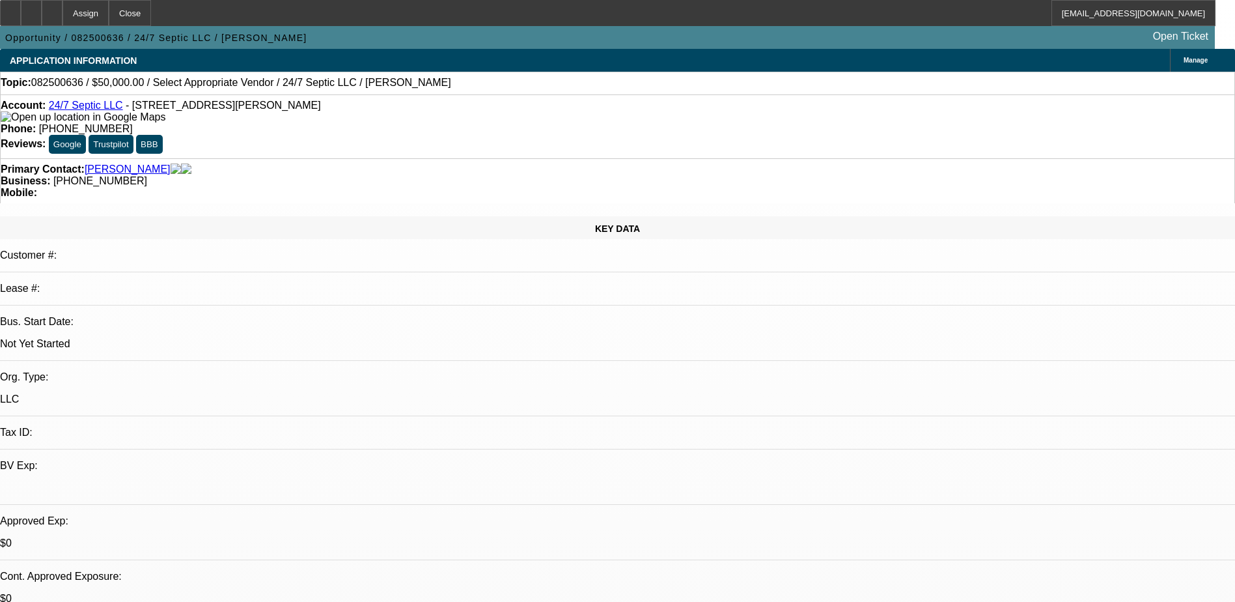
radio input "true"
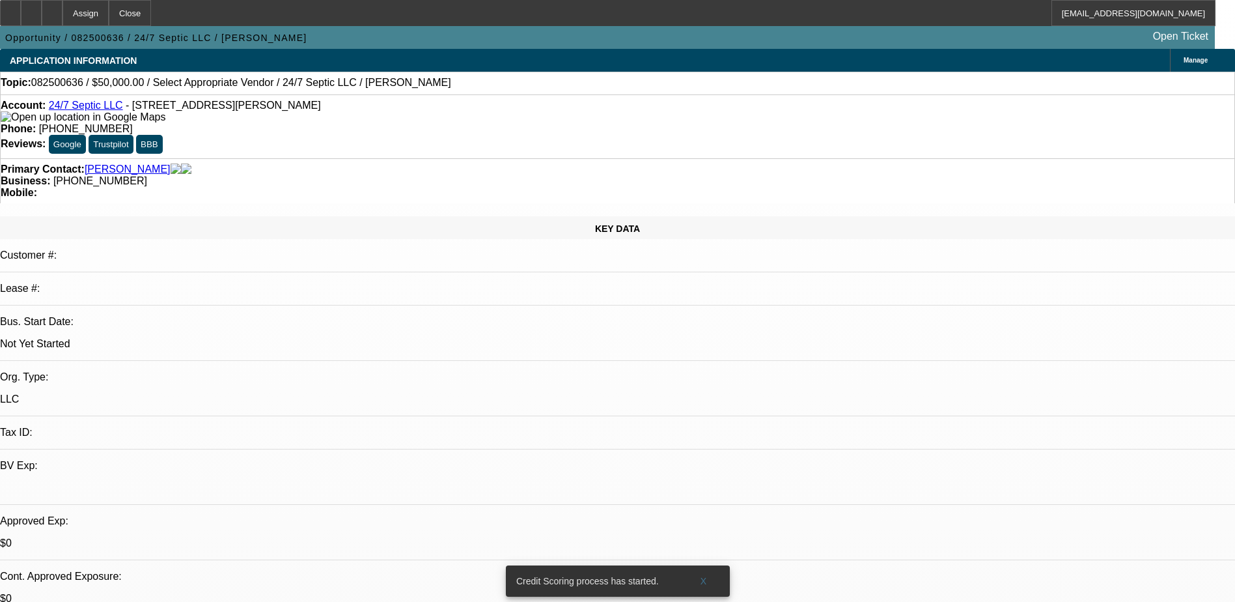
type textarea "Wants to get pre-approved for a $50k pumper truck, hasn't filed as an LLC yet"
radio input "true"
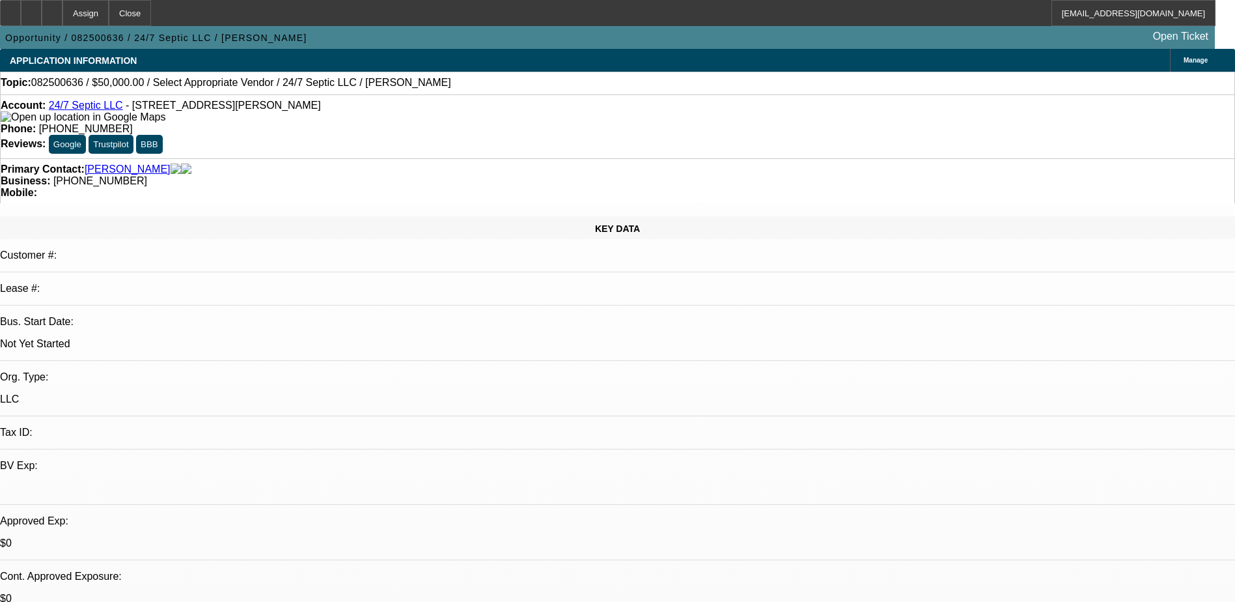
scroll to position [260, 0]
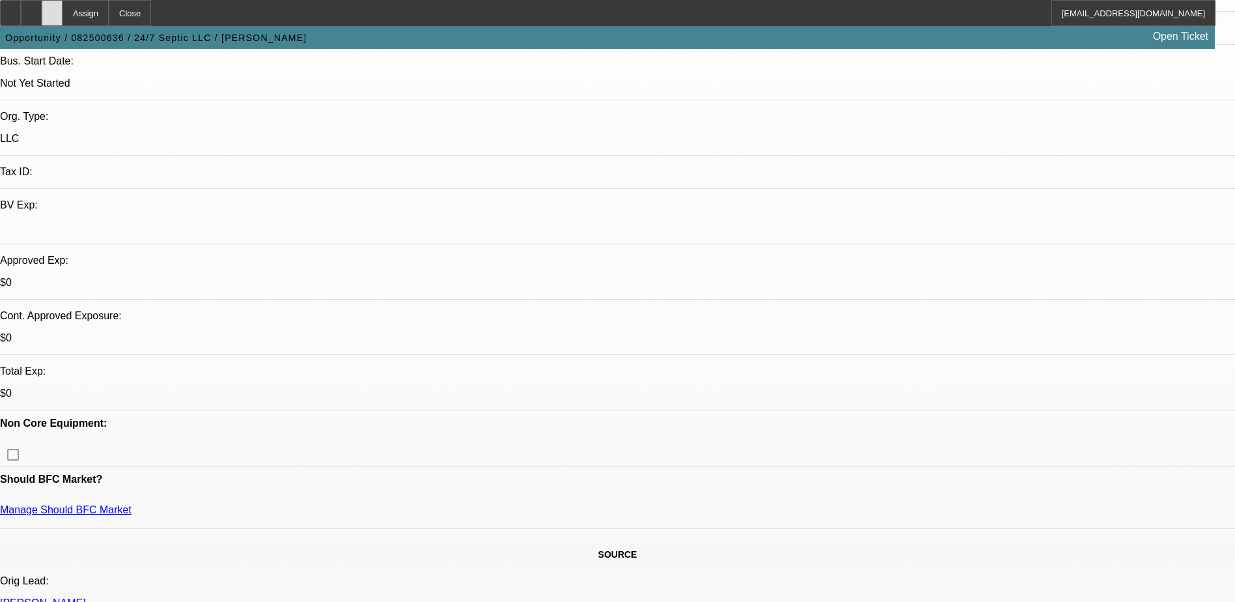
click at [63, 10] on div at bounding box center [52, 13] width 21 height 26
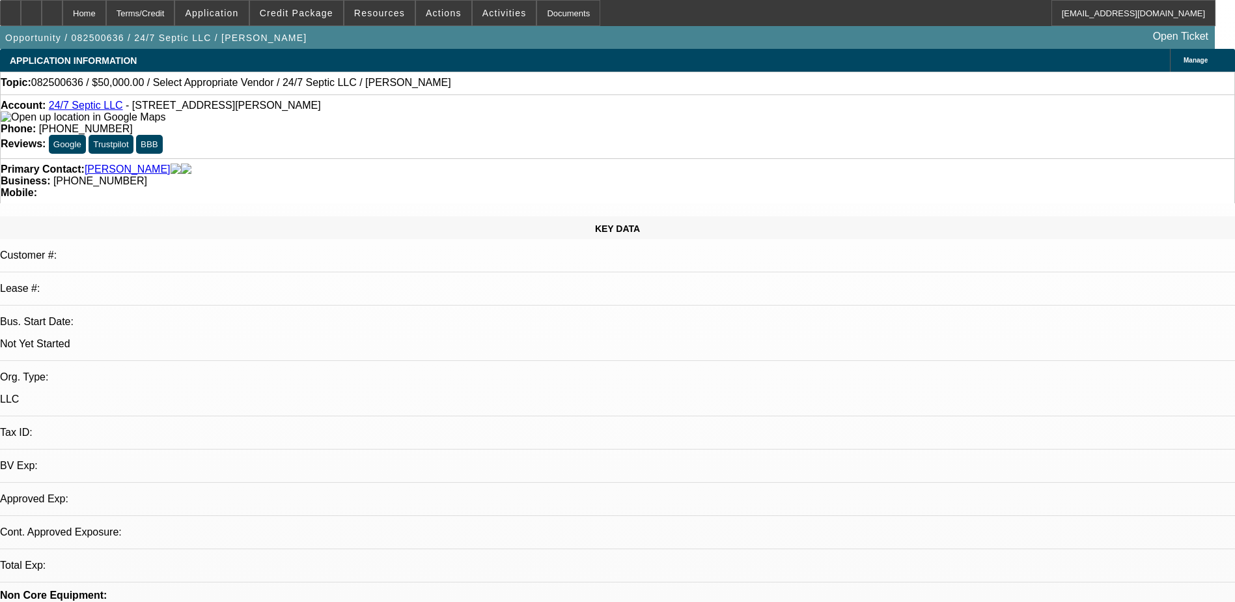
select select "0"
select select "2"
select select "0.1"
select select "1"
select select "2"
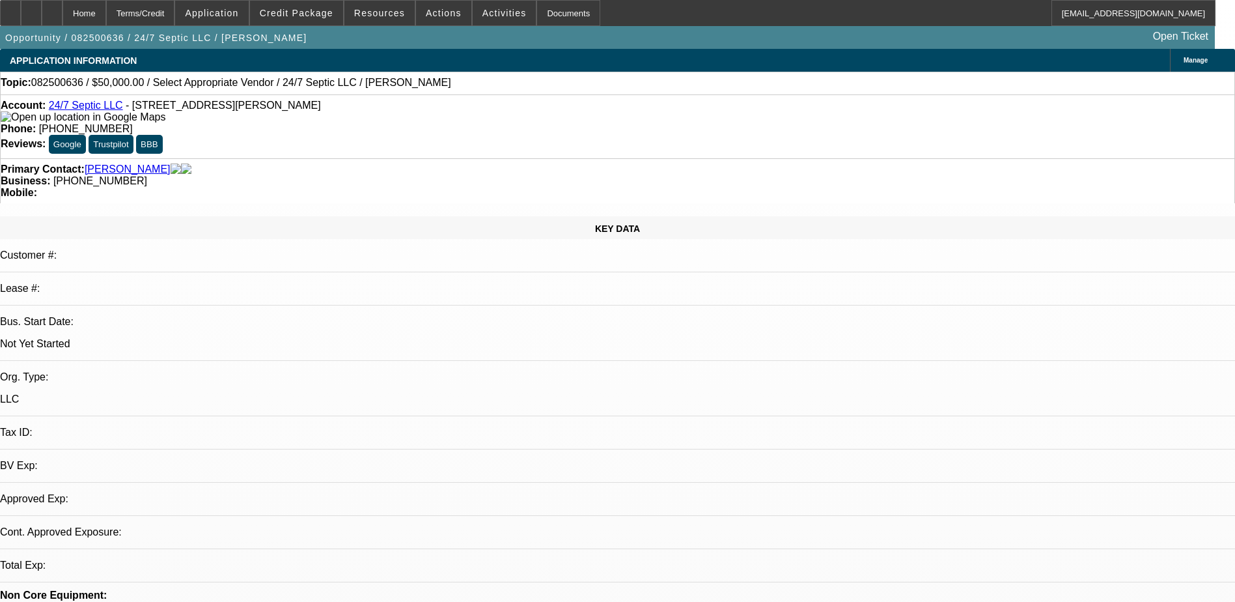
select select "4"
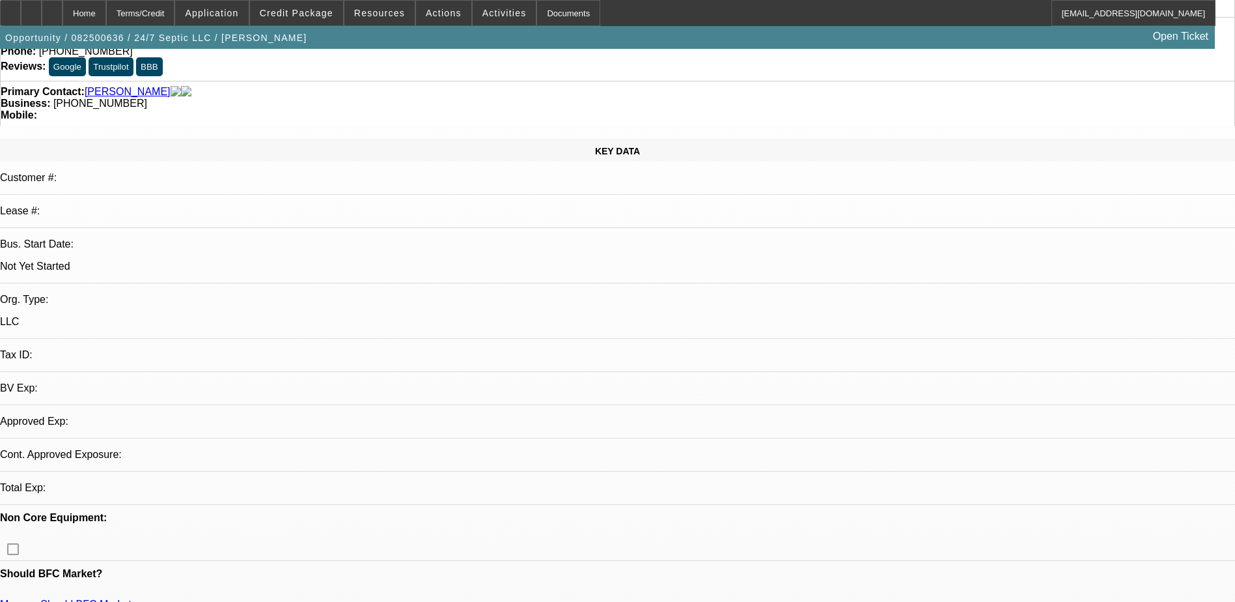
scroll to position [195, 0]
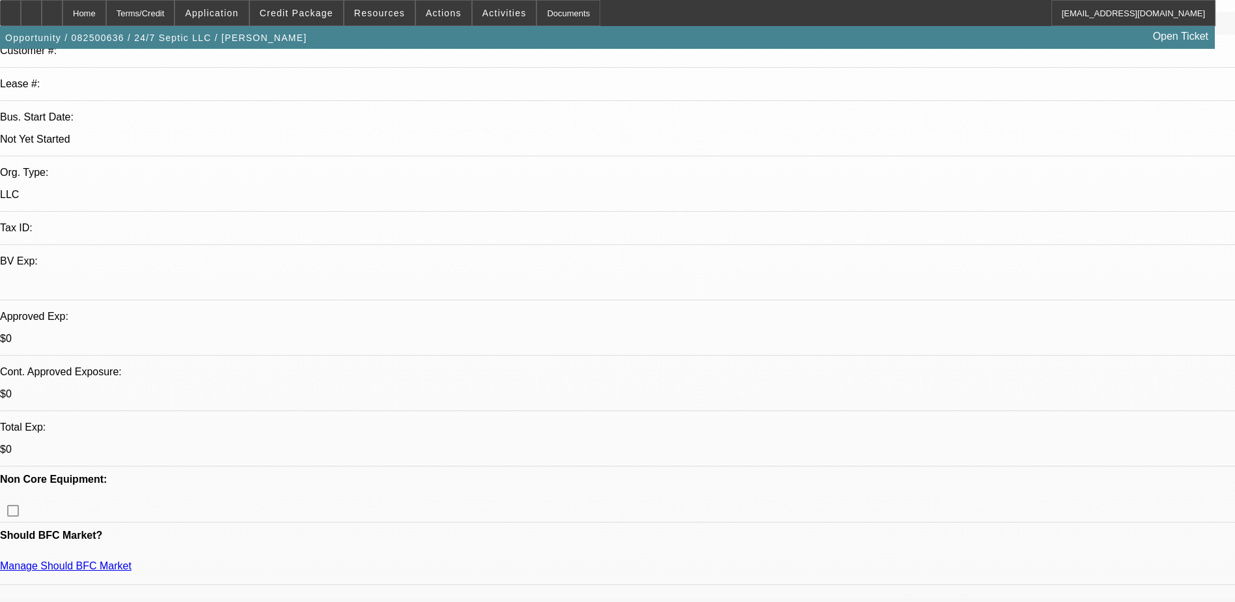
scroll to position [521, 0]
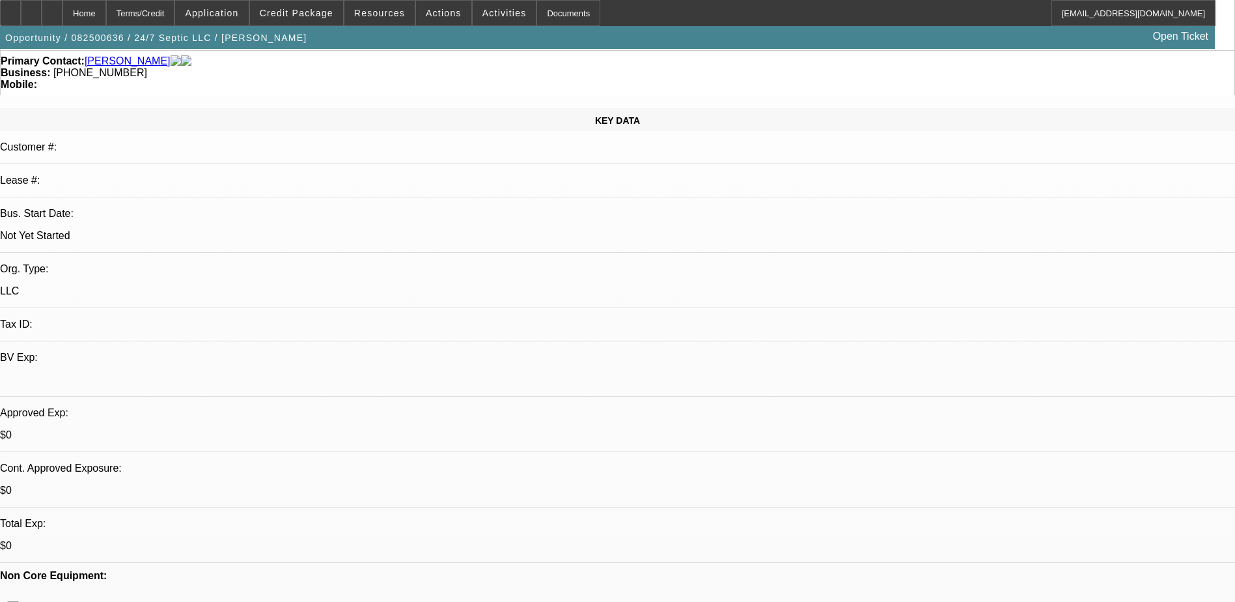
scroll to position [0, 0]
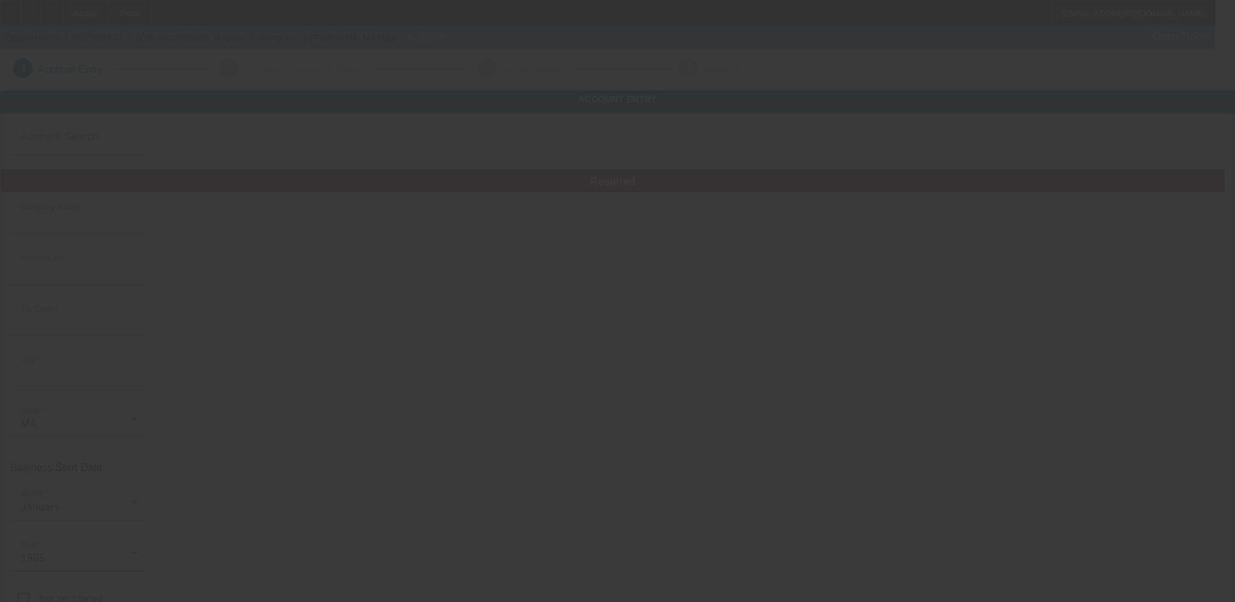
type input "JCB Automobile Repair Towing Inc"
type input "[STREET_ADDRESS]"
type input "02302"
type input "Brockton"
type input "[PHONE_NUMBER]"
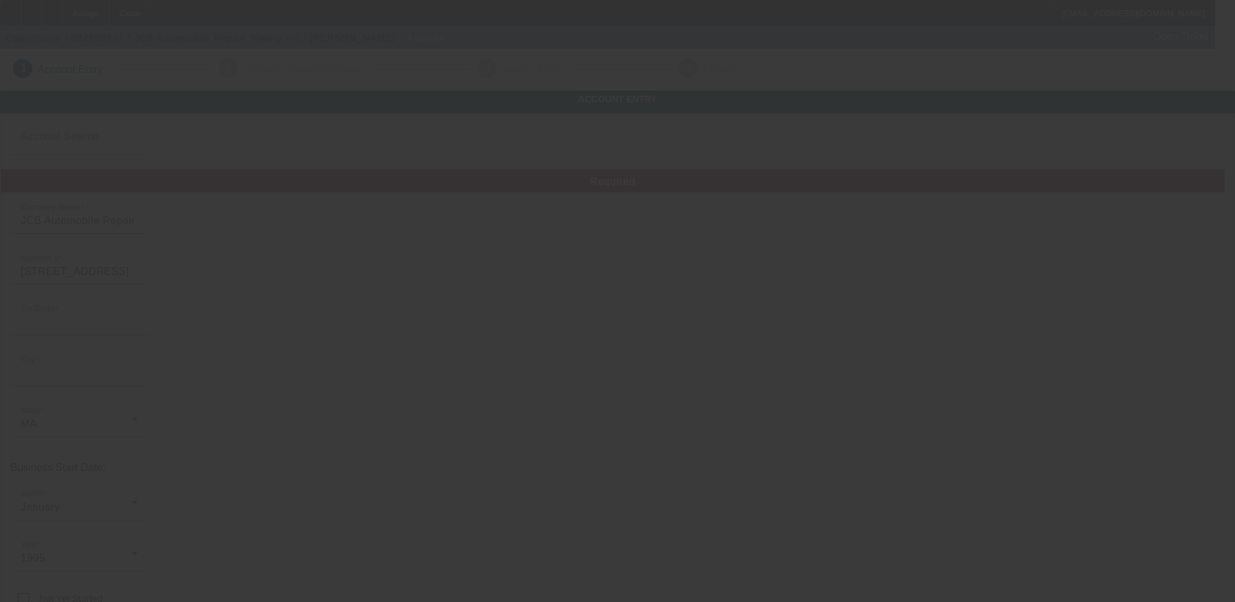
type input "[EMAIL_ADDRESS][DOMAIN_NAME]"
type input "[URL][DOMAIN_NAME]"
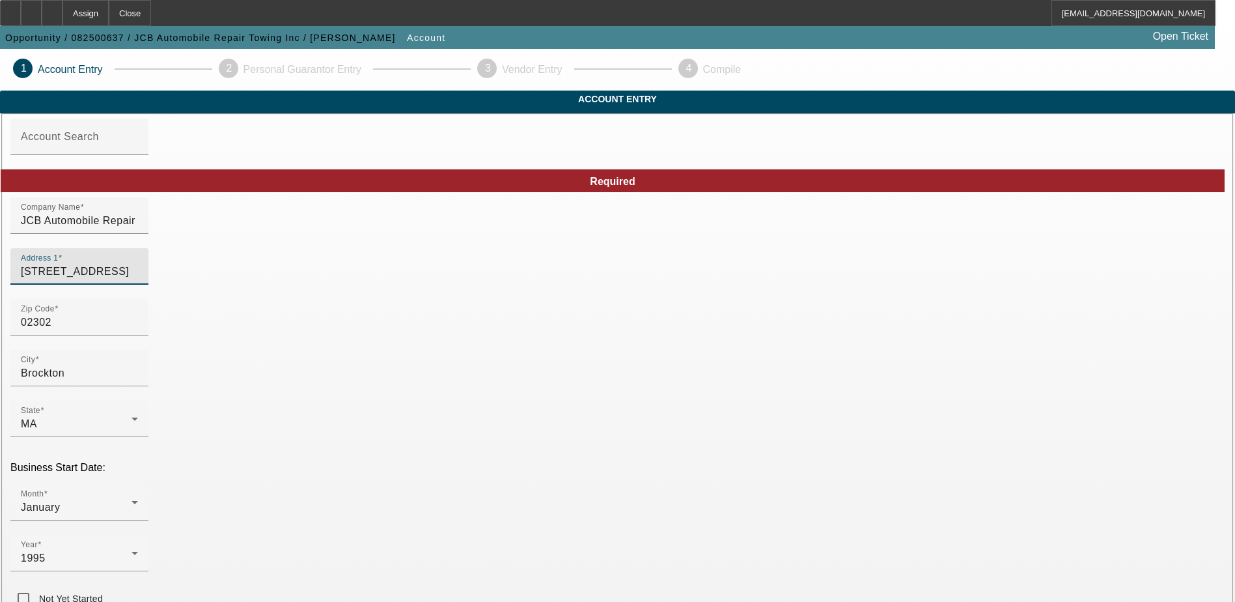
drag, startPoint x: 432, startPoint y: 295, endPoint x: 170, endPoint y: 329, distance: 264.0
type input "[STREET_ADDRESS][PERSON_NAME]"
click at [138, 335] on div "Zip Code 02302" at bounding box center [79, 317] width 117 height 36
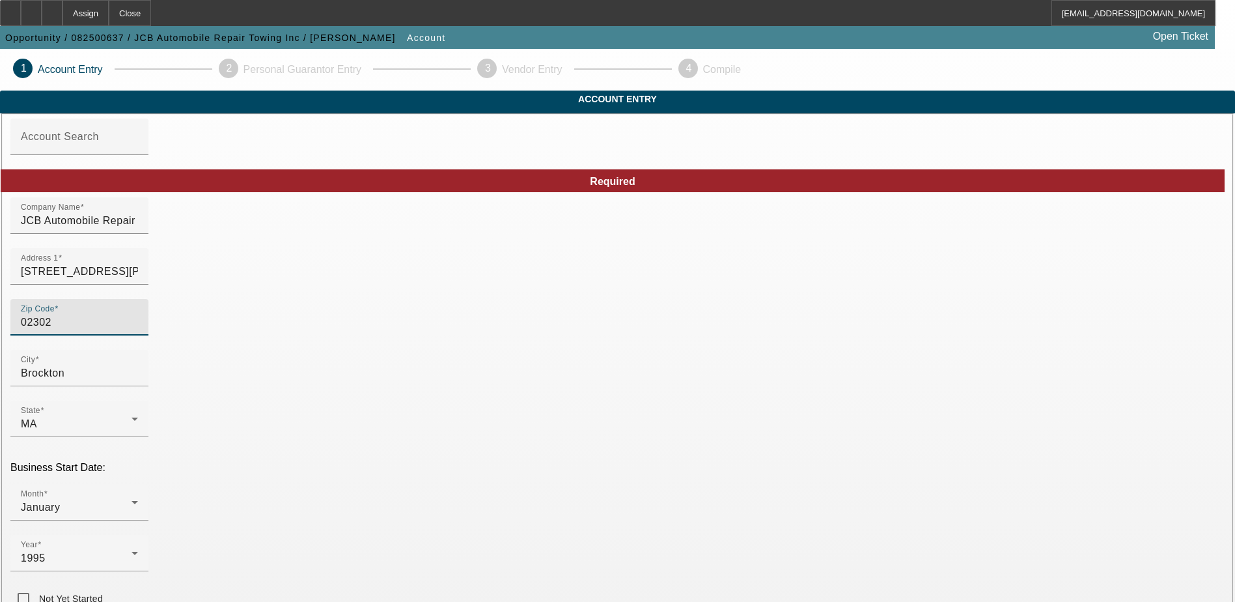
type input "0230"
type input "02301"
type input "Brockton"
type input "[GEOGRAPHIC_DATA]"
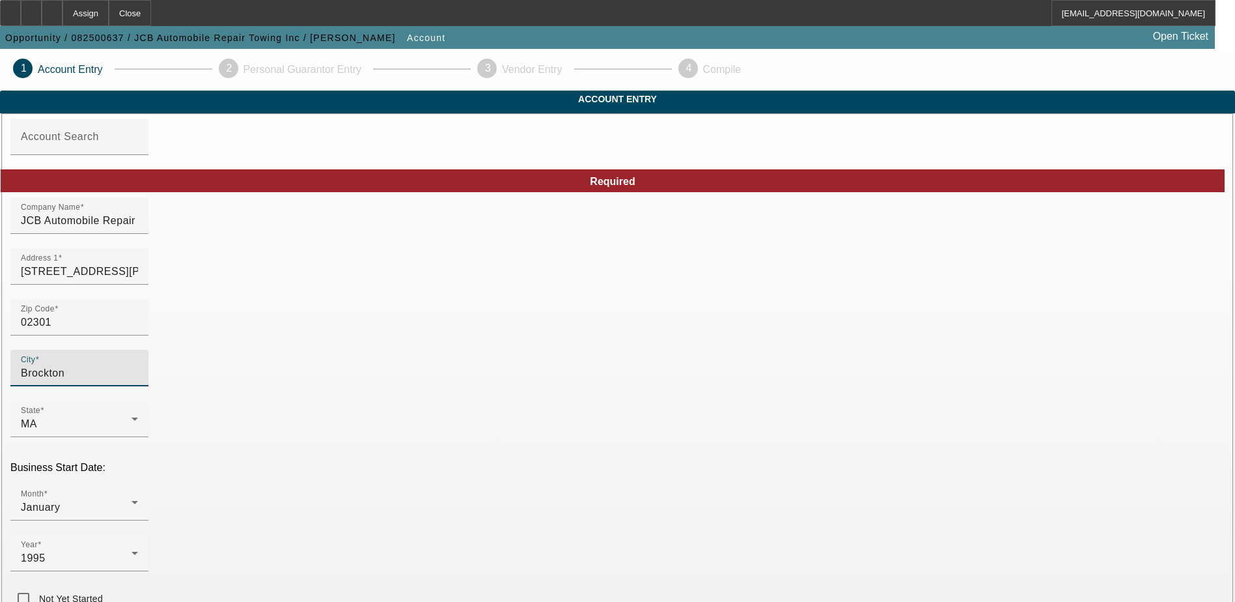
click at [462, 344] on div "Zip Code 02301" at bounding box center [617, 324] width 1214 height 51
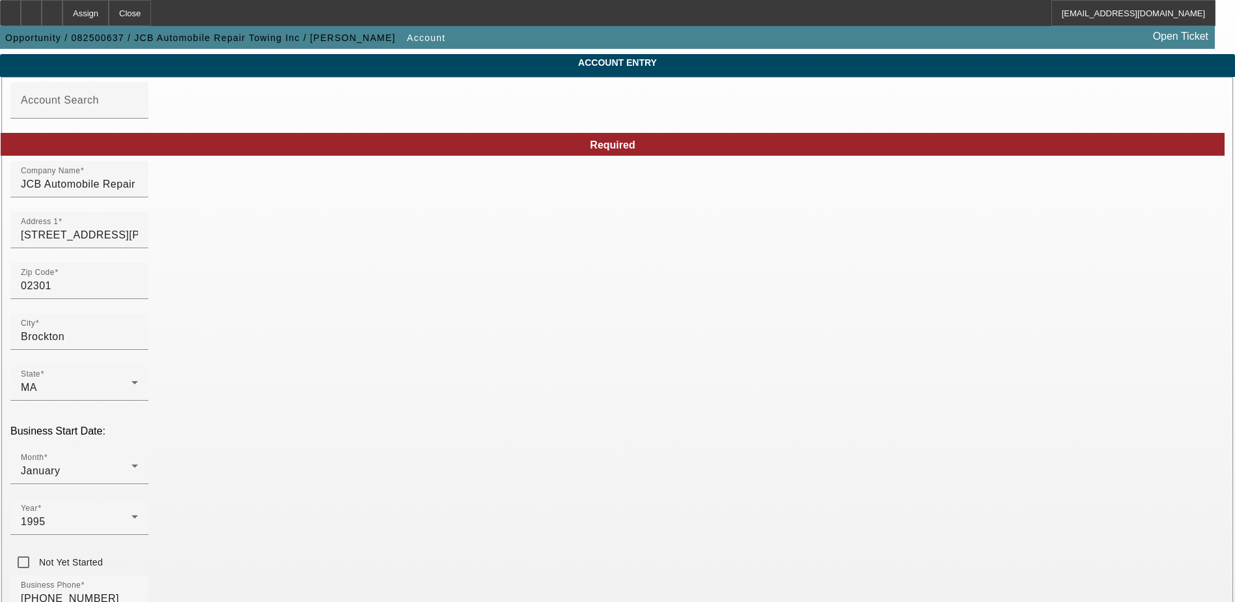
scroll to position [65, 0]
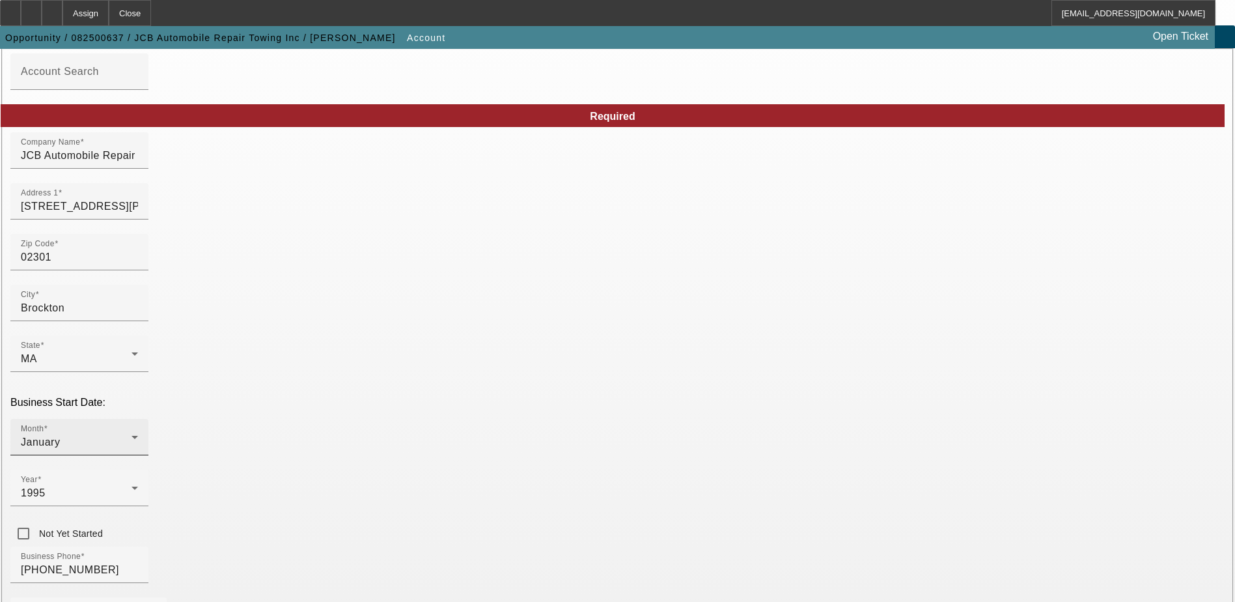
click at [138, 419] on div "Month January" at bounding box center [79, 437] width 117 height 36
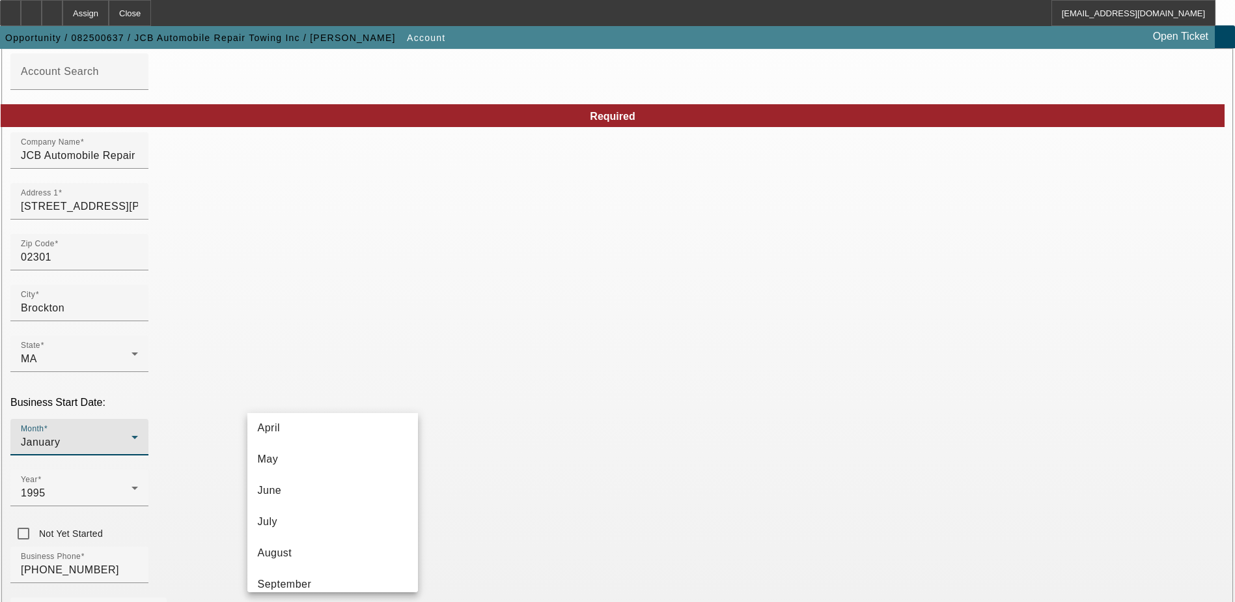
scroll to position [238, 0]
click at [363, 575] on mat-option "December" at bounding box center [332, 570] width 171 height 31
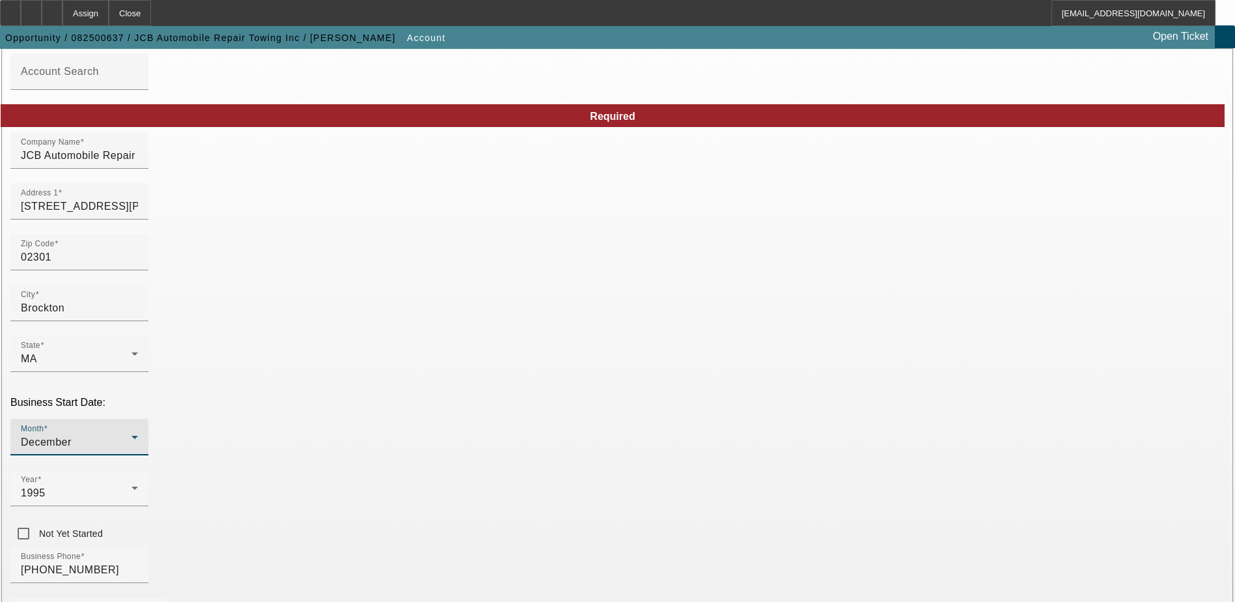
click at [148, 506] on div at bounding box center [79, 513] width 138 height 14
click at [132, 485] on div "1995" at bounding box center [76, 493] width 111 height 16
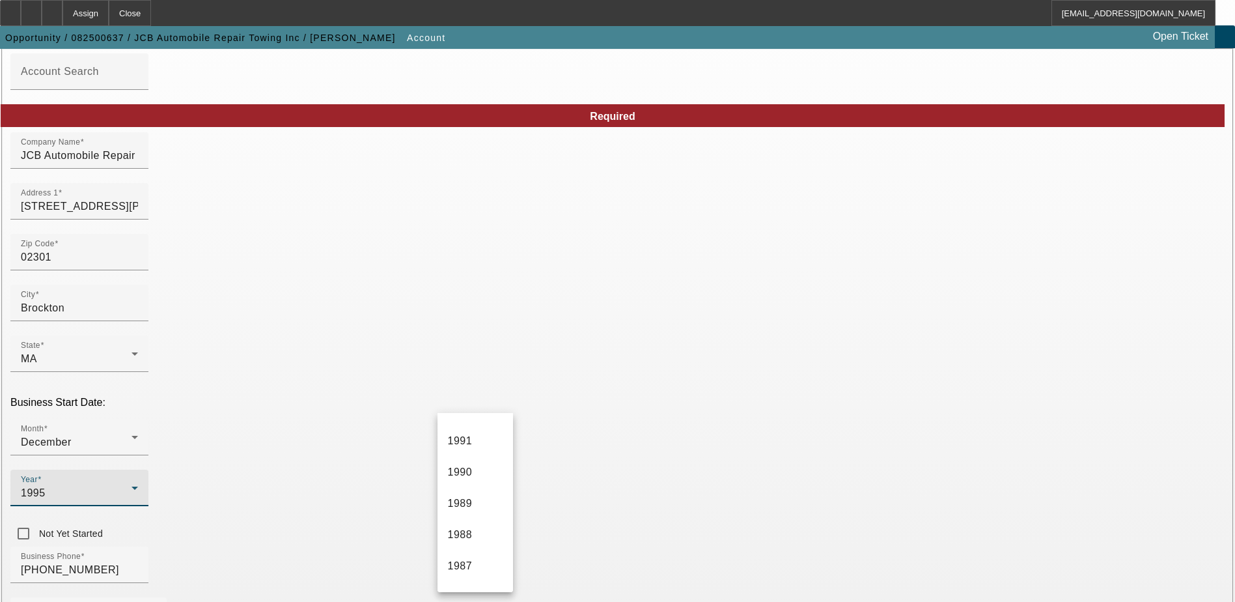
scroll to position [954, 0]
click at [481, 424] on mat-option "1998" at bounding box center [476, 417] width 76 height 31
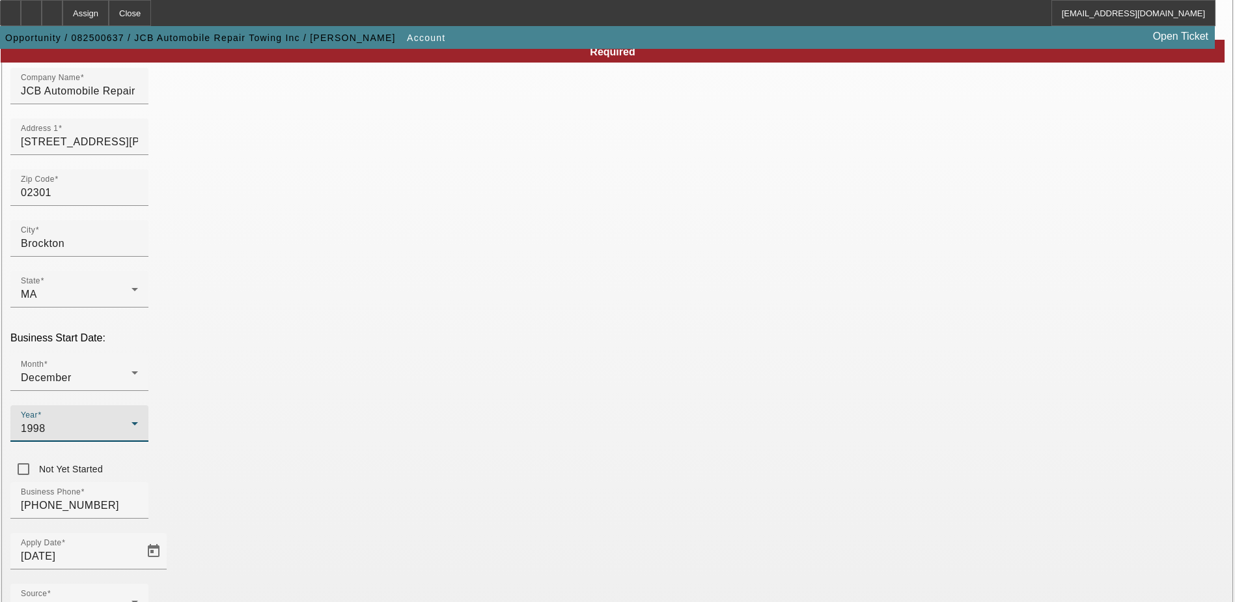
scroll to position [130, 0]
click at [143, 364] on icon at bounding box center [135, 372] width 16 height 16
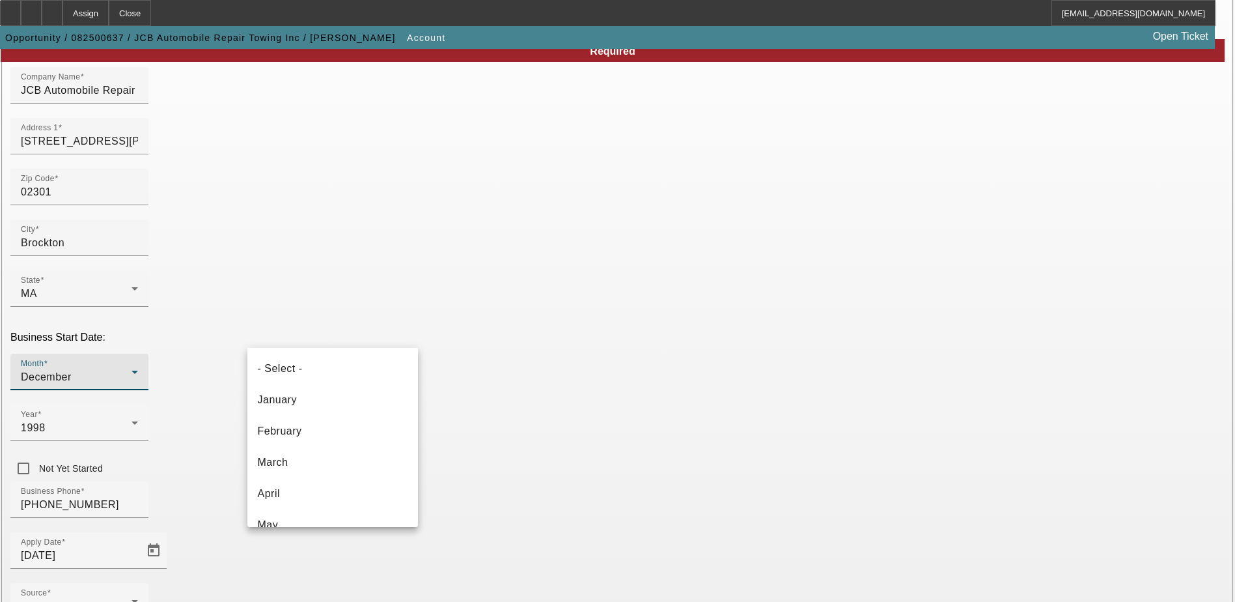
scroll to position [232, 0]
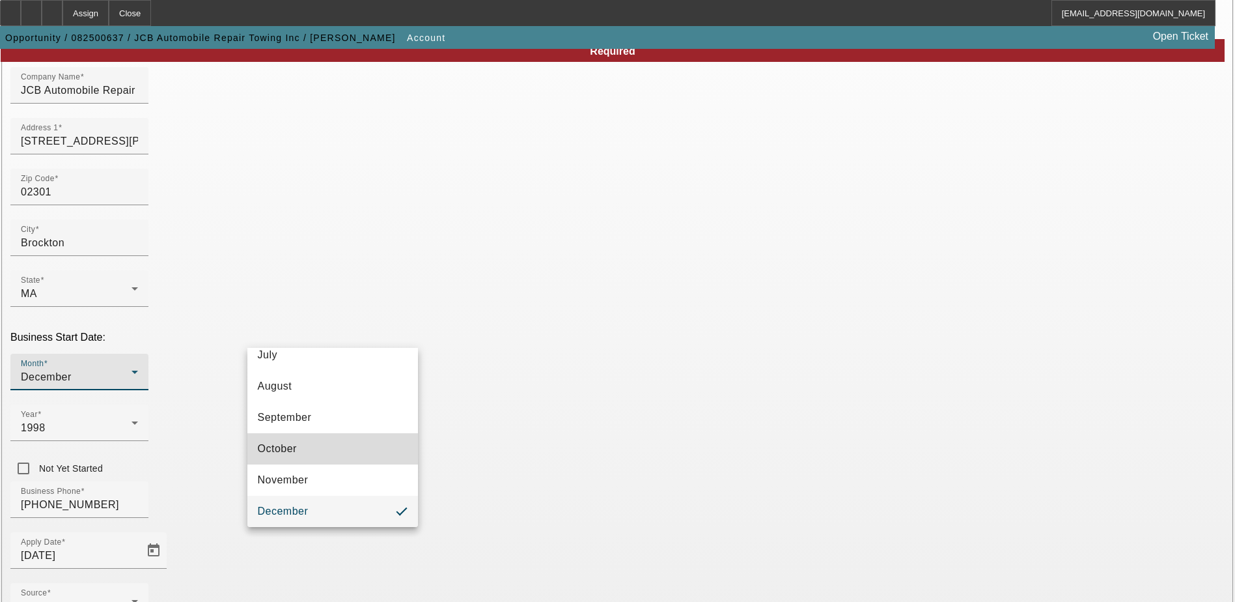
click at [358, 437] on mat-option "October" at bounding box center [332, 448] width 171 height 31
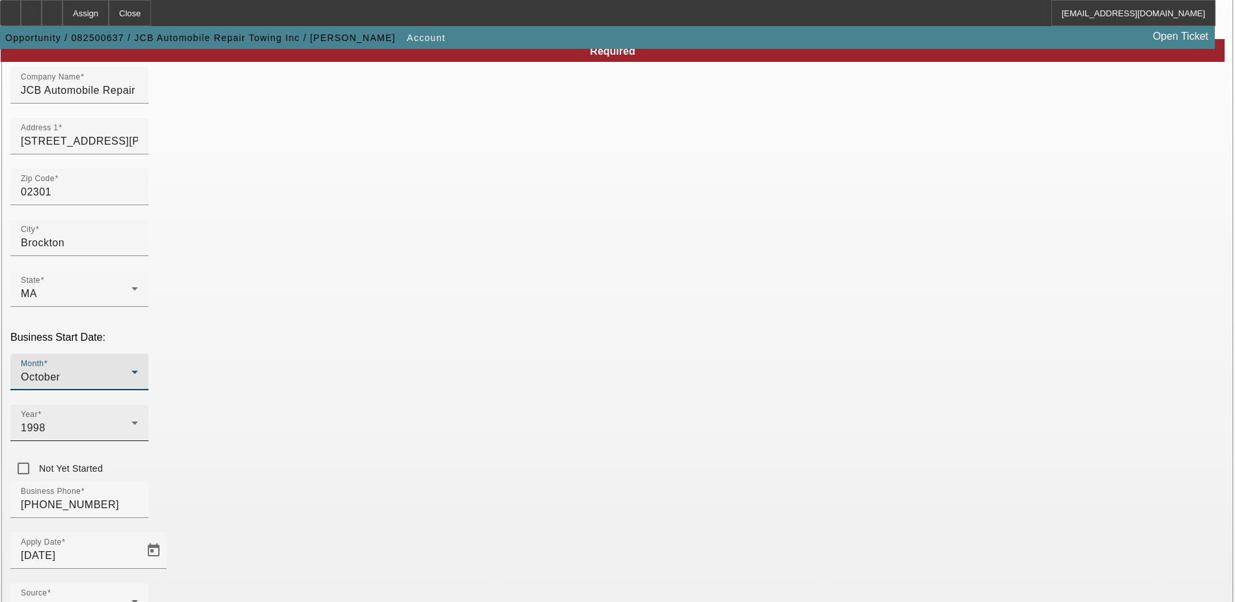
click at [138, 404] on div "Year [DATE]" at bounding box center [79, 422] width 117 height 36
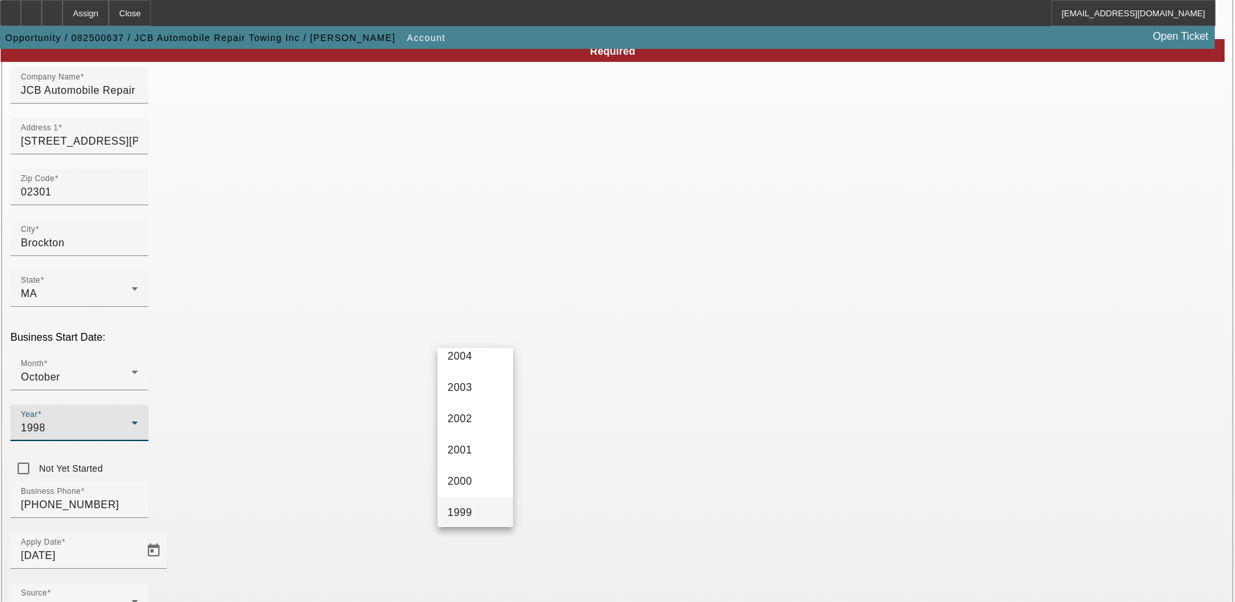
scroll to position [730, 0]
click at [482, 359] on mat-option "2005" at bounding box center [476, 357] width 76 height 31
click at [535, 481] on div "Business Phone [PHONE_NUMBER]" at bounding box center [617, 506] width 1214 height 51
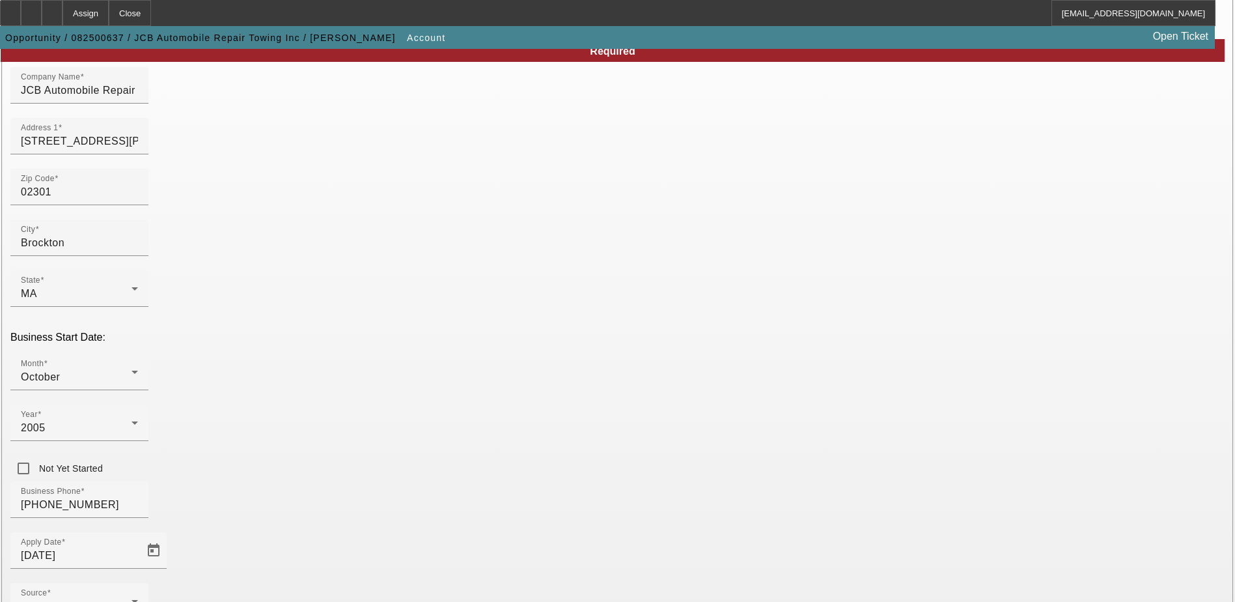
scroll to position [195, 0]
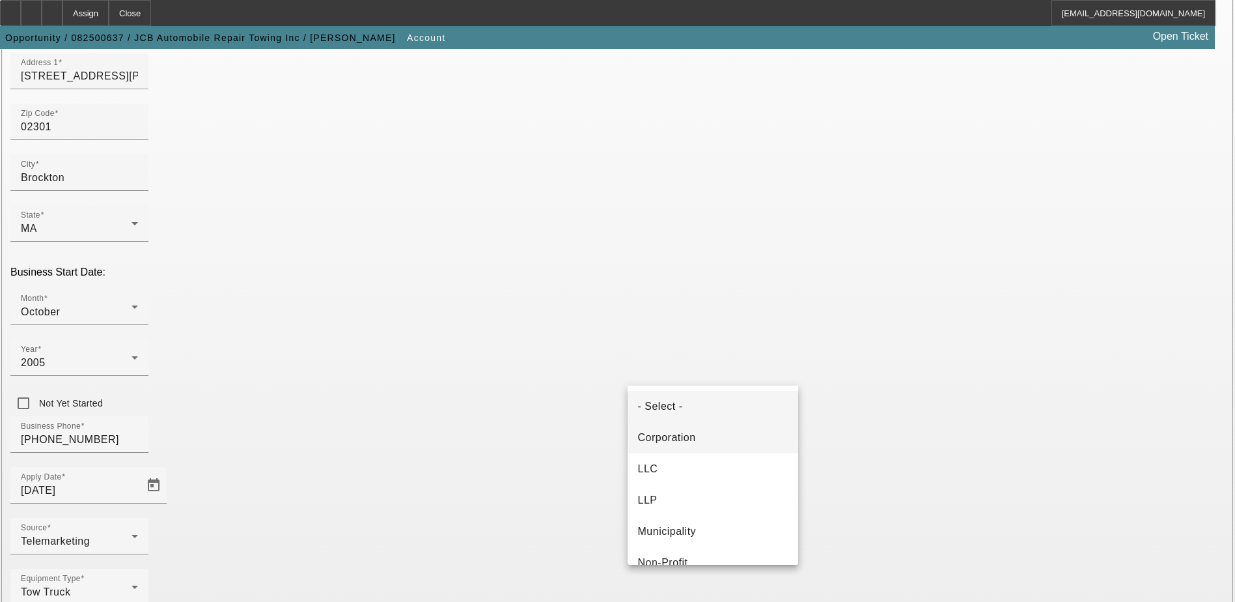
click at [704, 443] on mat-option "Corporation" at bounding box center [713, 437] width 171 height 31
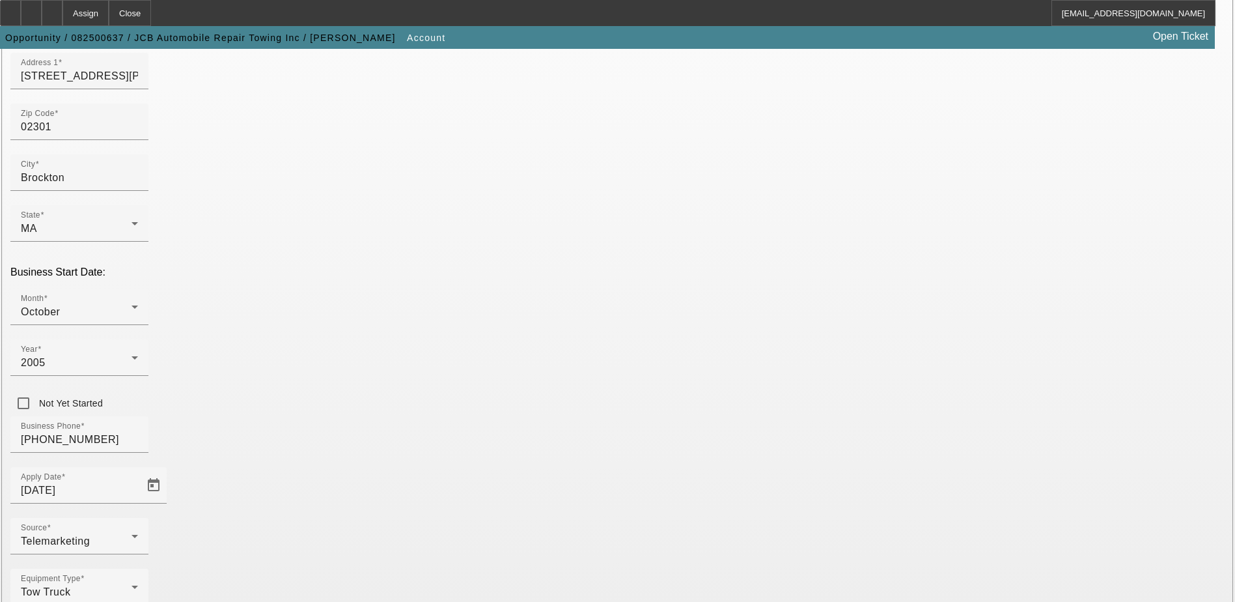
type input "030571963"
click at [583, 568] on div "Equipment Type Tow Truck" at bounding box center [617, 593] width 1214 height 51
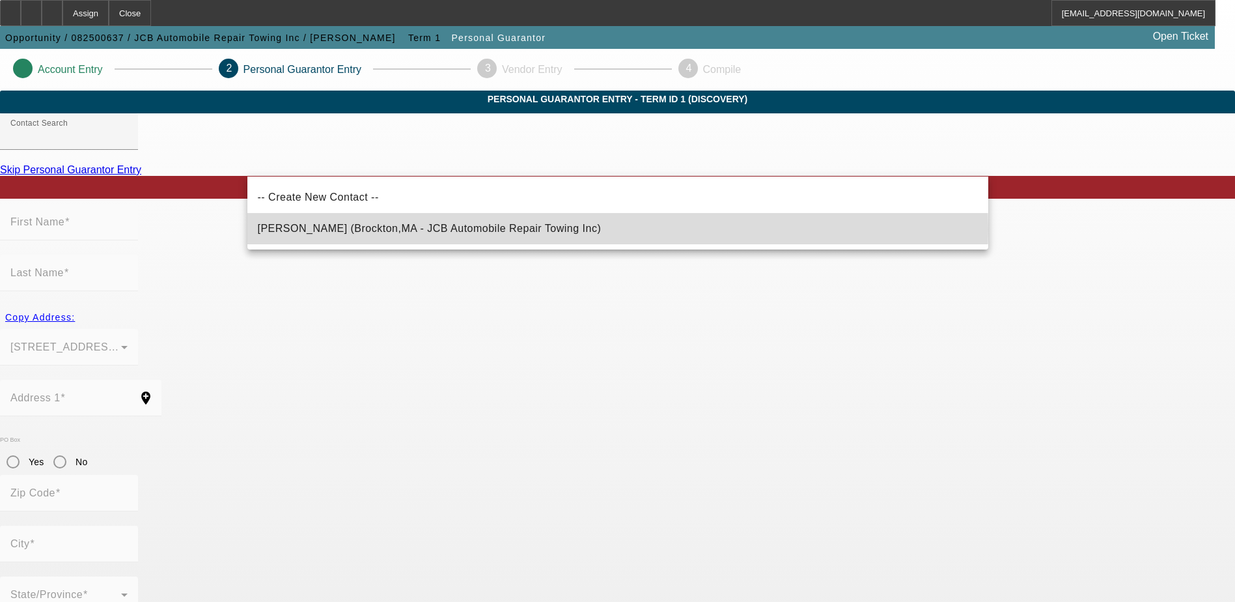
click at [598, 229] on mat-option "Bastien, Jean (Brockton,MA - JCB Automobile Repair Towing Inc)" at bounding box center [617, 228] width 741 height 31
type input "Bastien, Jean (Brockton,MA - JCB Automobile Repair Towing Inc)"
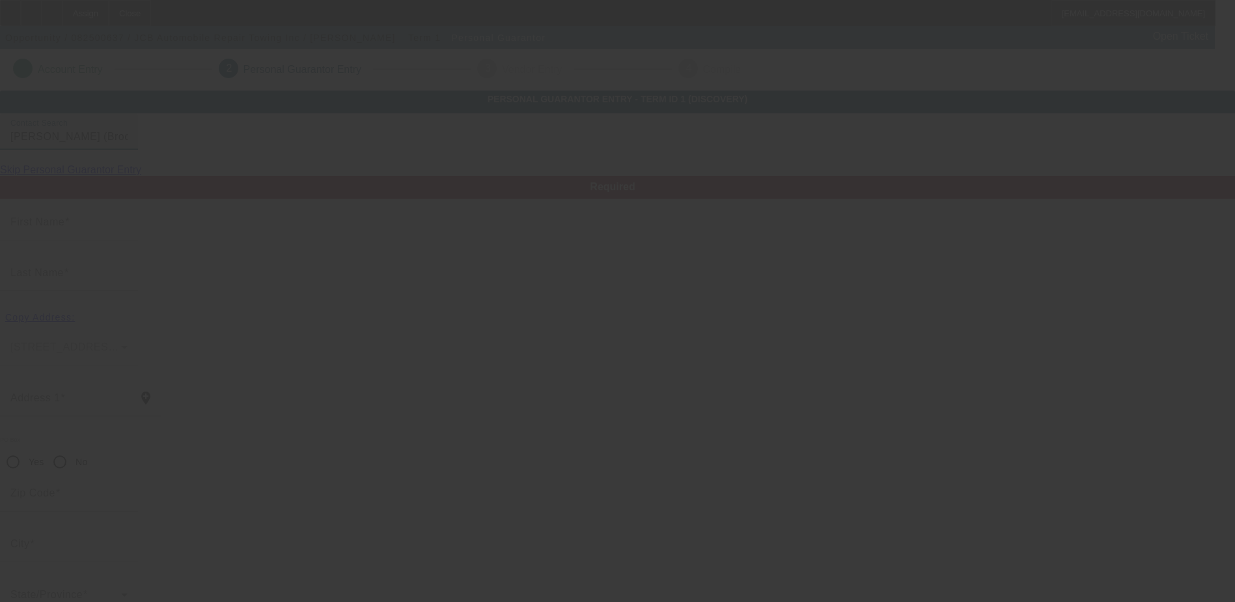
type input "Jean"
type input "Bastien"
type input "91 Forest Street"
radio input "true"
type input "02302"
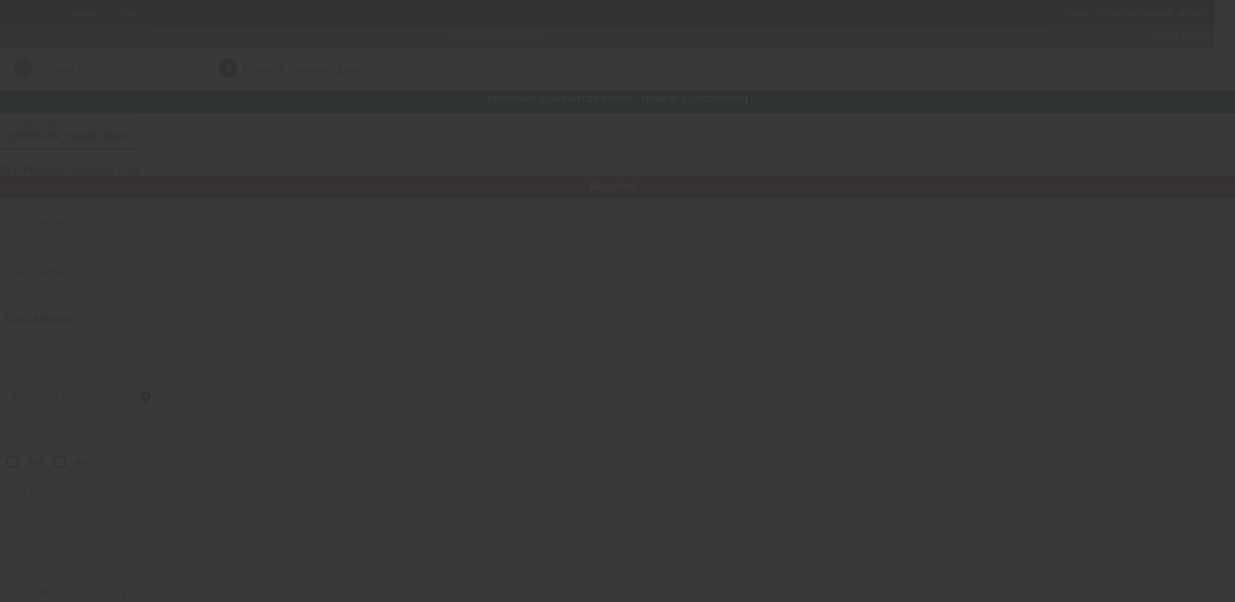
type input "Brockton"
type input "[PHONE_NUMBER]"
type input "100"
type input "117-86-480"
type input "jcbauto@yahoo.com"
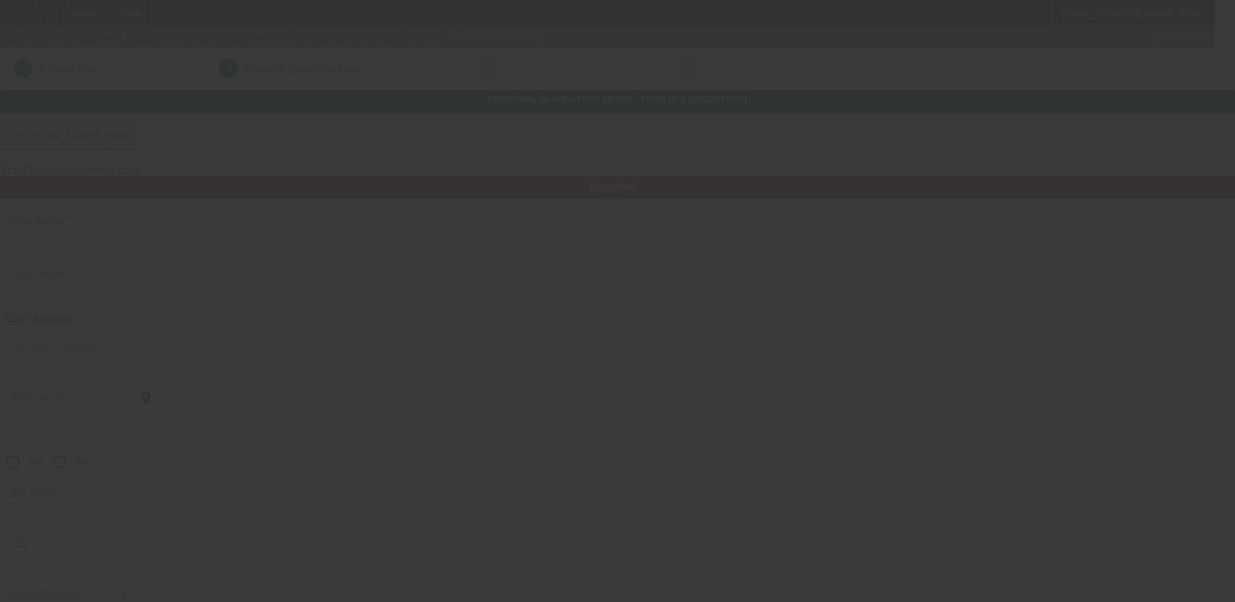
type input "(508) 638-8569"
type input "[PHONE_NUMBER]"
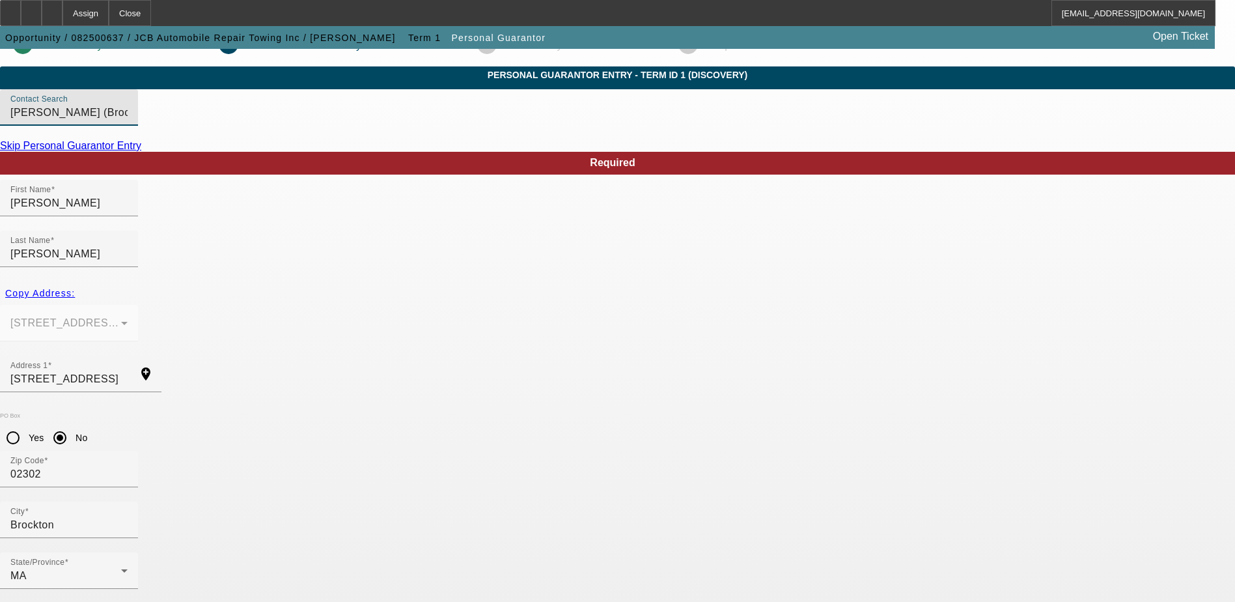
scroll to position [35, 0]
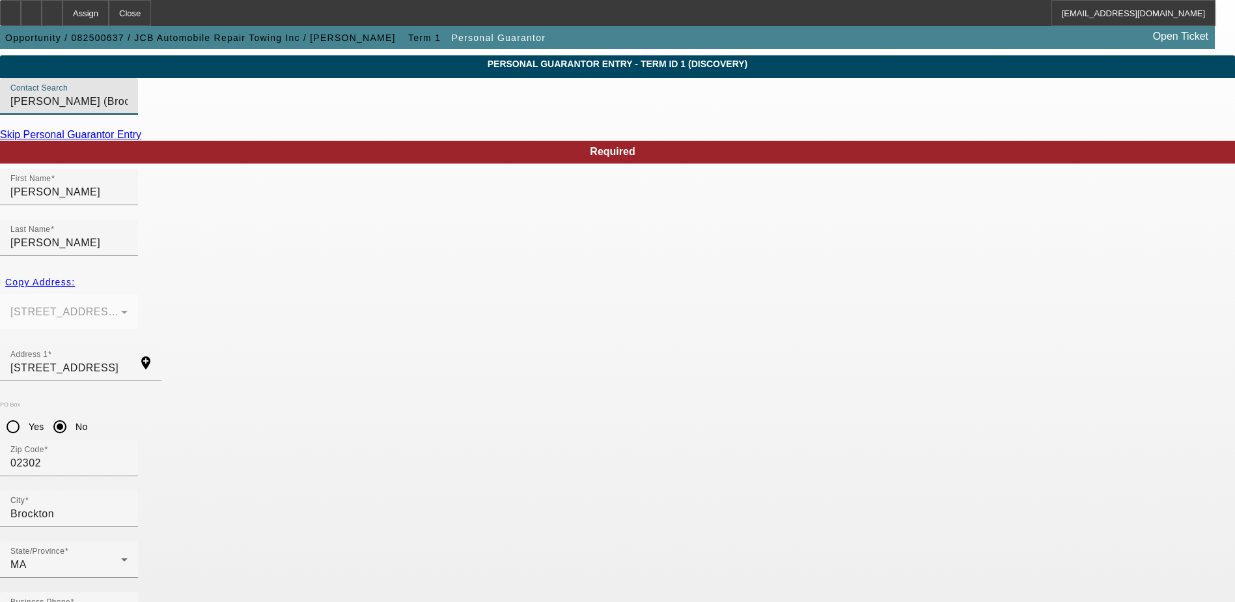
type input "C"
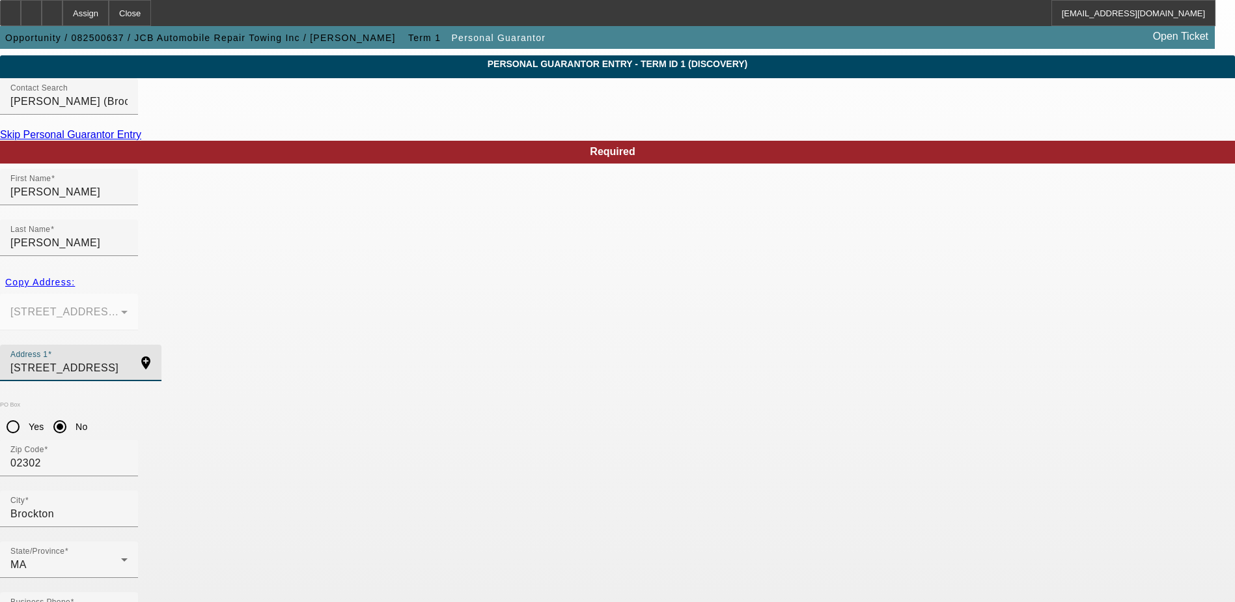
drag, startPoint x: 410, startPoint y: 327, endPoint x: 225, endPoint y: 309, distance: 185.8
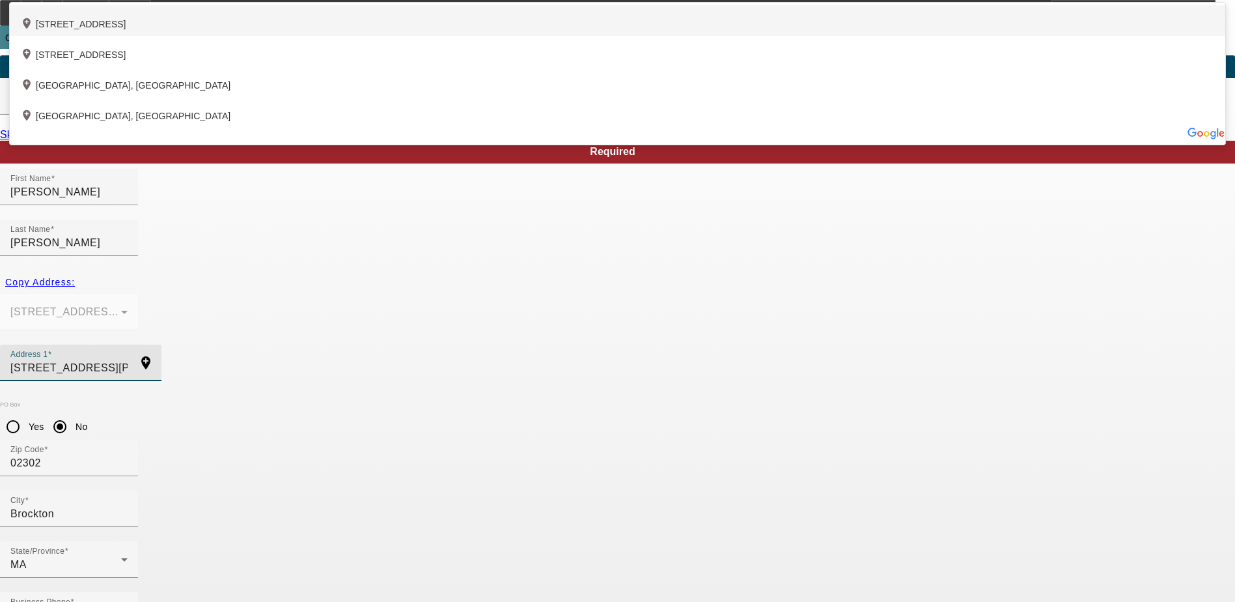
click at [411, 36] on div "add_location 12 Auburn Street, Brockton, MA 02302, US" at bounding box center [618, 20] width 1216 height 31
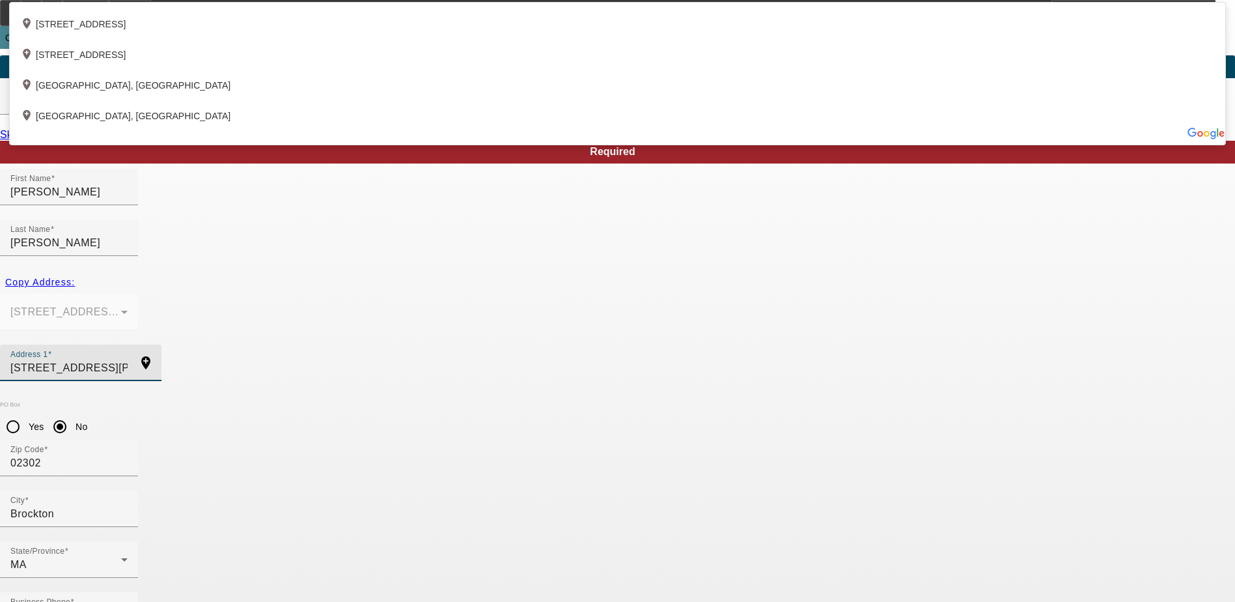
type input "12 Auburn Street"
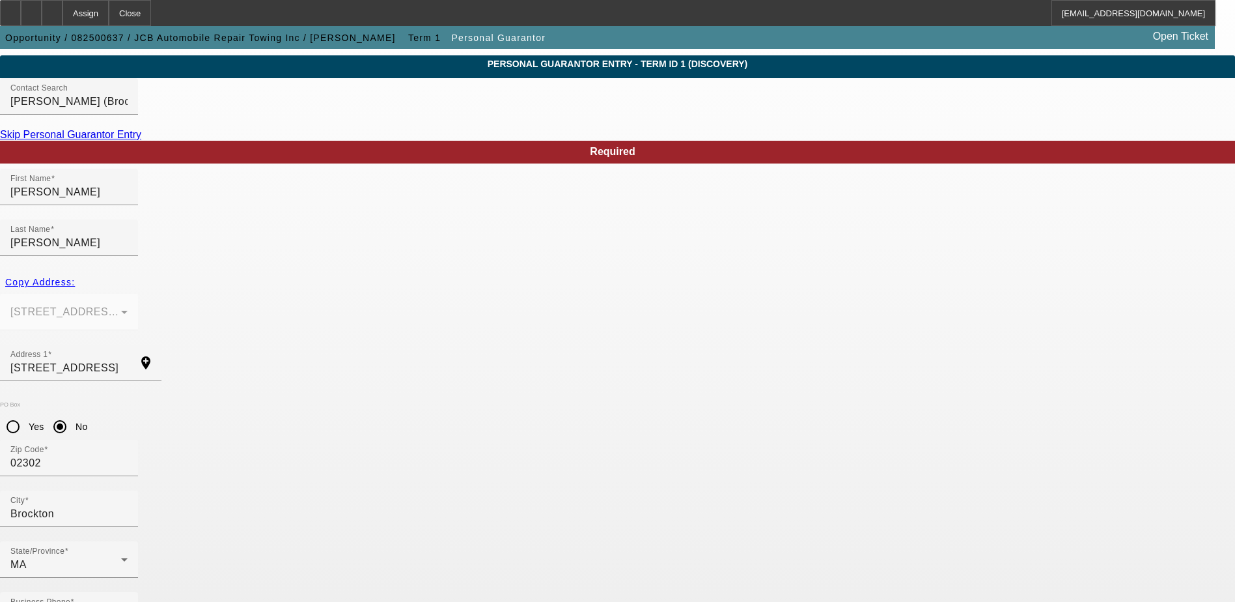
drag, startPoint x: 229, startPoint y: 548, endPoint x: 200, endPoint y: 548, distance: 28.7
type input "011-78-6480"
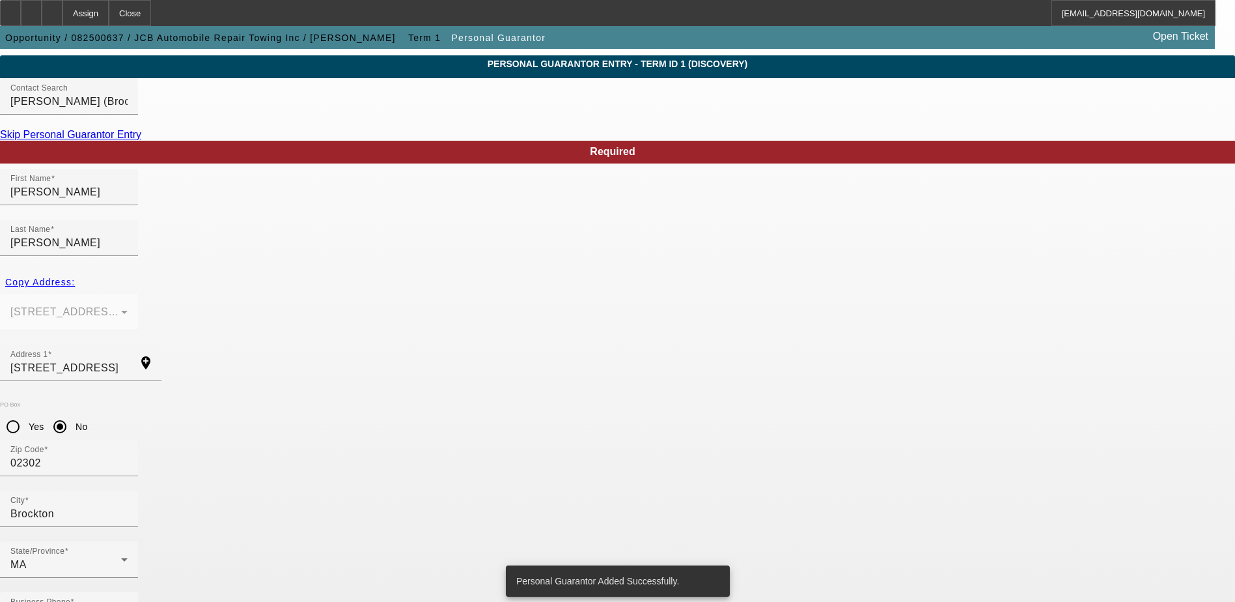
scroll to position [0, 0]
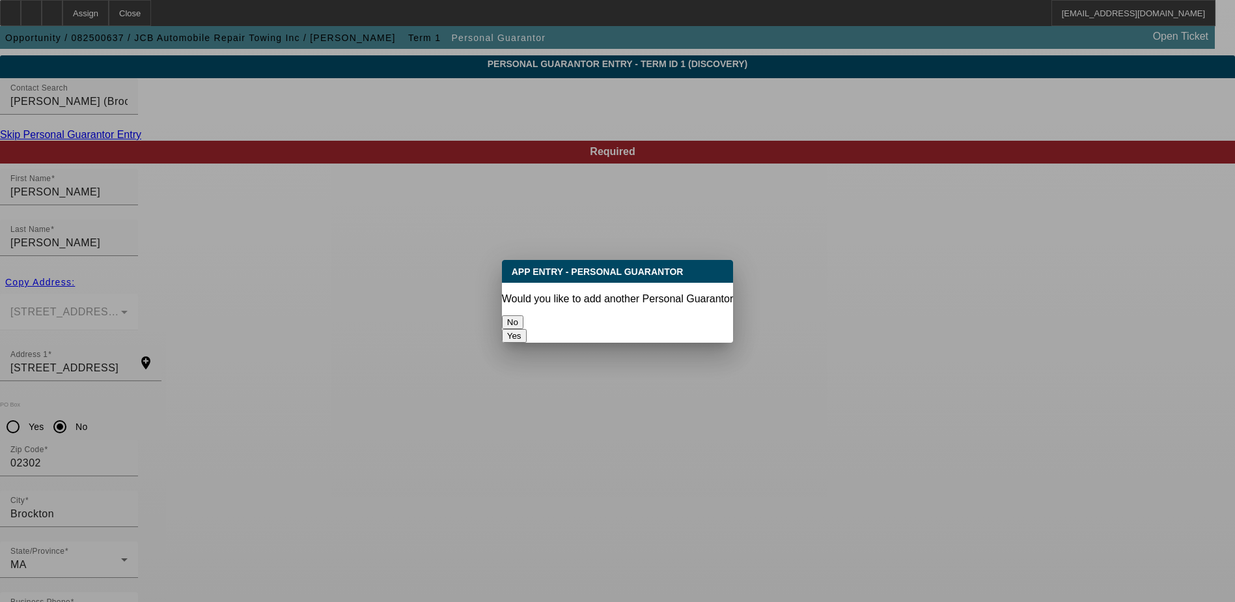
click at [524, 322] on button "No" at bounding box center [512, 322] width 21 height 14
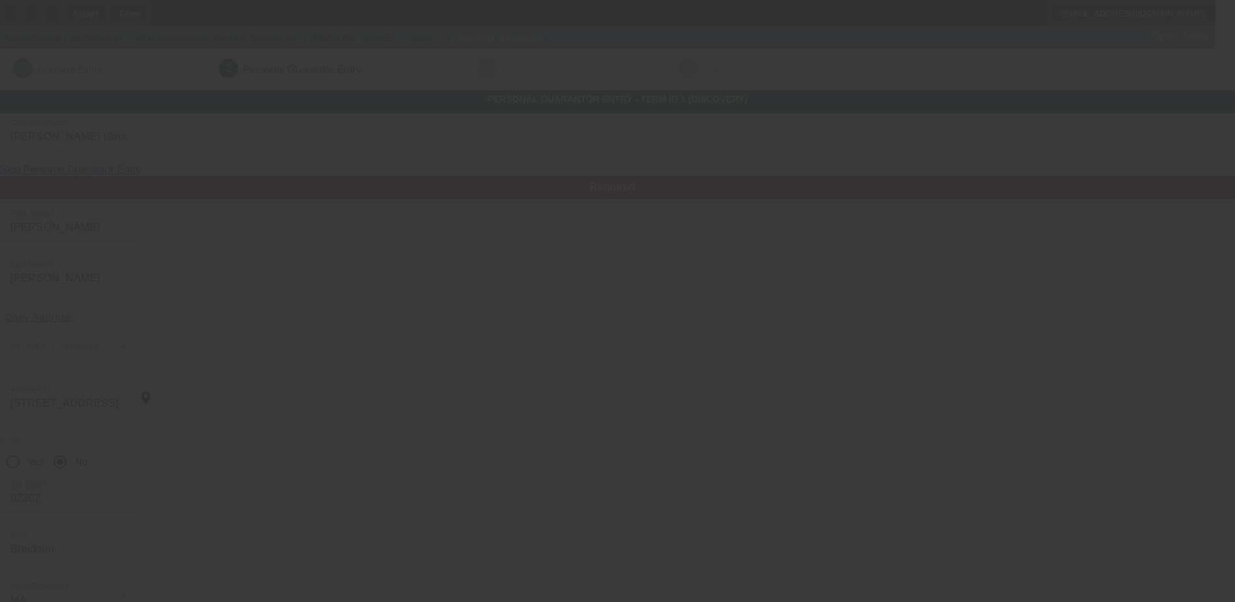
scroll to position [35, 0]
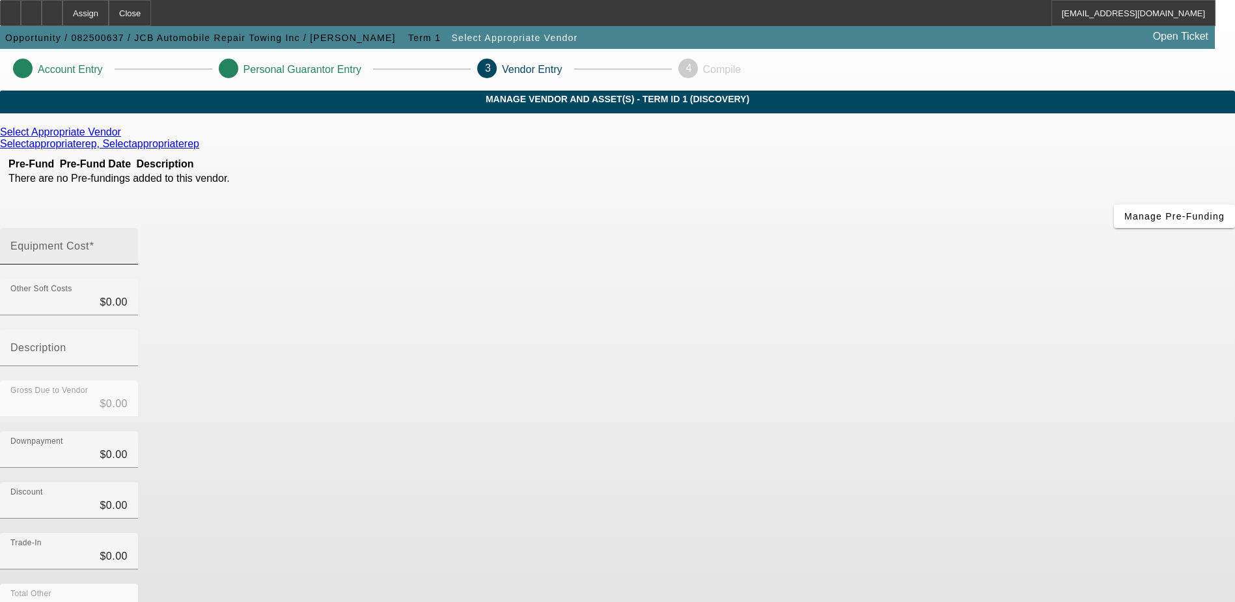
click at [128, 228] on div "Equipment Cost" at bounding box center [68, 246] width 117 height 36
type input "1"
type input "$1.00"
type input "10"
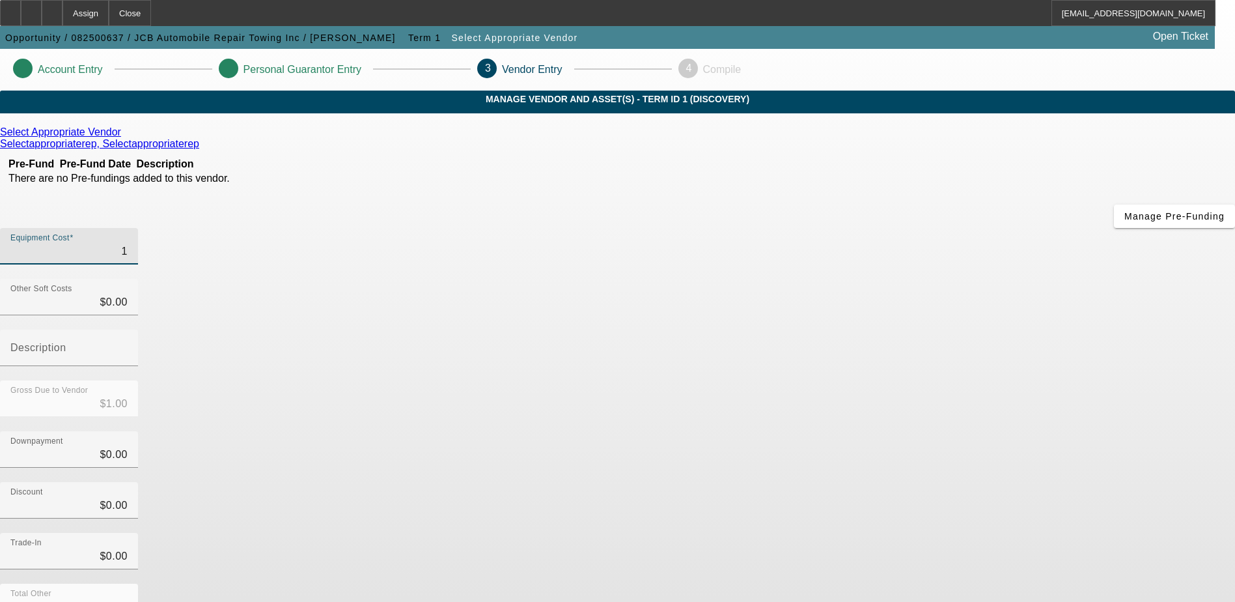
type input "$10.00"
type input "103"
type input "$103.00"
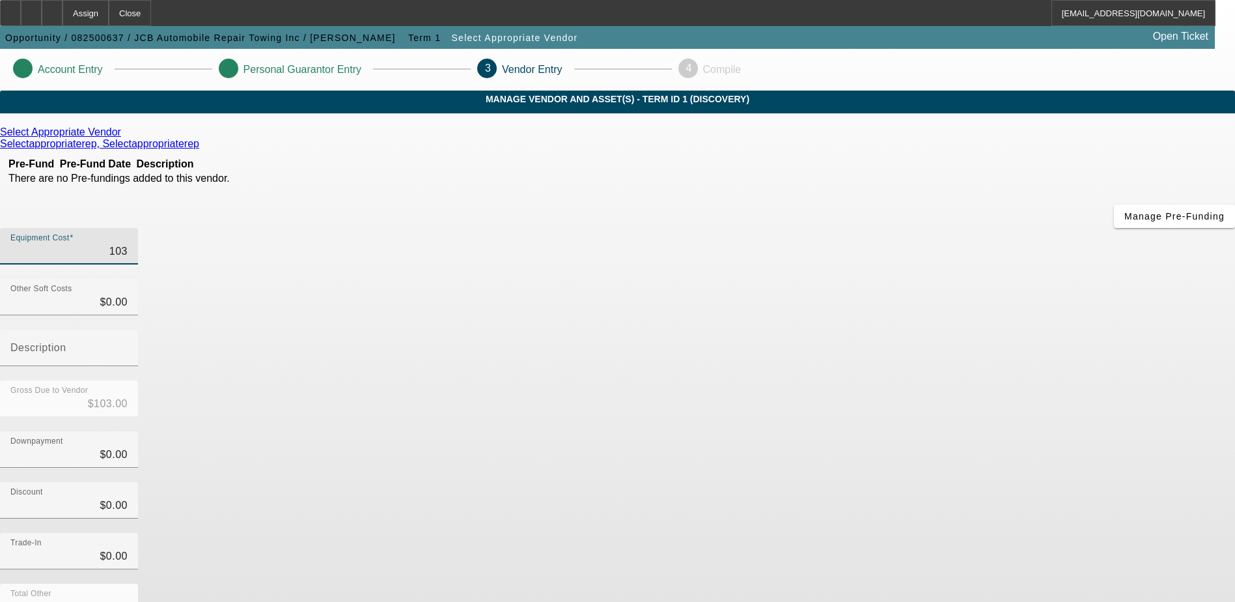
type input "1030"
type input "$1,030.00"
type input "10300"
type input "$10,300.00"
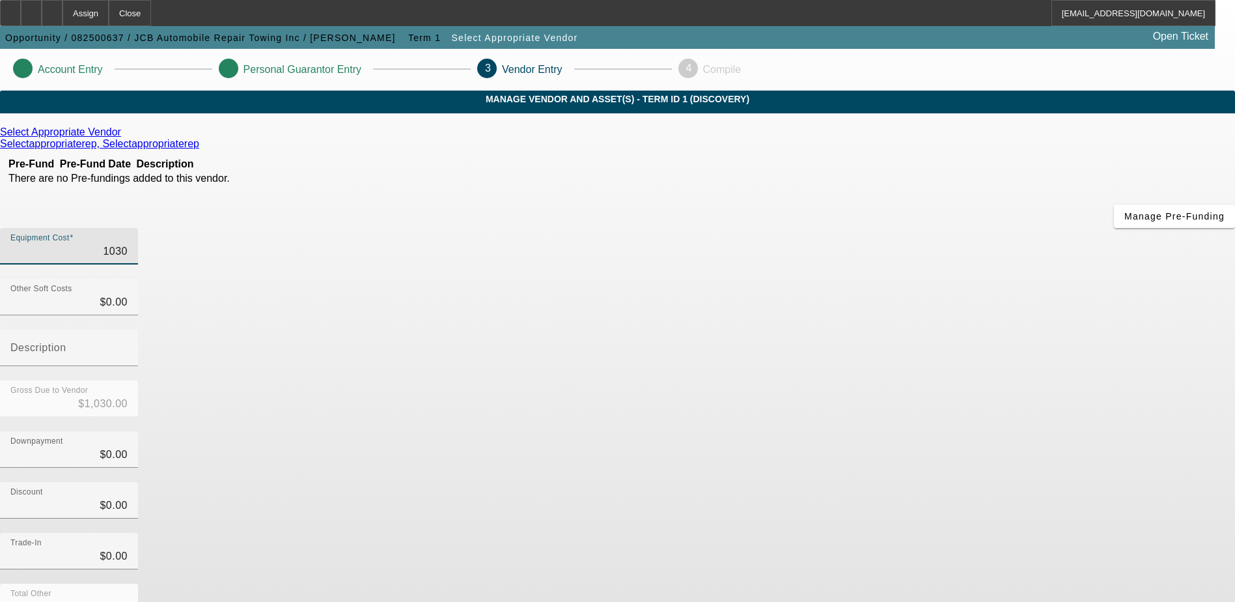
type input "$10,300.00"
type input "103000"
type input "$103,000.00"
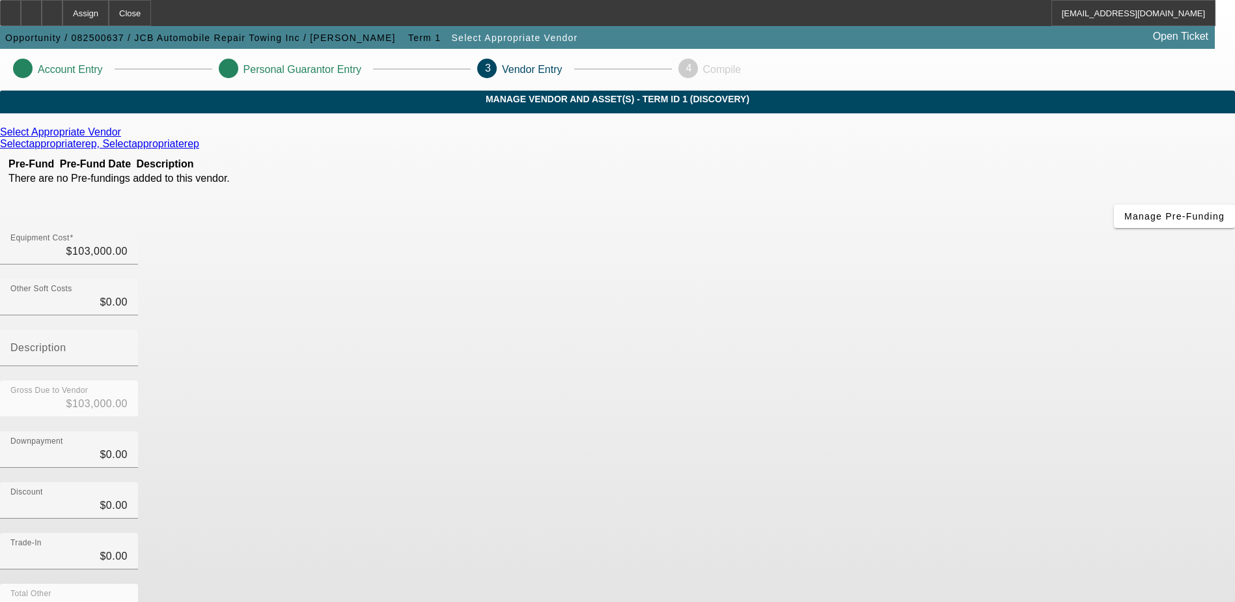
click at [921, 431] on div "Downpayment $0.00" at bounding box center [617, 456] width 1235 height 51
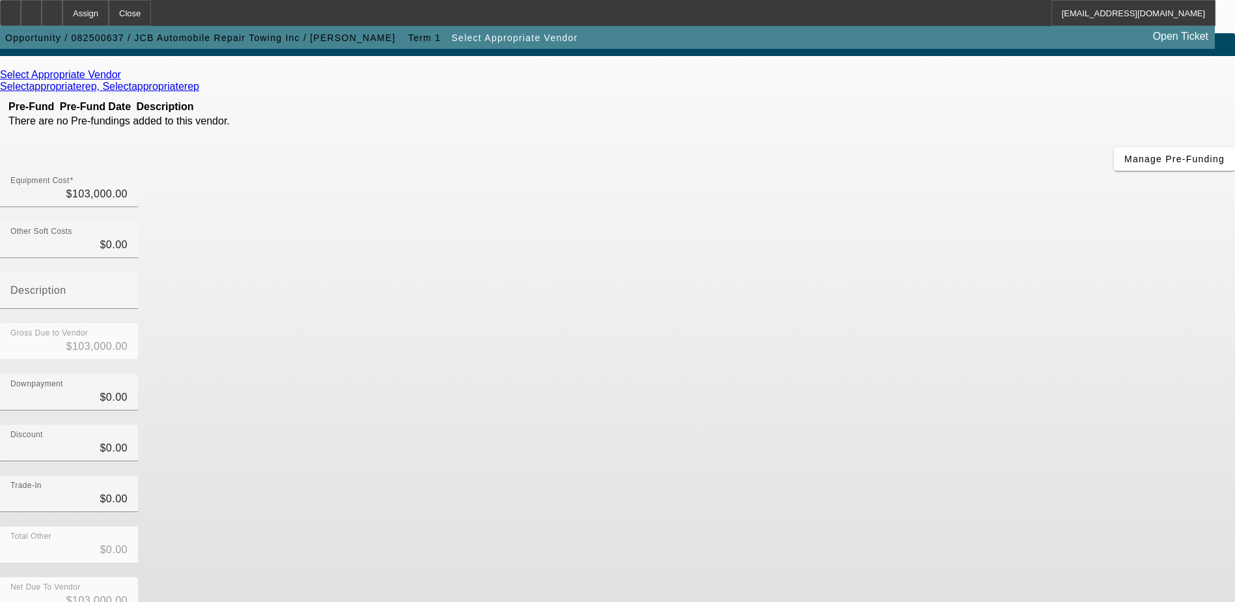
scroll to position [58, 0]
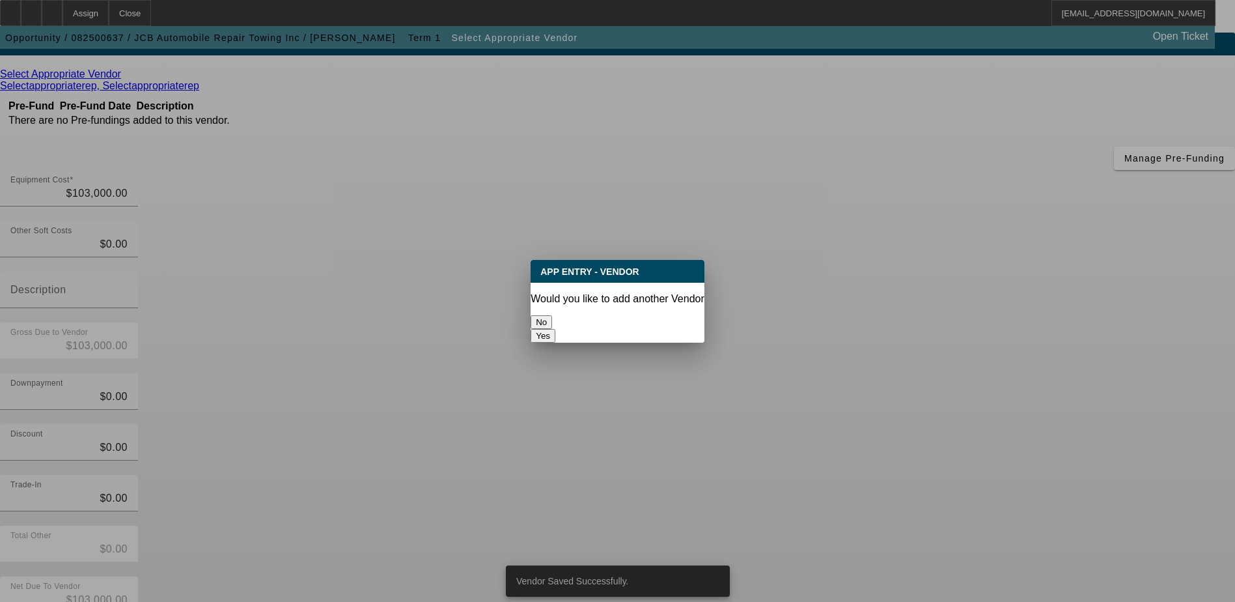
scroll to position [0, 0]
click at [552, 315] on button "No" at bounding box center [541, 322] width 21 height 14
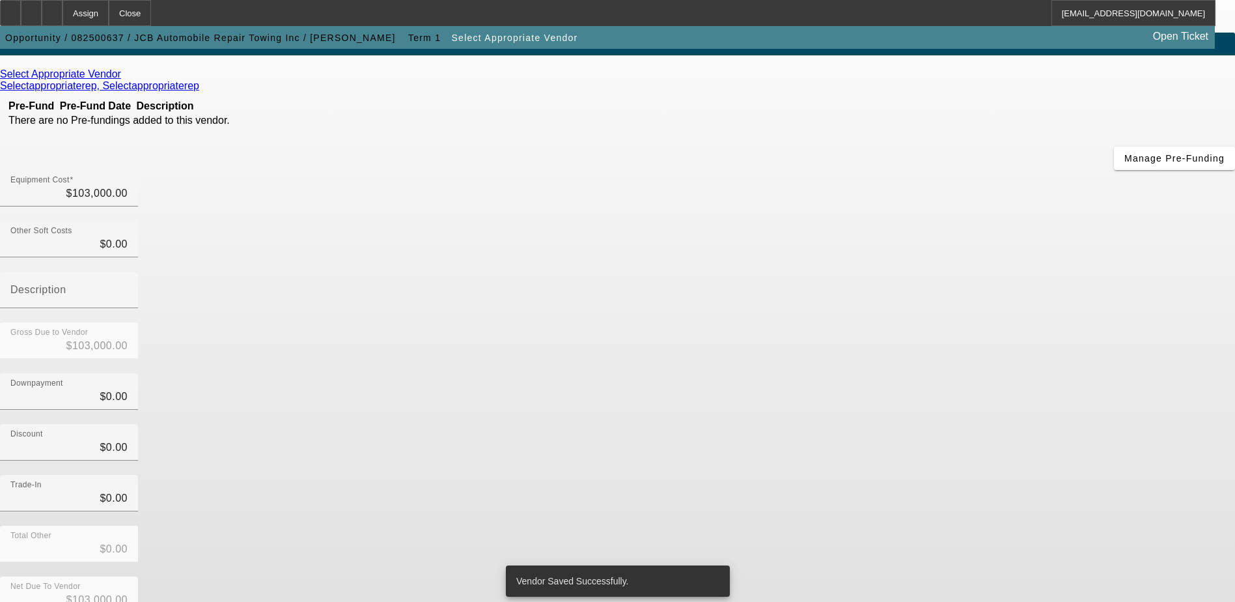
scroll to position [58, 0]
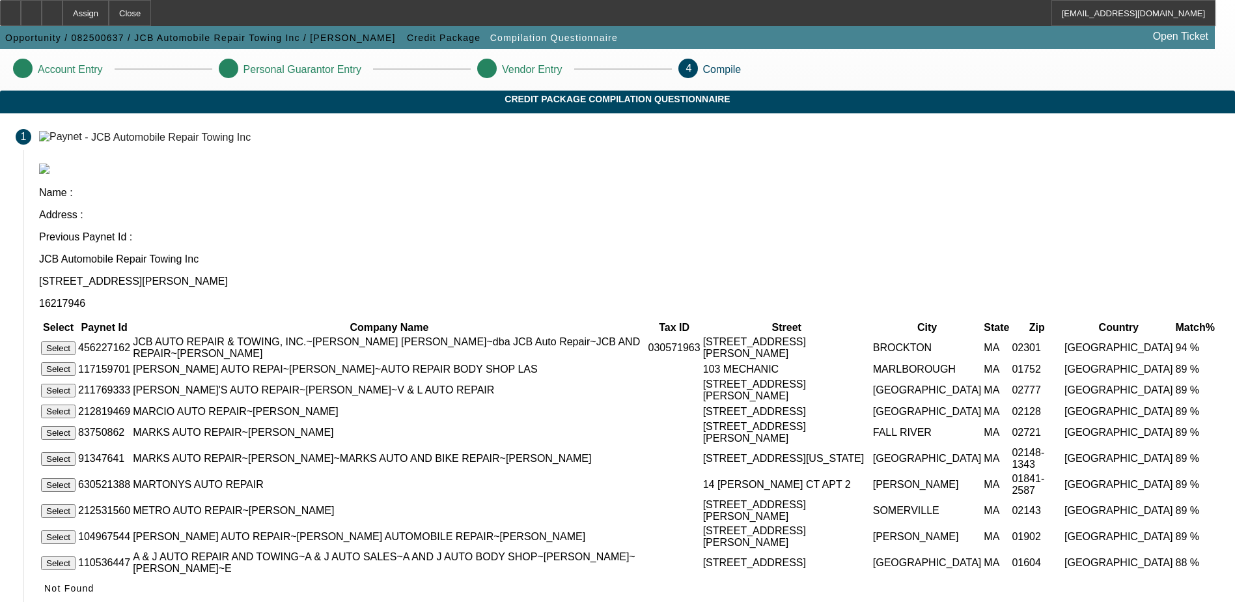
click at [76, 341] on button "Select" at bounding box center [58, 348] width 35 height 14
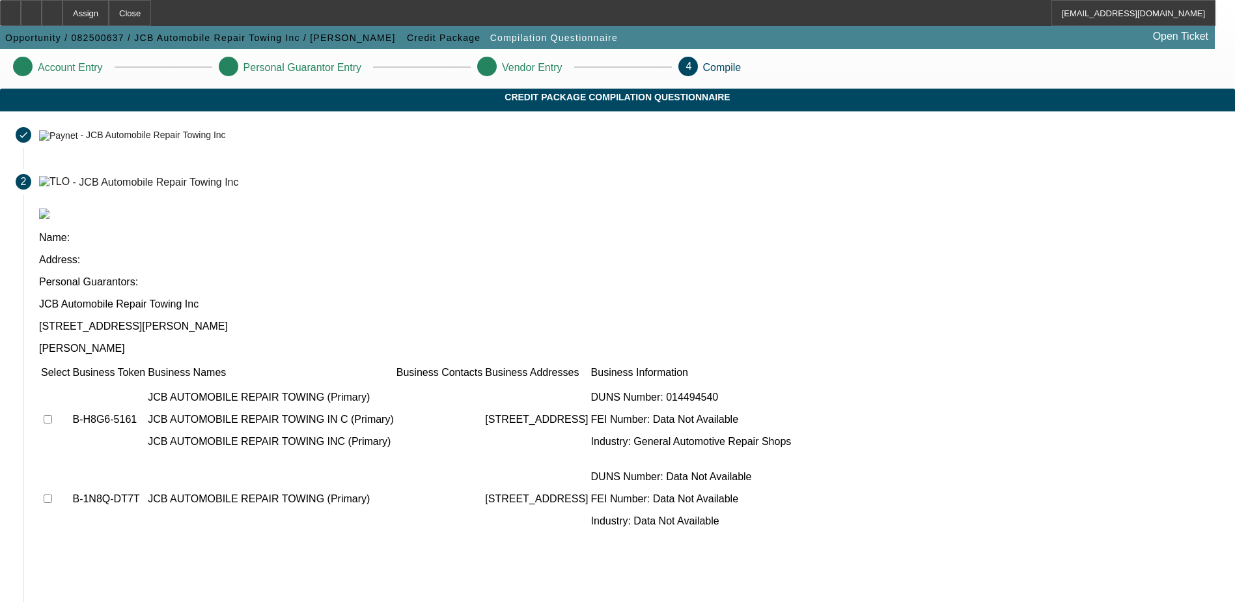
click at [70, 380] on td at bounding box center [55, 419] width 30 height 78
click at [52, 415] on input "checkbox" at bounding box center [48, 419] width 8 height 8
checkbox input "true"
click at [52, 494] on input "checkbox" at bounding box center [48, 498] width 8 height 8
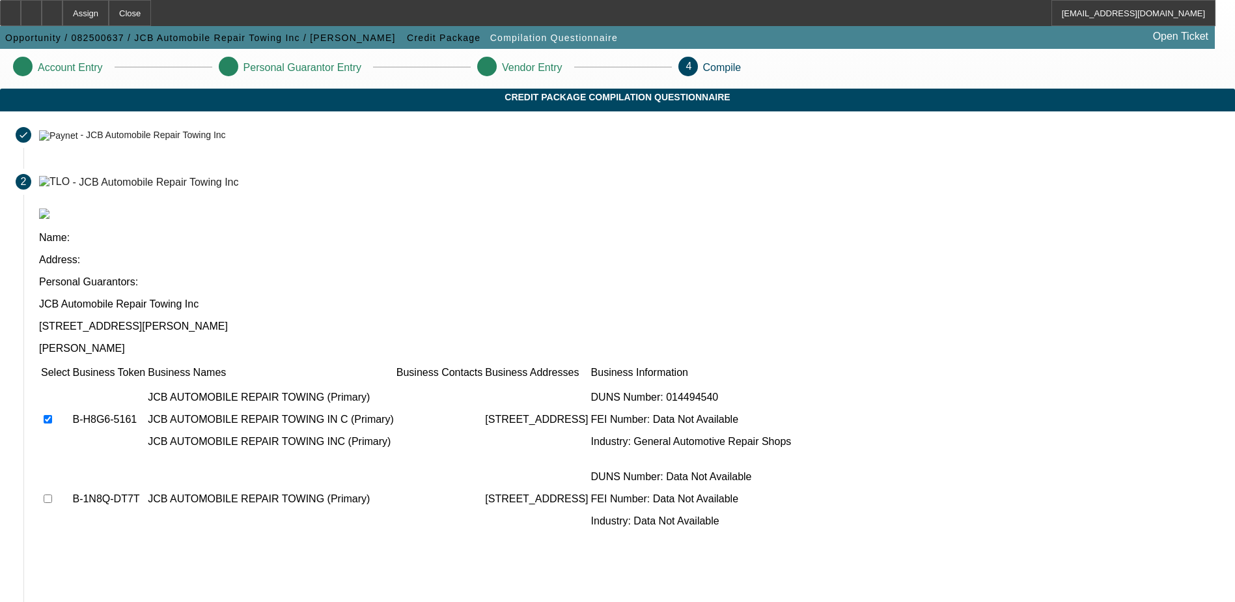
checkbox input "true"
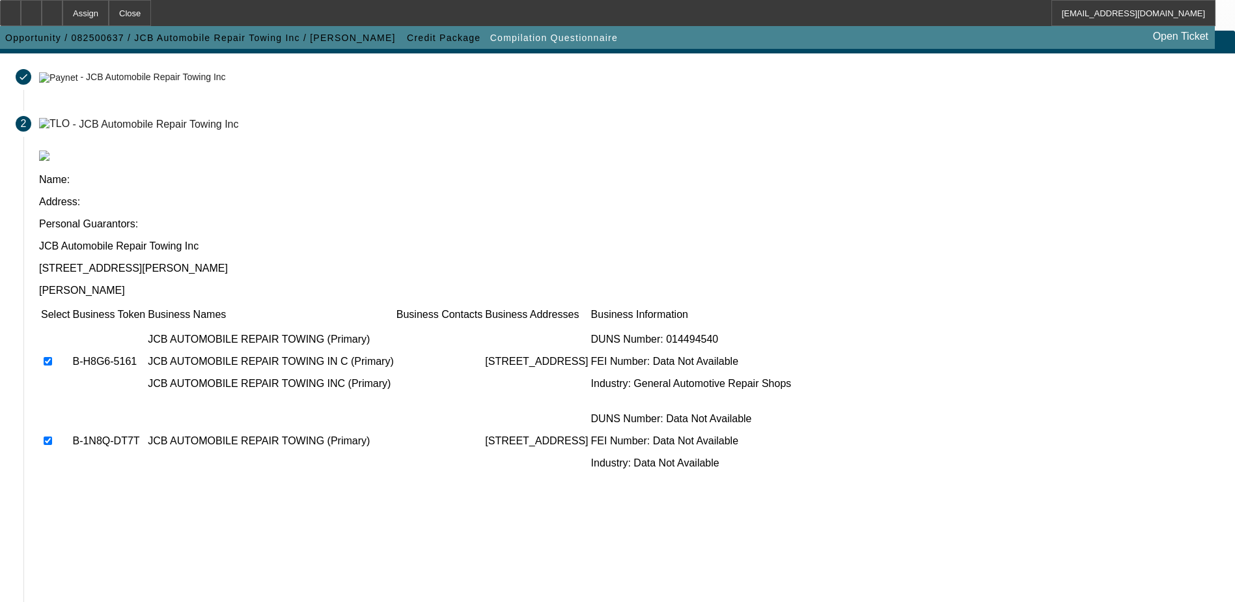
scroll to position [119, 0]
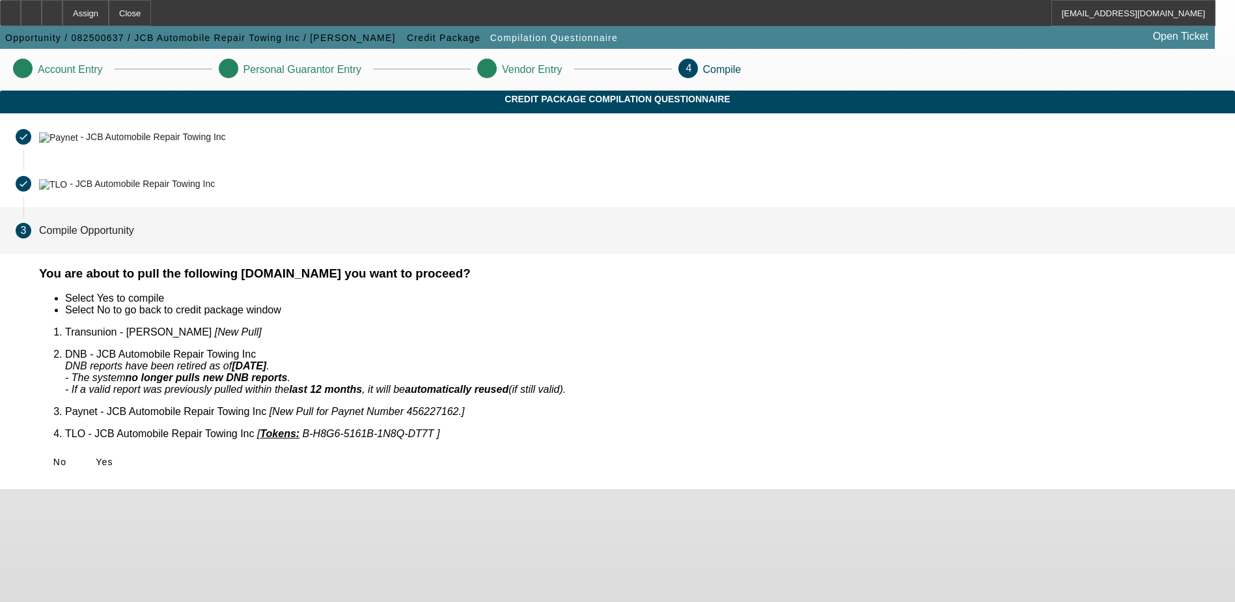
scroll to position [0, 0]
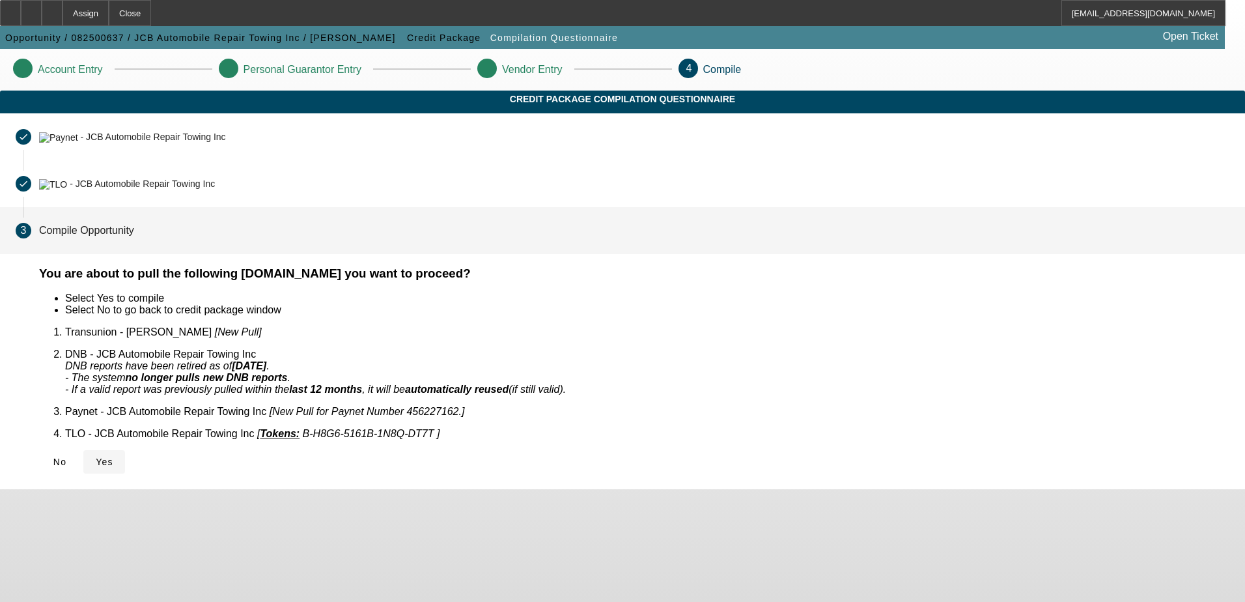
click at [96, 456] on icon at bounding box center [96, 461] width 0 height 10
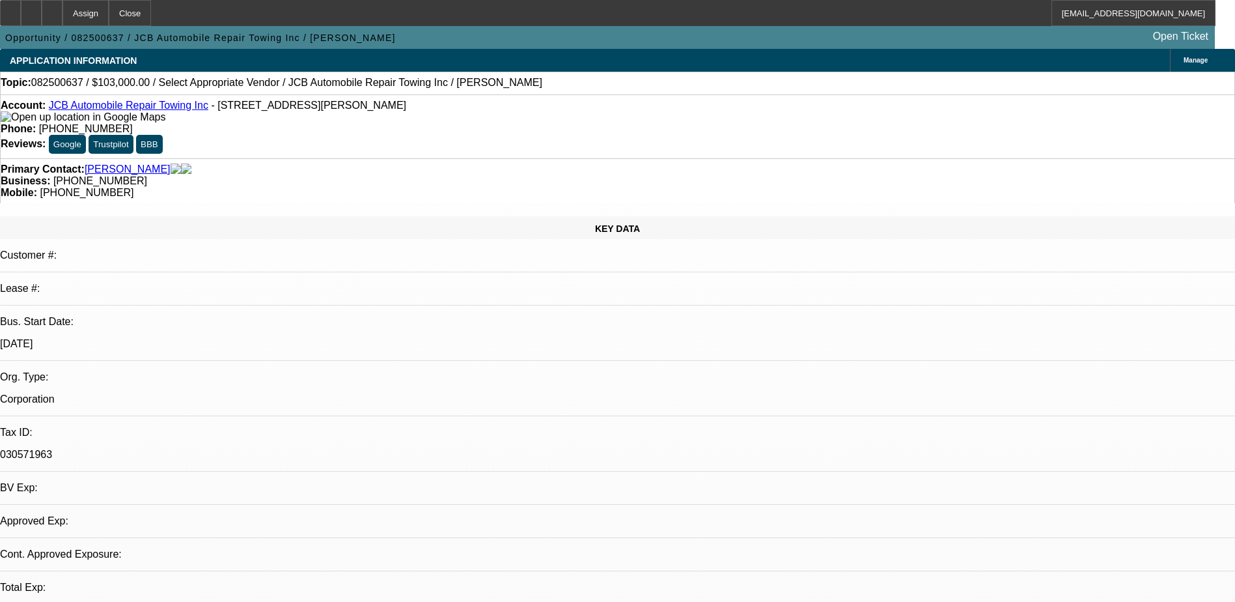
select select "0"
select select "2"
select select "0.1"
select select "1"
select select "2"
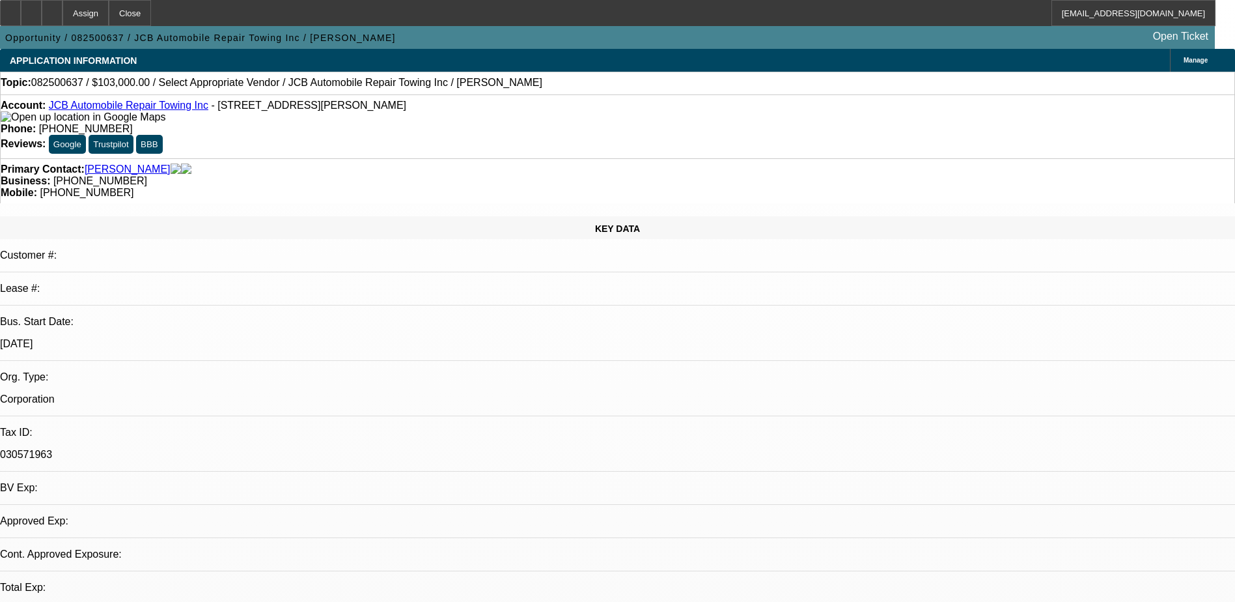
select select "4"
click at [63, 18] on div at bounding box center [52, 13] width 21 height 26
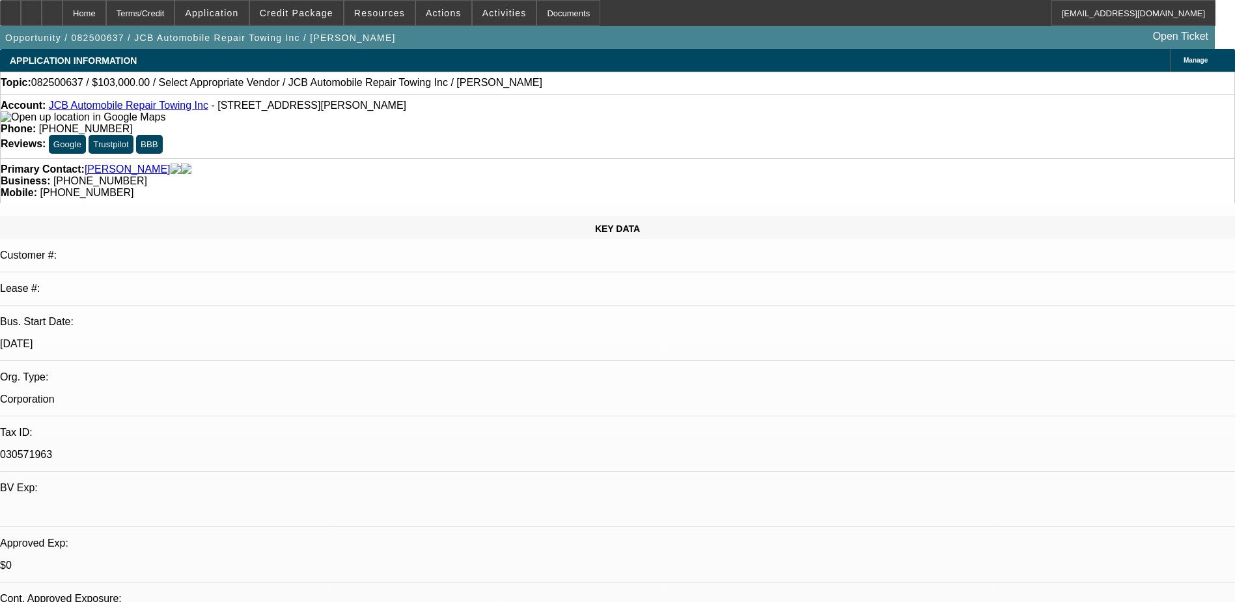
select select "0"
select select "2"
select select "0.1"
select select "1"
select select "2"
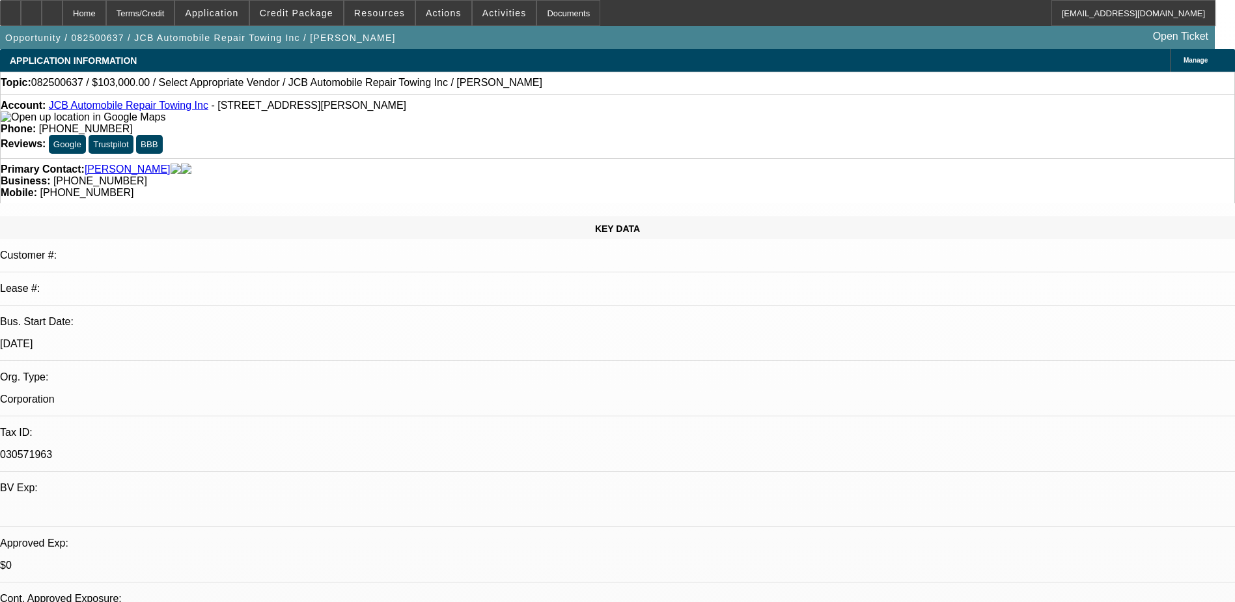
select select "4"
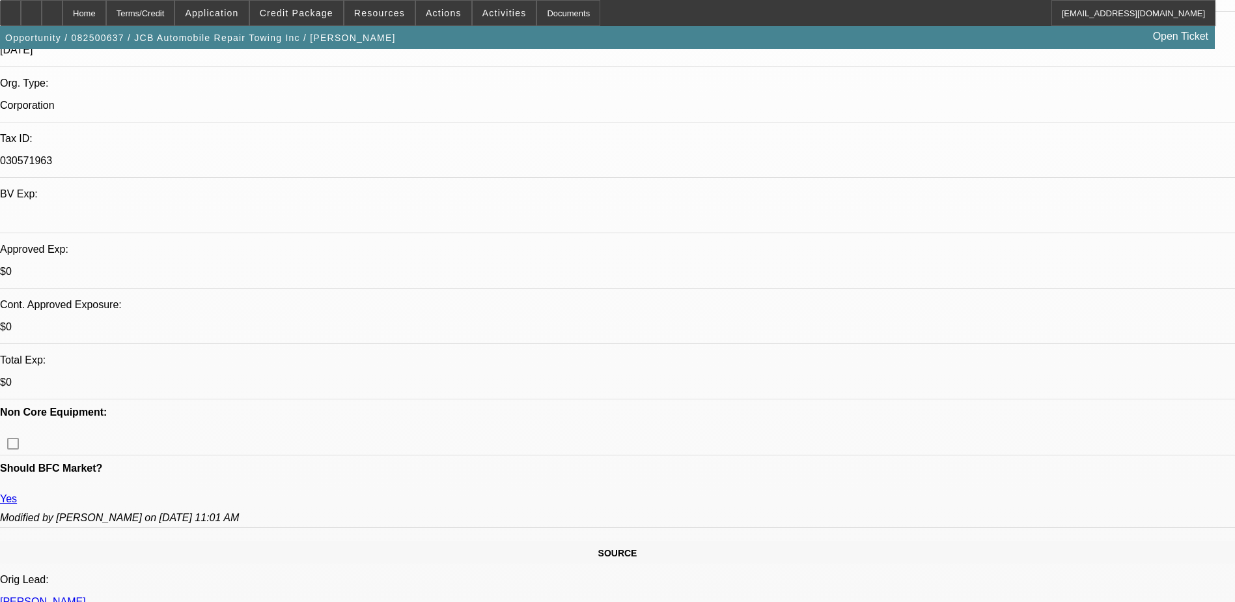
scroll to position [260, 0]
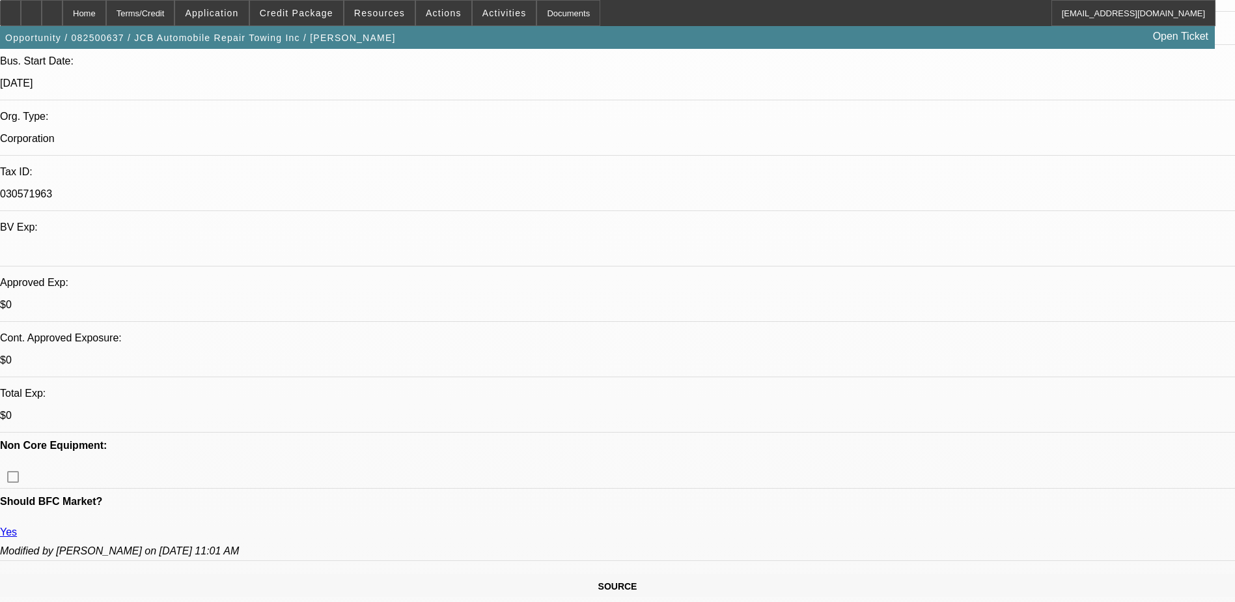
click at [52, 8] on icon at bounding box center [52, 8] width 0 height 0
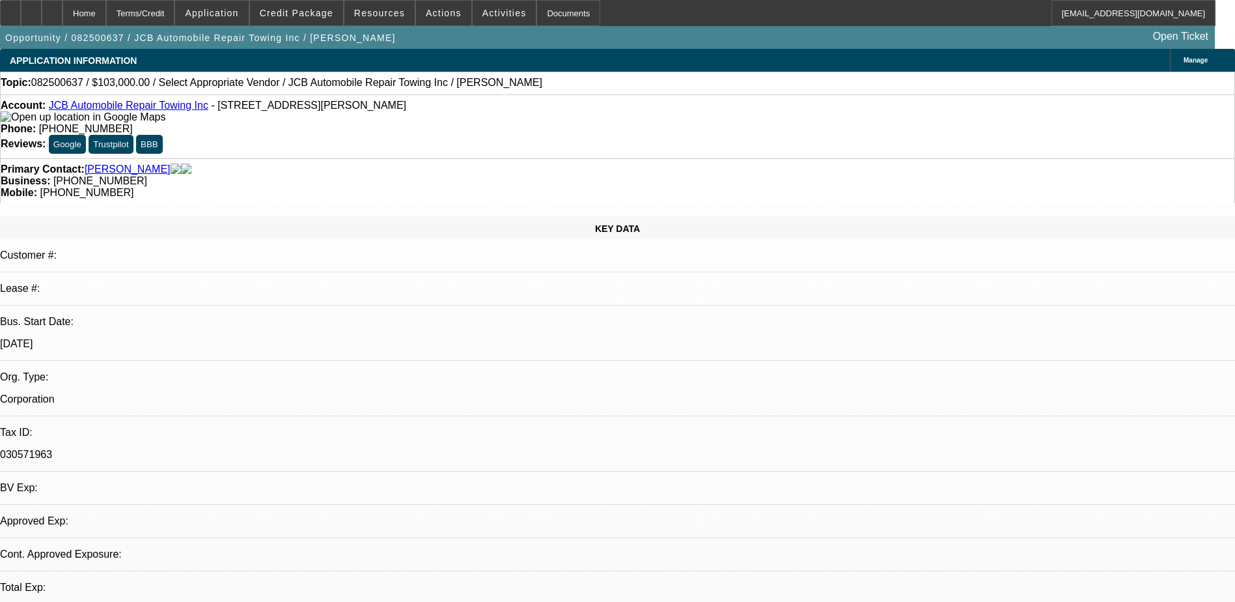
select select "0"
select select "2"
select select "0.1"
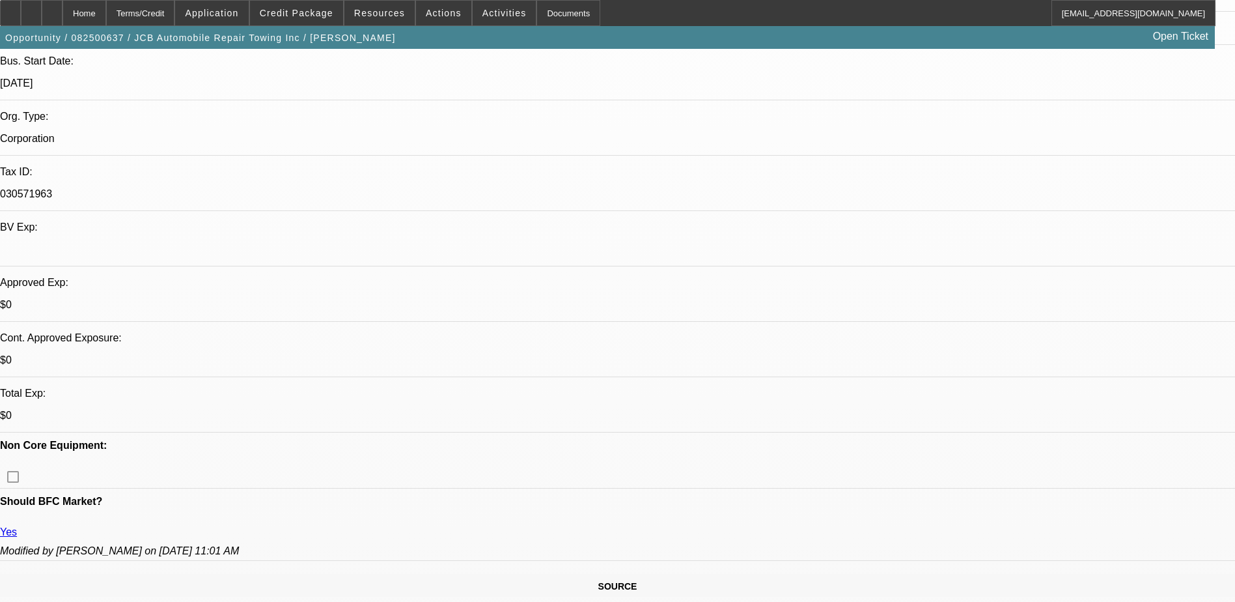
select select "1"
select select "2"
select select "4"
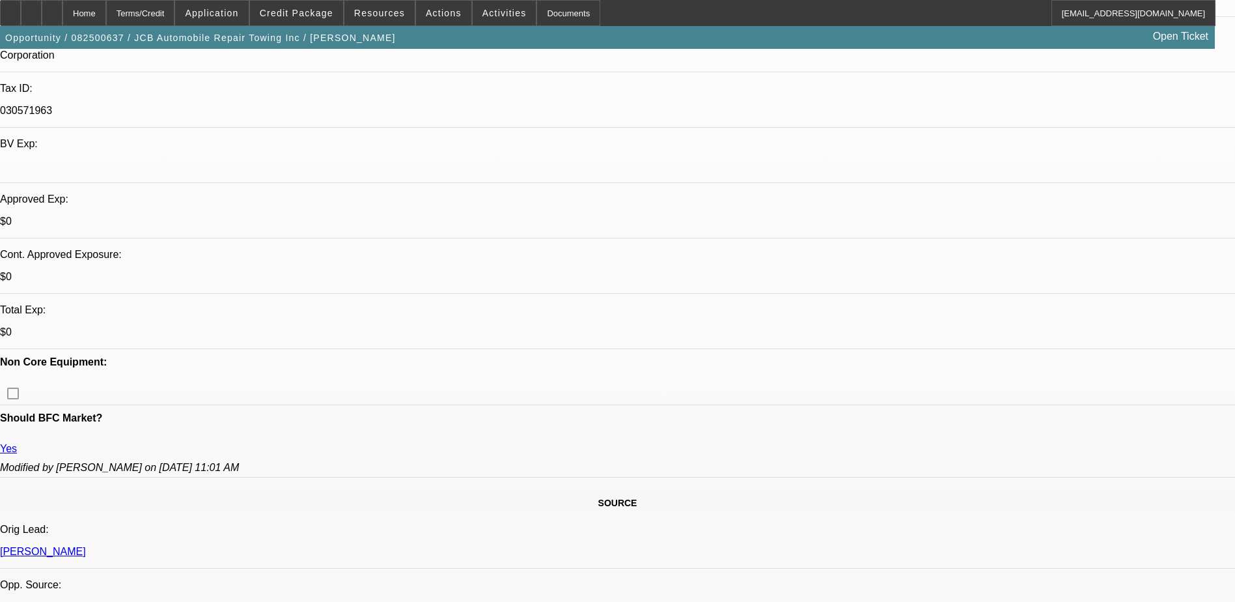
scroll to position [456, 0]
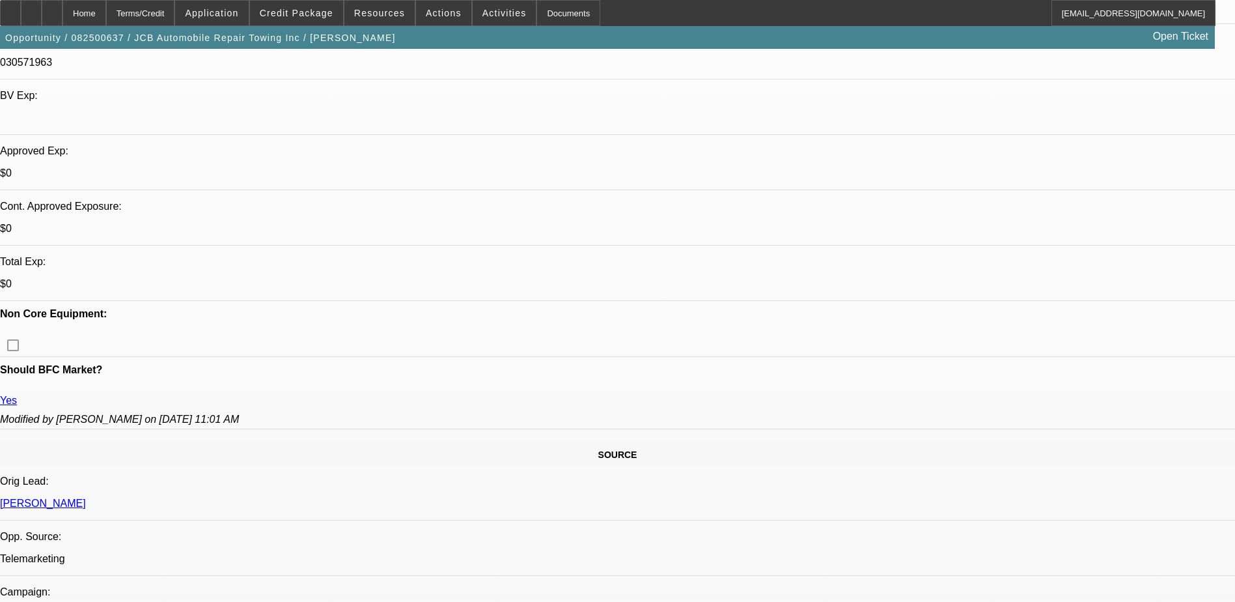
scroll to position [391, 0]
click at [290, 12] on span "Credit Package" at bounding box center [297, 13] width 74 height 10
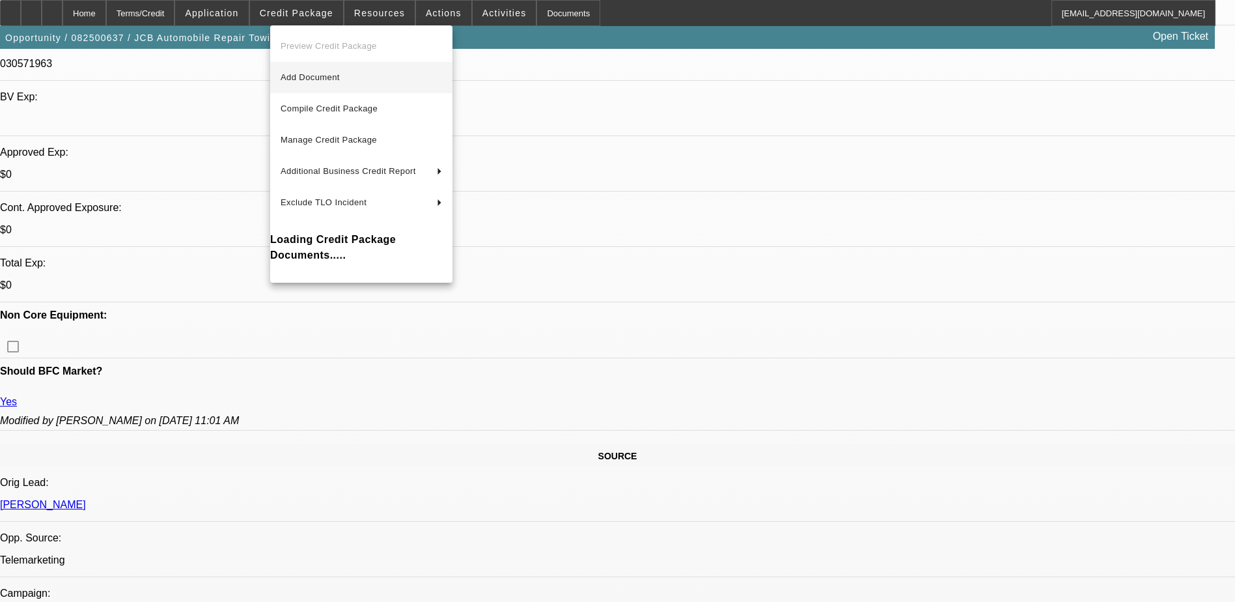
click at [369, 78] on span "Add Document" at bounding box center [361, 78] width 161 height 16
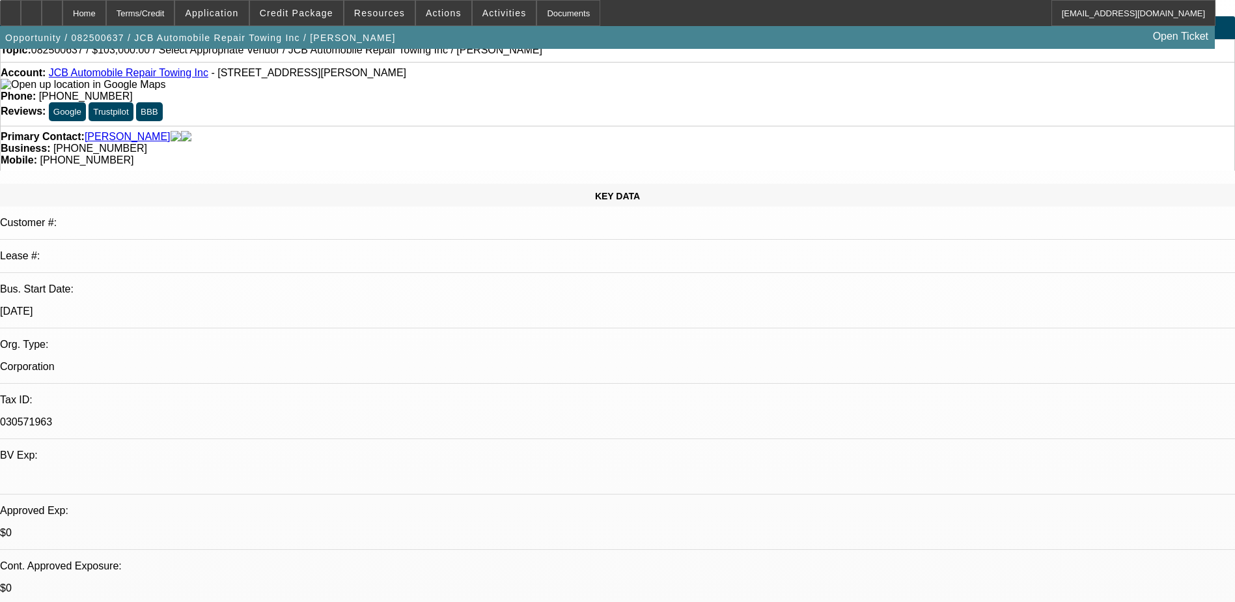
scroll to position [0, 0]
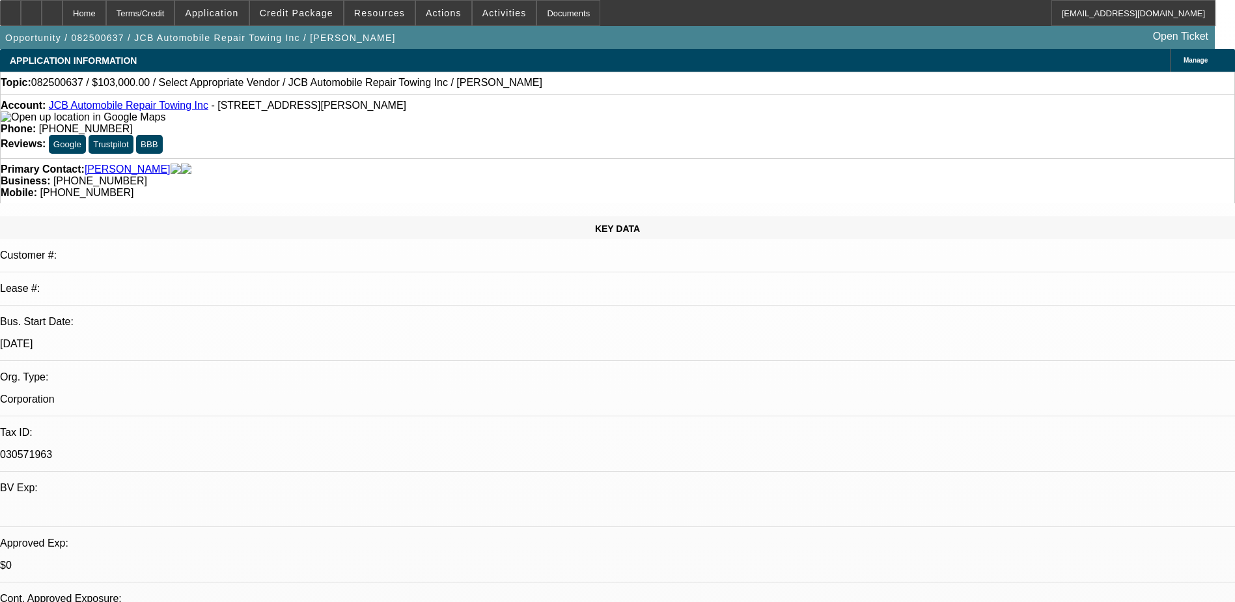
click at [1181, 61] on icon at bounding box center [1181, 61] width 0 height 0
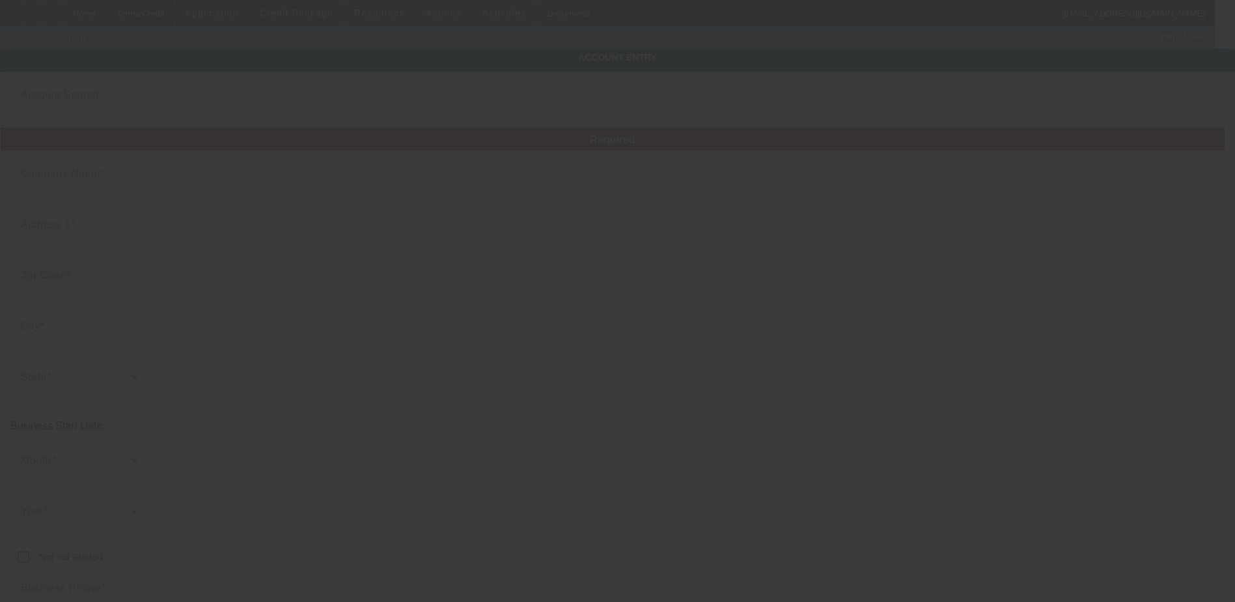
type input "JCB Automobile Repair Towing Inc"
type input "[STREET_ADDRESS][PERSON_NAME]"
type input "02301"
type input "Brockton"
type input "[PHONE_NUMBER]"
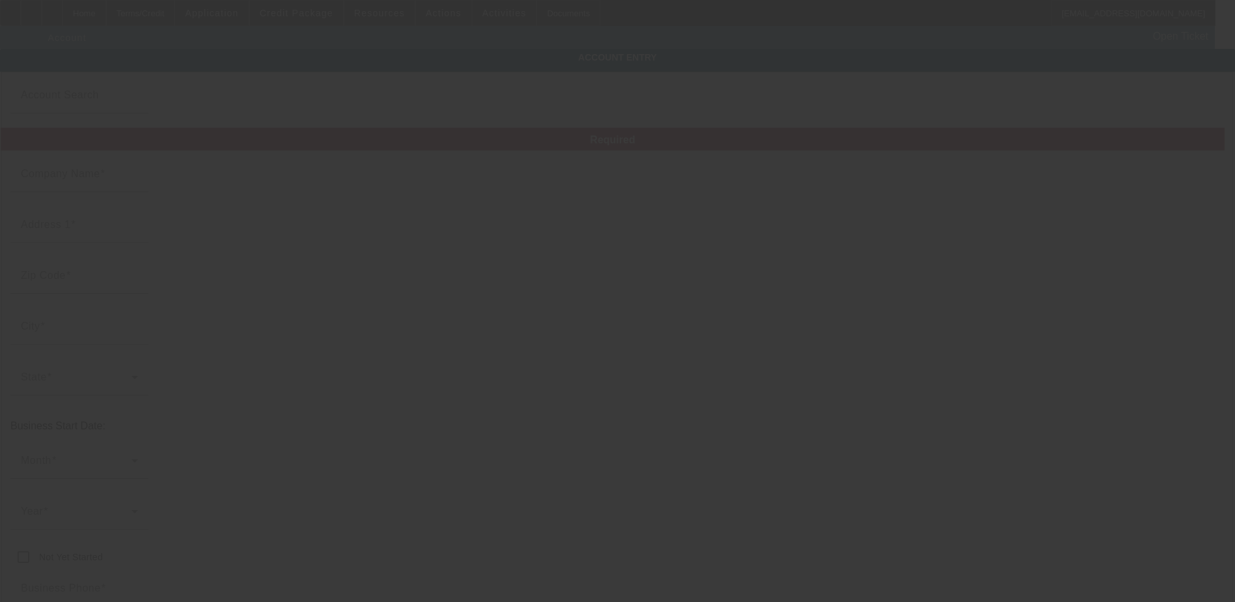
type input "[EMAIL_ADDRESS][DOMAIN_NAME]"
type input "030571963"
type input "[URL][DOMAIN_NAME]"
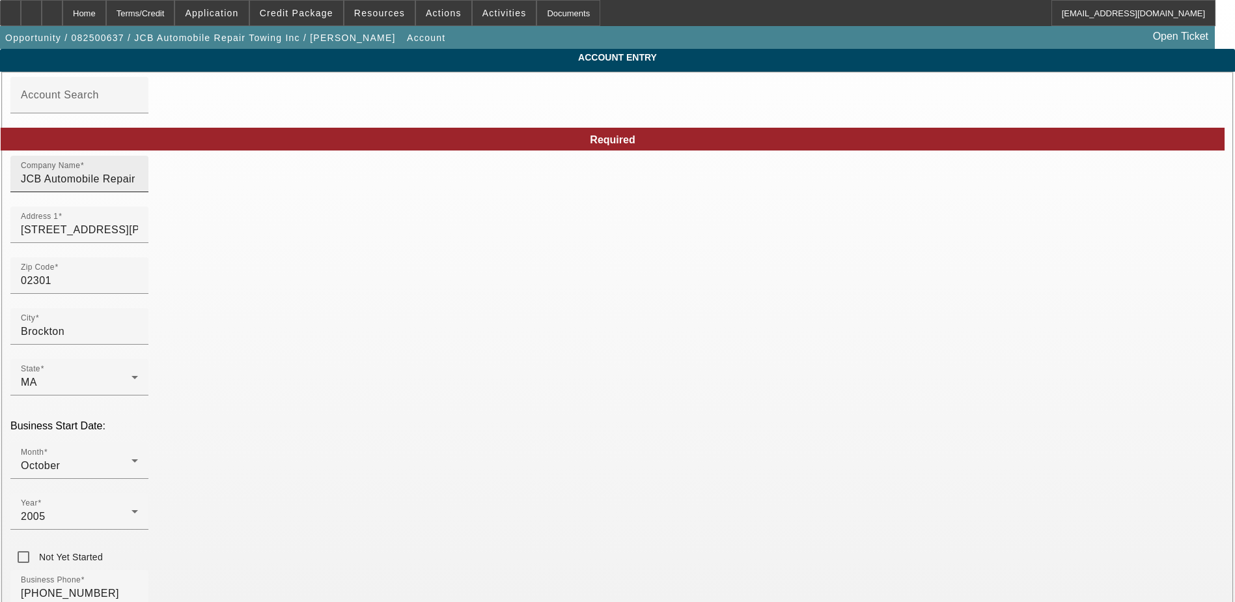
drag, startPoint x: 429, startPoint y: 177, endPoint x: 369, endPoint y: 184, distance: 60.9
click at [138, 183] on div "Company Name JCB Automobile Repair Towing Inc" at bounding box center [79, 174] width 117 height 36
drag, startPoint x: 415, startPoint y: 186, endPoint x: 167, endPoint y: 178, distance: 248.2
paste input "UTO REPAIR & TOWING, INC."
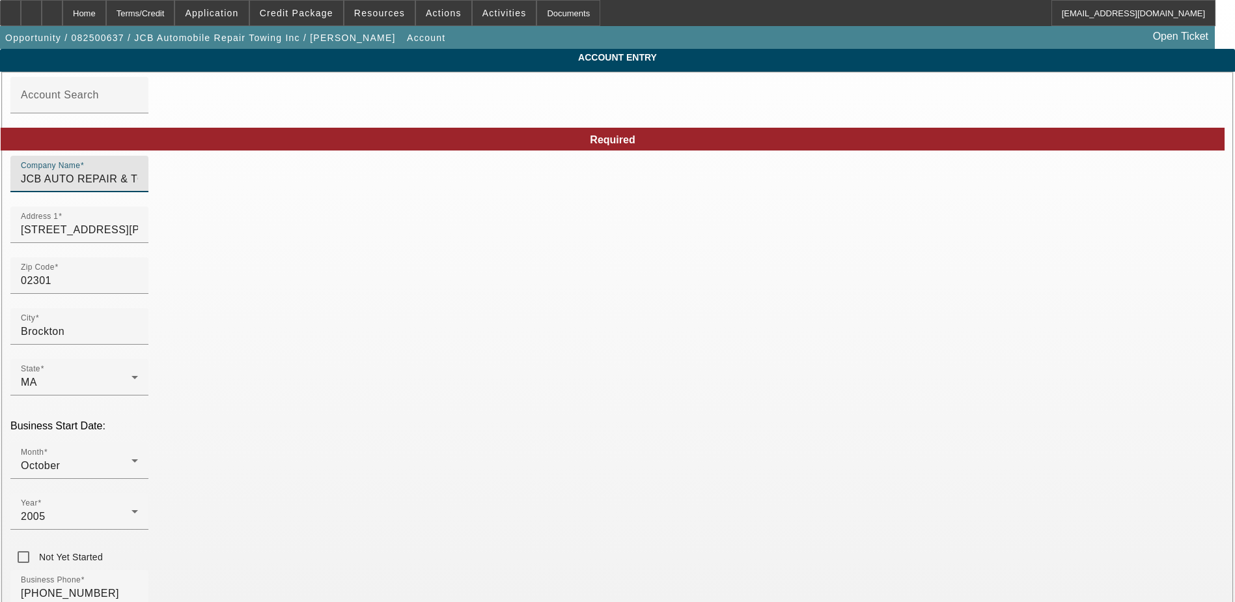
type input "JCB AUTO REPAIR & TOWING, INC."
click at [558, 290] on div "Zip Code 02301" at bounding box center [617, 282] width 1214 height 51
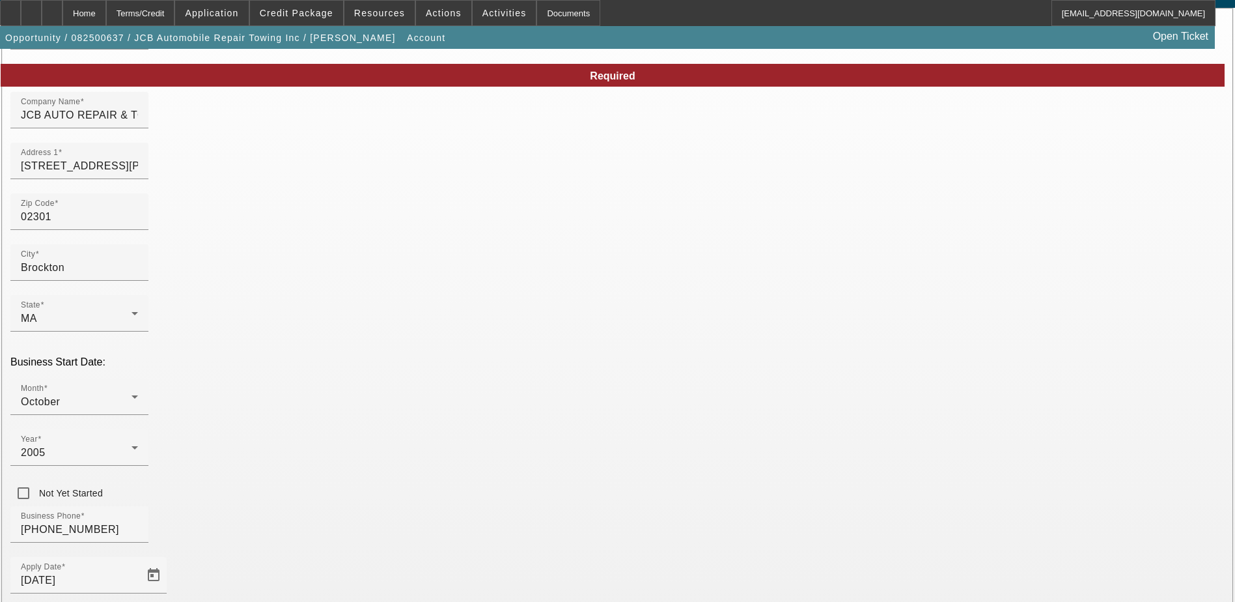
scroll to position [166, 0]
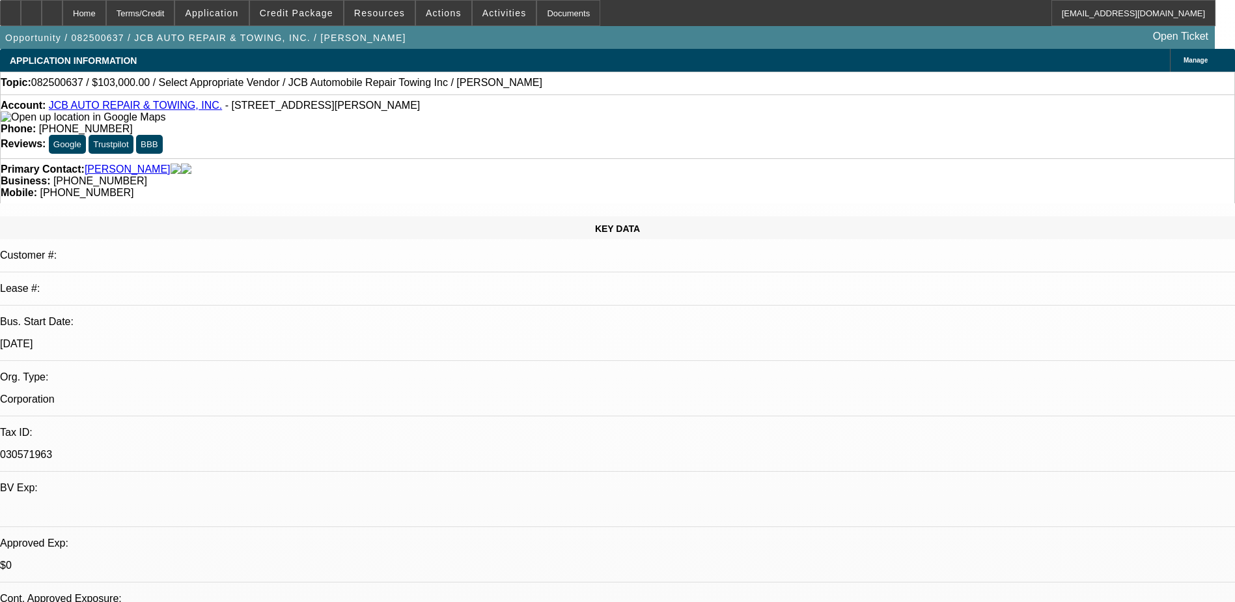
select select "0"
select select "2"
select select "0.1"
select select "4"
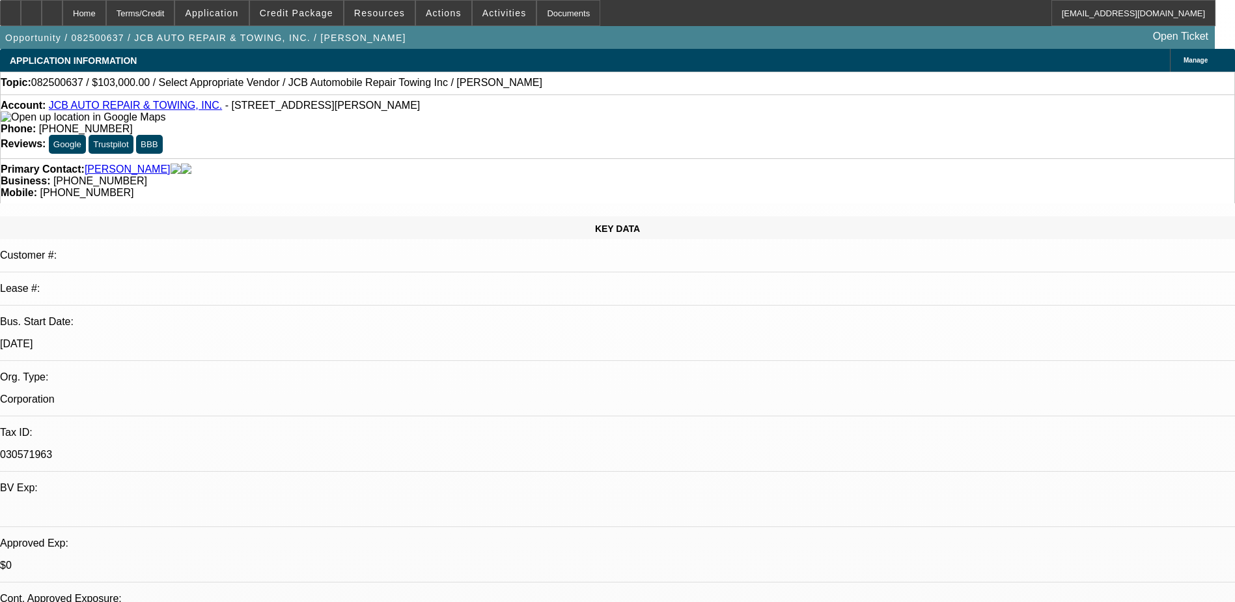
radio input "true"
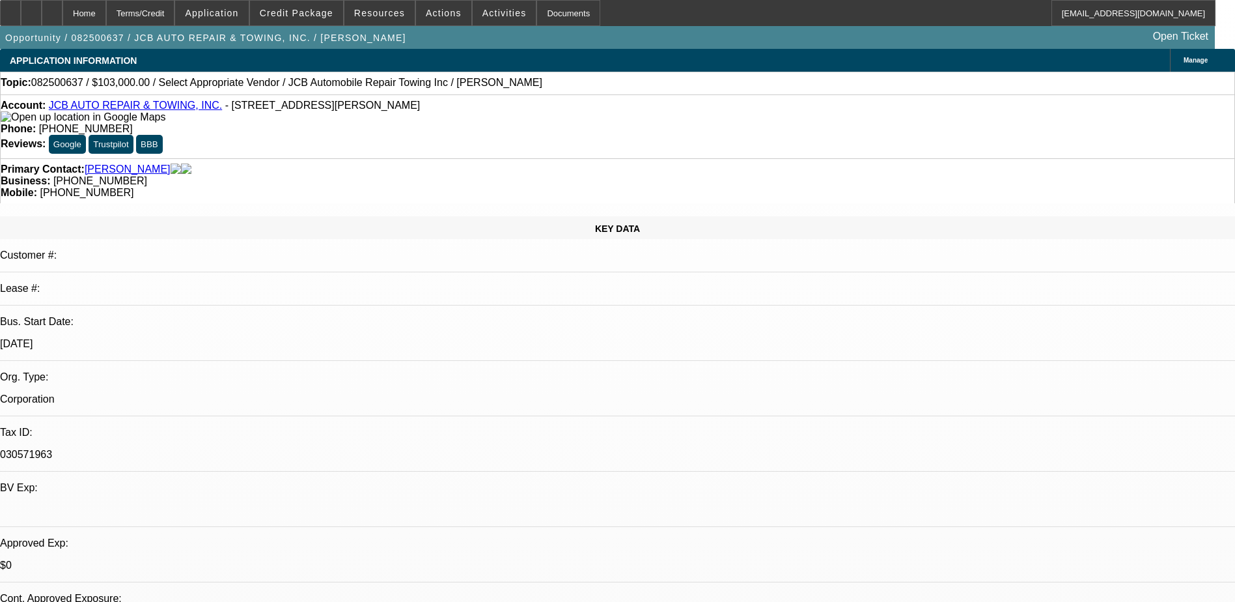
paste textarea "[URL][DOMAIN_NAME]"
type textarea "waiting on signed app, quote (but I believe it's this one [URL][DOMAIN_NAME]), …"
radio input "true"
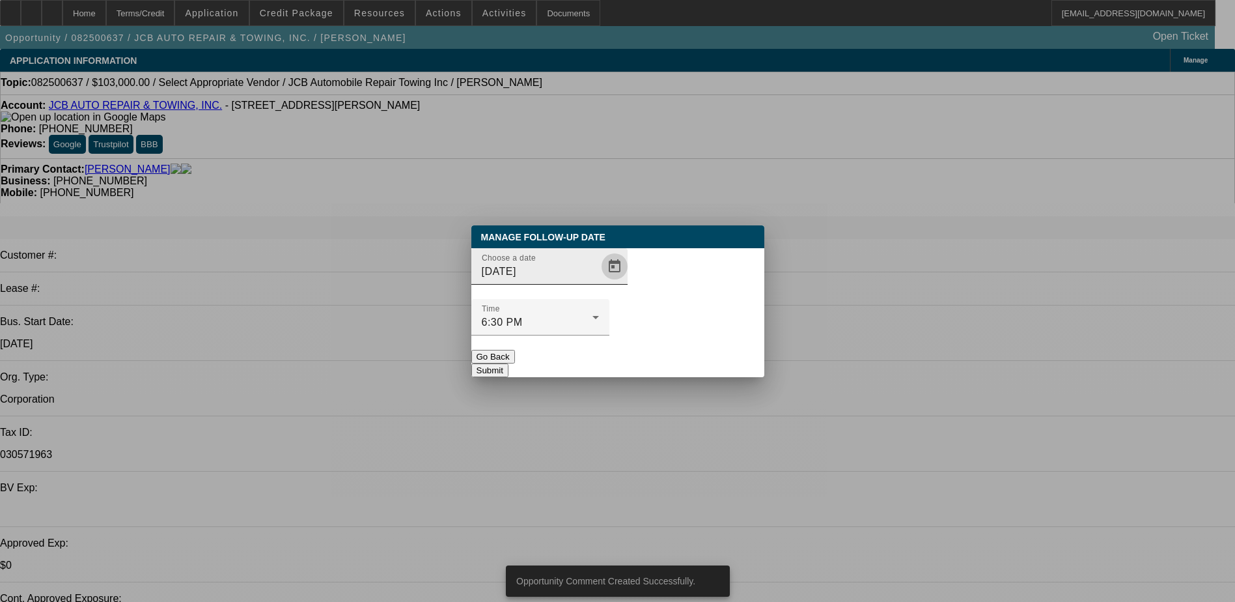
click at [599, 282] on span "Open calendar" at bounding box center [614, 266] width 31 height 31
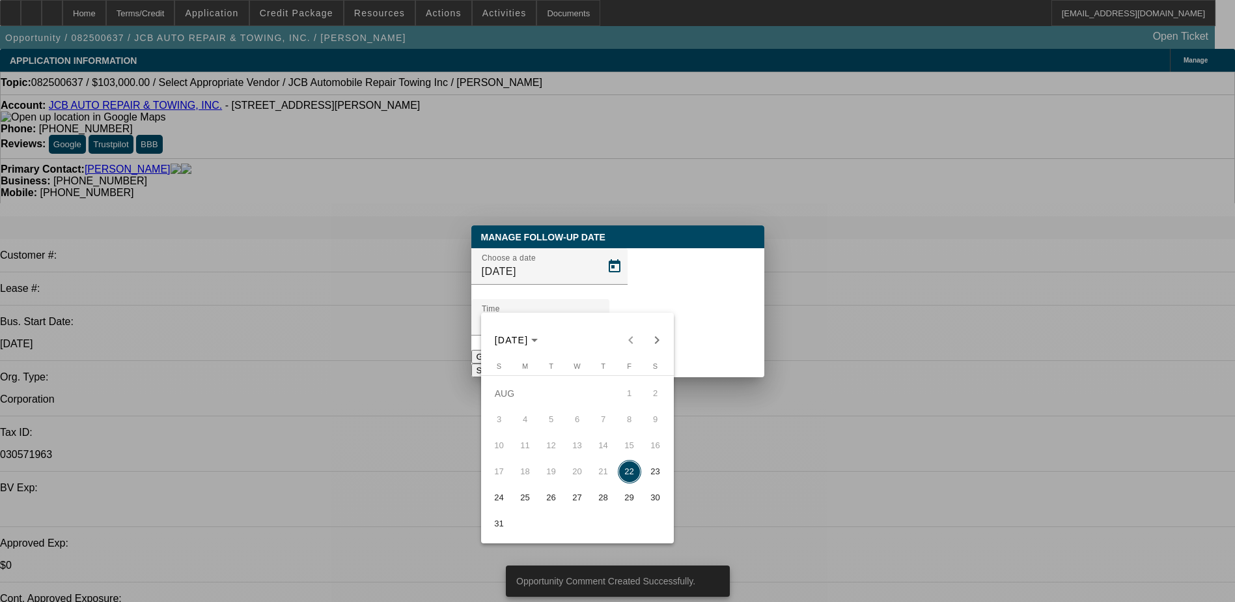
click at [518, 496] on span "25" at bounding box center [525, 497] width 23 height 23
type input "[DATE]"
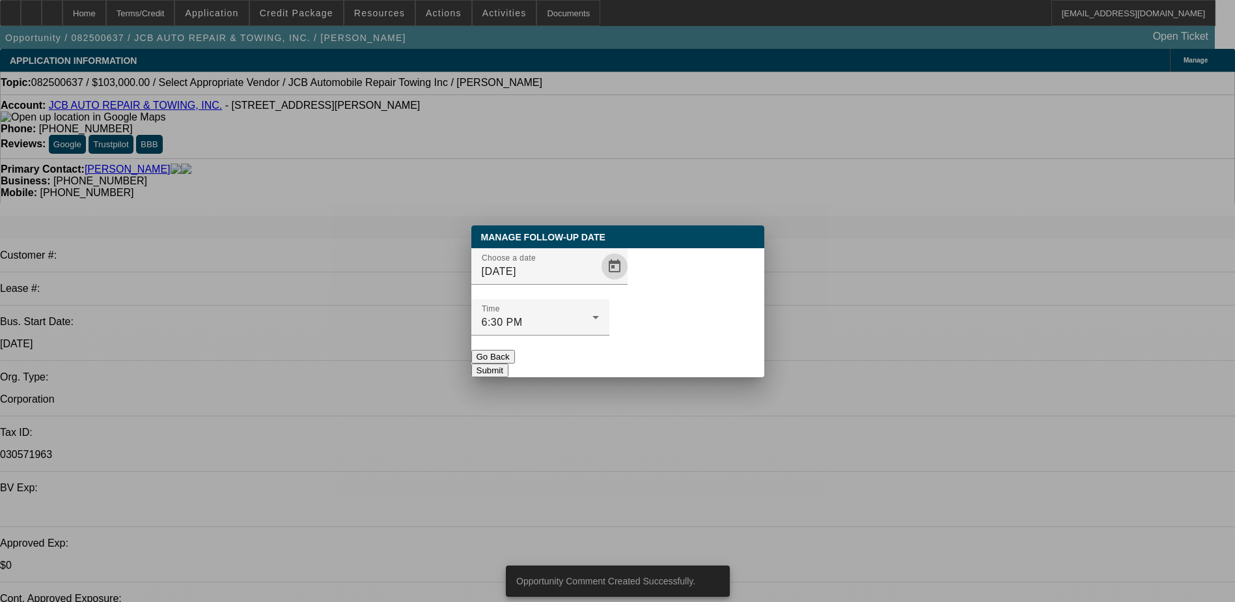
click at [509, 363] on button "Submit" at bounding box center [489, 370] width 37 height 14
